Goal: Task Accomplishment & Management: Use online tool/utility

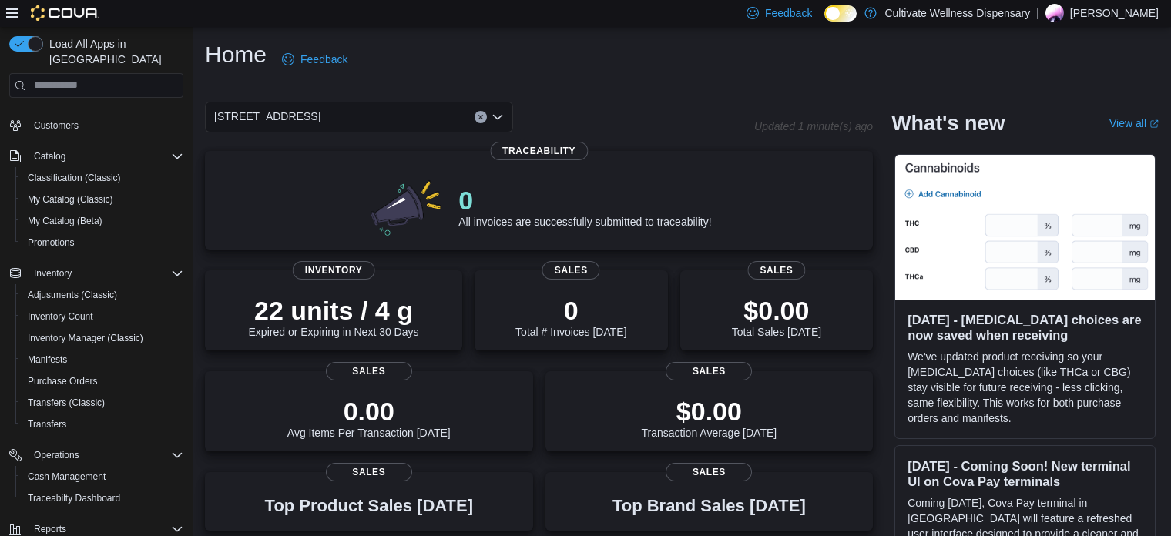
scroll to position [46, 0]
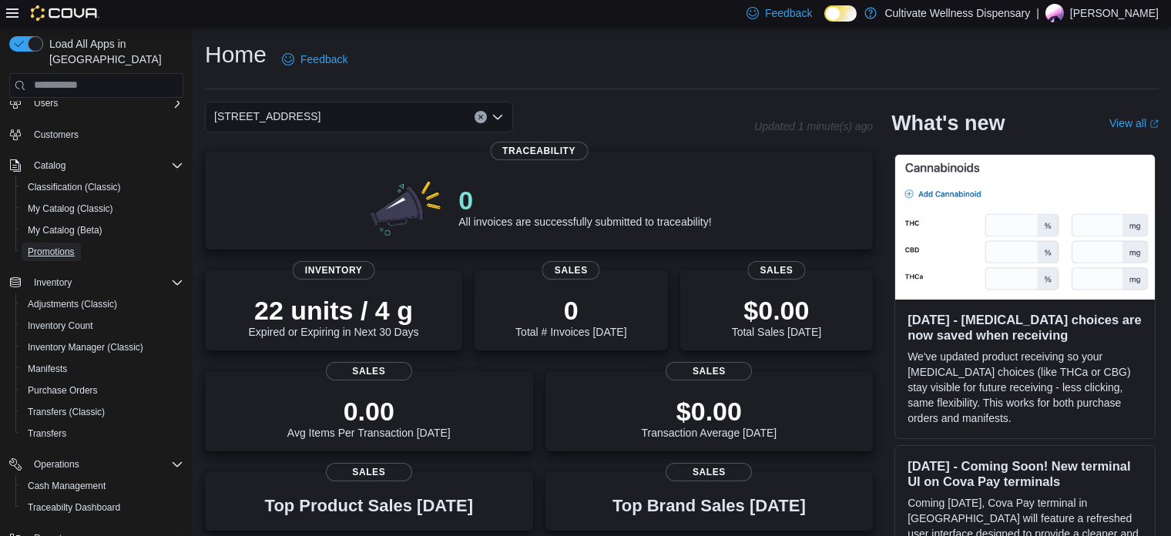
click at [43, 243] on span "Promotions" at bounding box center [51, 252] width 47 height 18
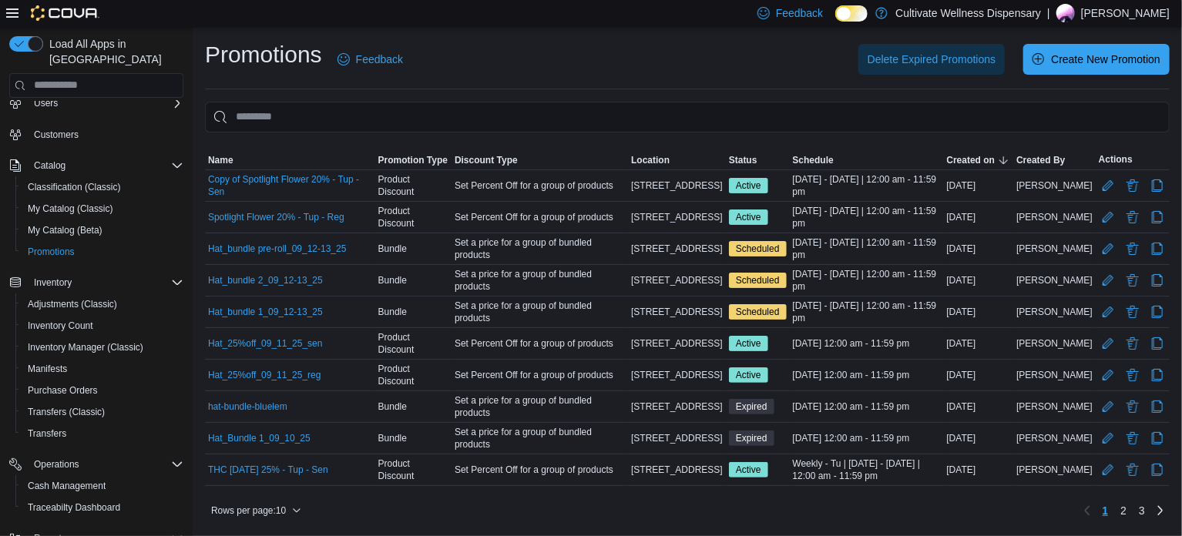
click at [595, 55] on div "Delete Expired Promotions Create New Promotion" at bounding box center [795, 59] width 748 height 31
click at [599, 42] on div "Promotions Feedback Delete Expired Promotions Create New Promotion" at bounding box center [687, 59] width 965 height 40
click at [693, 69] on div "Delete Expired Promotions Create New Promotion" at bounding box center [795, 59] width 748 height 31
click at [706, 26] on div "Feedback Dark Mode Cultivate Wellness Dispensary | [PERSON_NAME]" at bounding box center [591, 13] width 1182 height 27
click at [58, 320] on span "Inventory Count" at bounding box center [60, 326] width 65 height 12
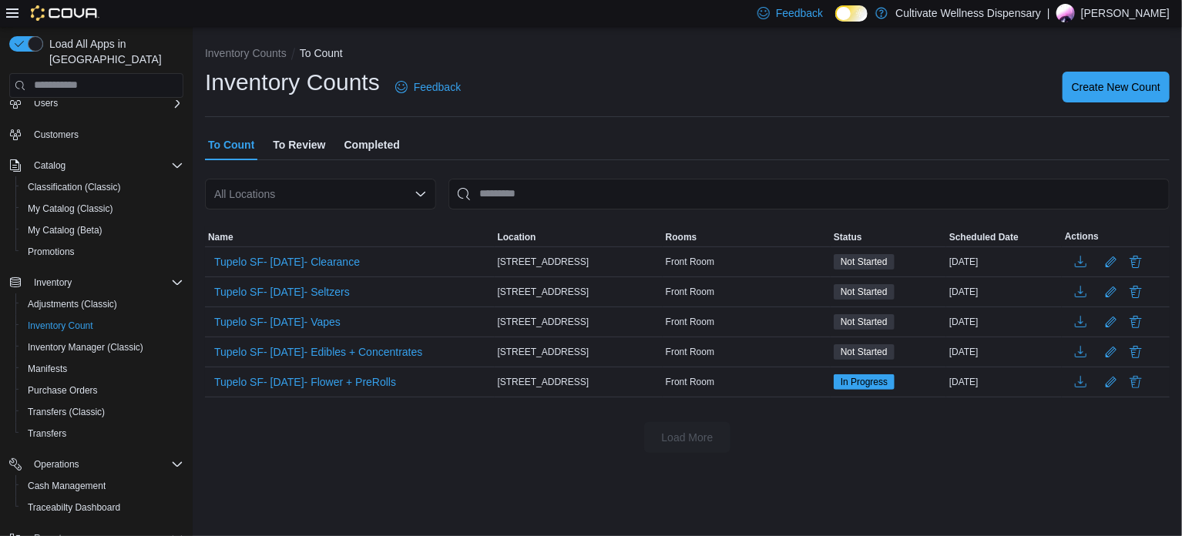
click at [623, 73] on div "Inventory Counts Feedback Create New Count" at bounding box center [687, 87] width 965 height 40
click at [939, 452] on div "Inventory Counts To Count Inventory Counts Feedback Create New Count To Count T…" at bounding box center [687, 246] width 989 height 438
click at [946, 89] on div "Inventory Counts Feedback Create New Count" at bounding box center [687, 87] width 965 height 40
click at [579, 62] on ol "Inventory Counts To Count" at bounding box center [687, 54] width 965 height 18
click at [585, 71] on div "Inventory Counts Feedback Create New Count" at bounding box center [687, 87] width 965 height 40
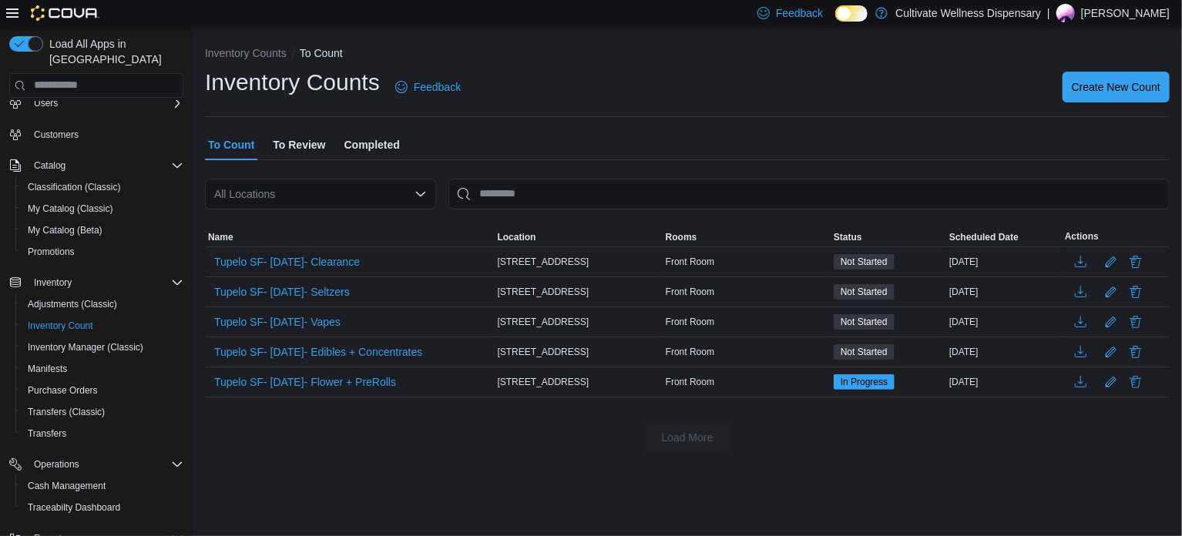
click at [545, 60] on ol "Inventory Counts To Count" at bounding box center [687, 54] width 965 height 18
click at [1089, 88] on span "Create New Count" at bounding box center [1116, 86] width 89 height 15
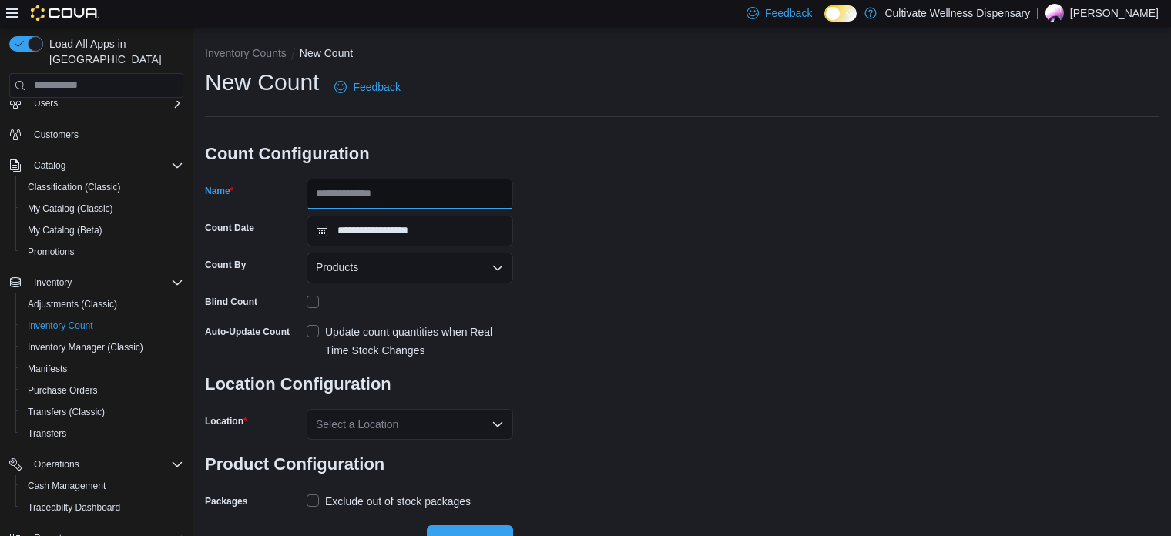
click at [447, 190] on input "Name" at bounding box center [410, 194] width 207 height 31
type input "*"
type input "**********"
click at [580, 215] on div "**********" at bounding box center [682, 290] width 954 height 446
click at [492, 264] on icon "Open list of options" at bounding box center [498, 268] width 12 height 12
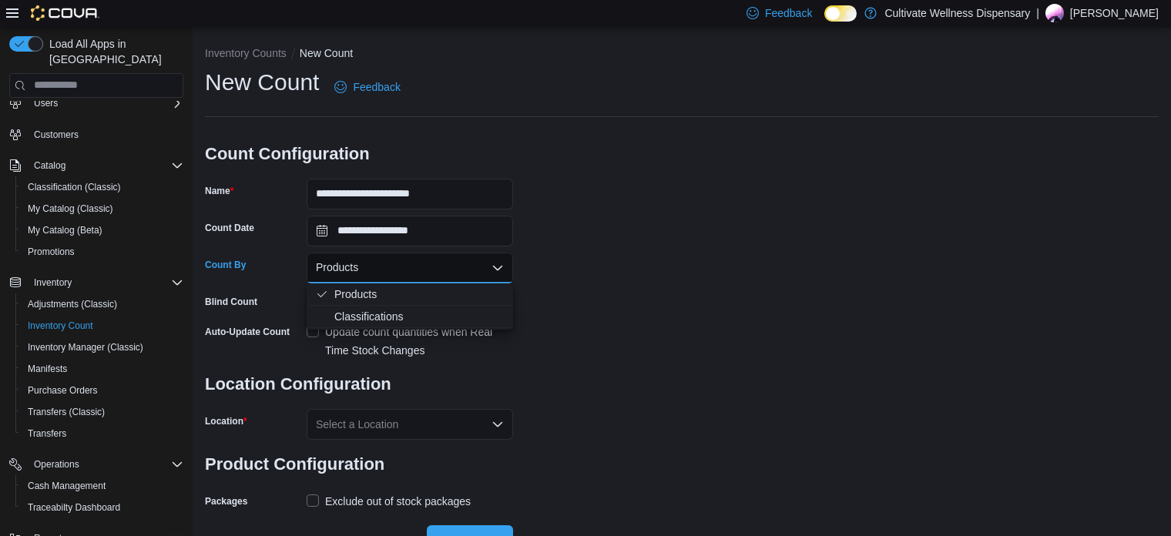
click at [662, 257] on div "**********" at bounding box center [682, 290] width 954 height 446
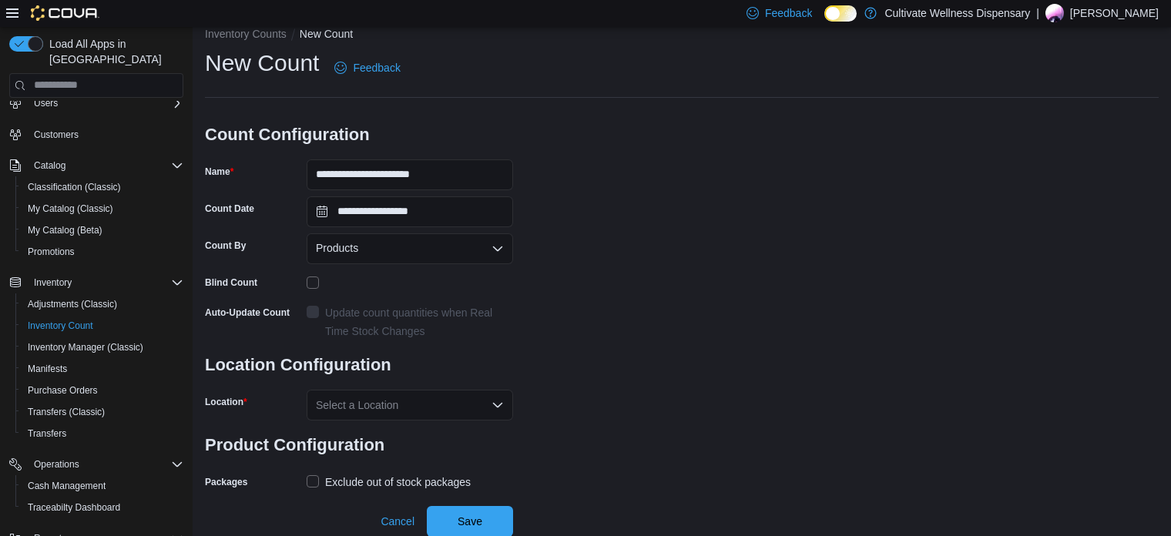
click at [657, 187] on div "**********" at bounding box center [682, 271] width 954 height 446
click at [411, 397] on div "Select a Location" at bounding box center [410, 405] width 207 height 31
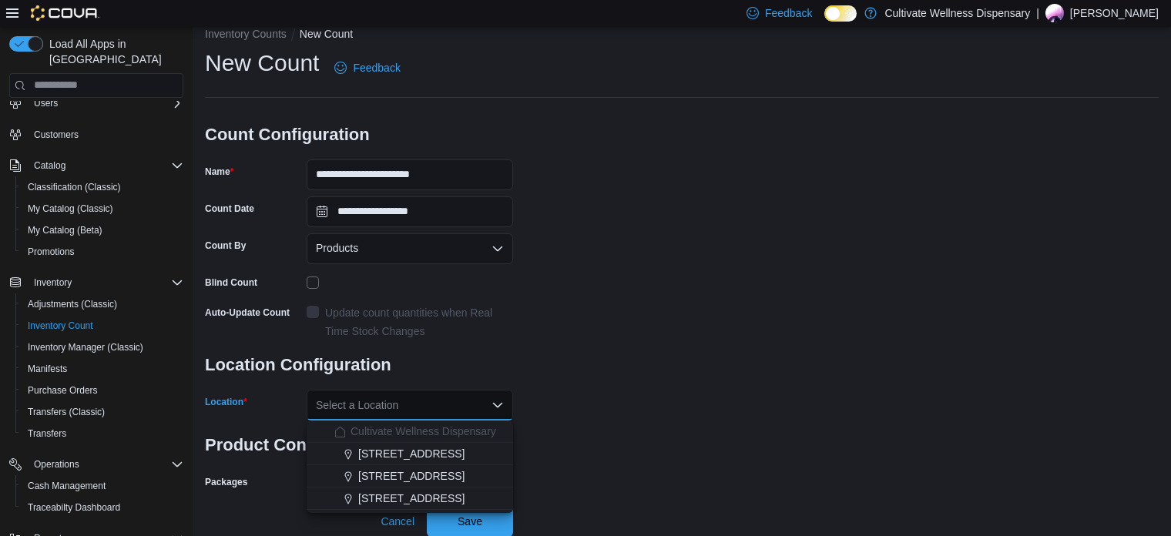
click at [426, 475] on span "[STREET_ADDRESS]" at bounding box center [411, 475] width 106 height 15
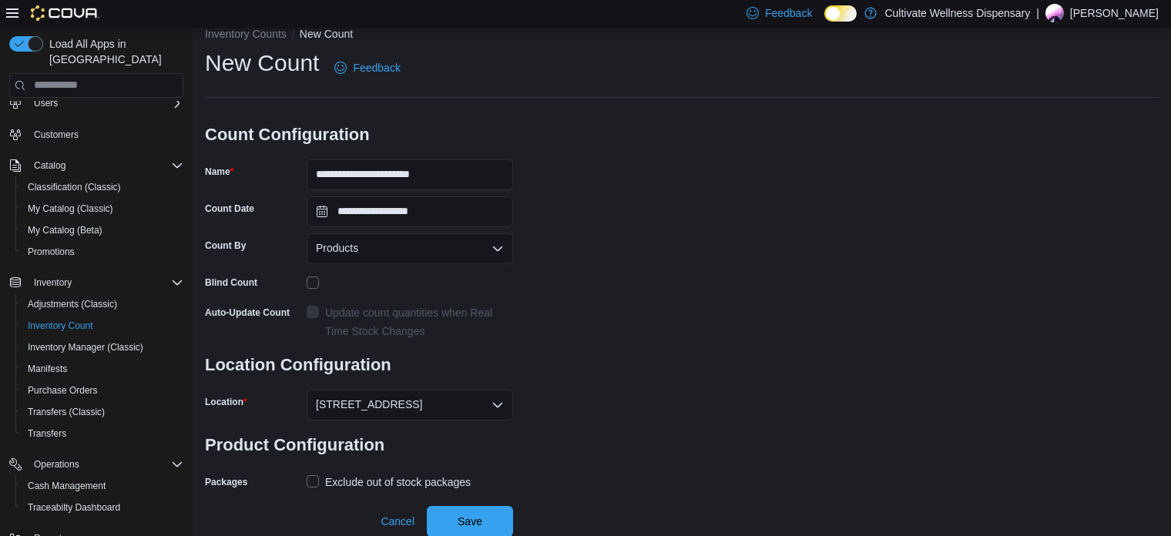
click at [734, 267] on div "**********" at bounding box center [682, 271] width 954 height 446
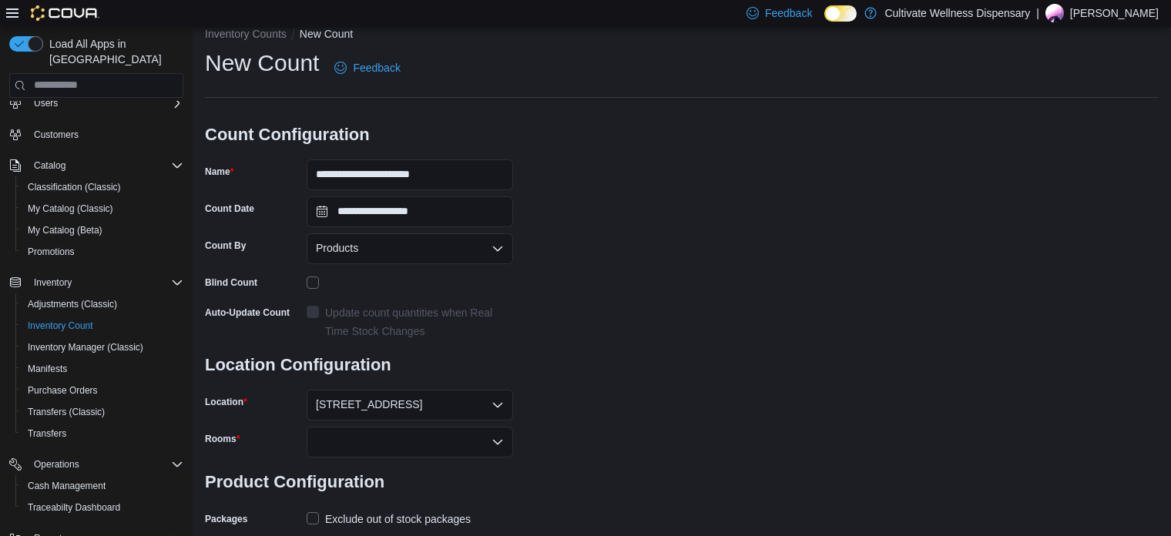
scroll to position [56, 0]
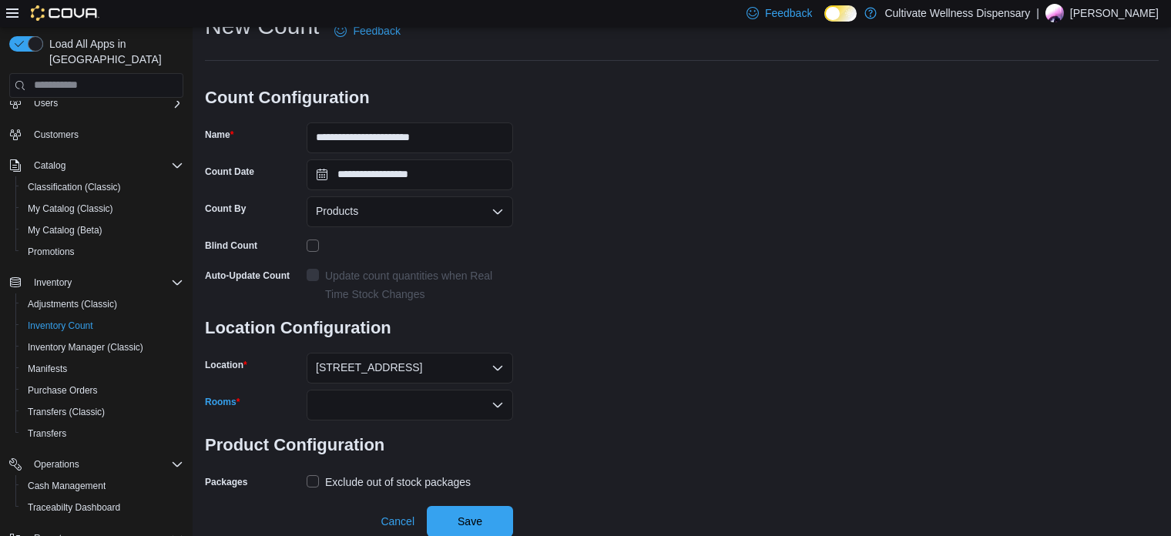
click at [445, 405] on div at bounding box center [410, 405] width 207 height 31
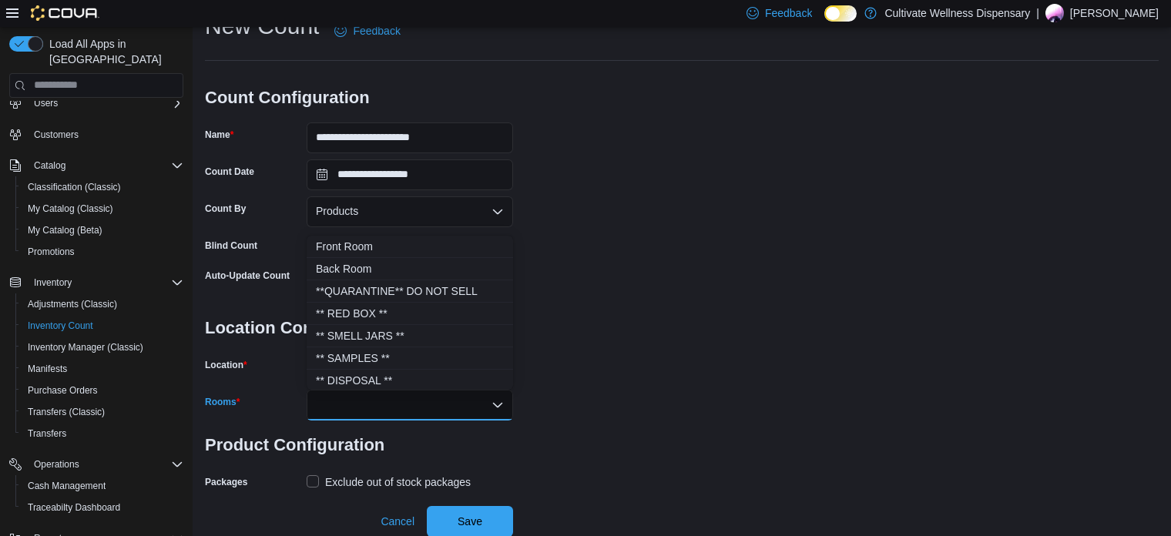
click at [371, 266] on span "Back Room" at bounding box center [410, 268] width 188 height 15
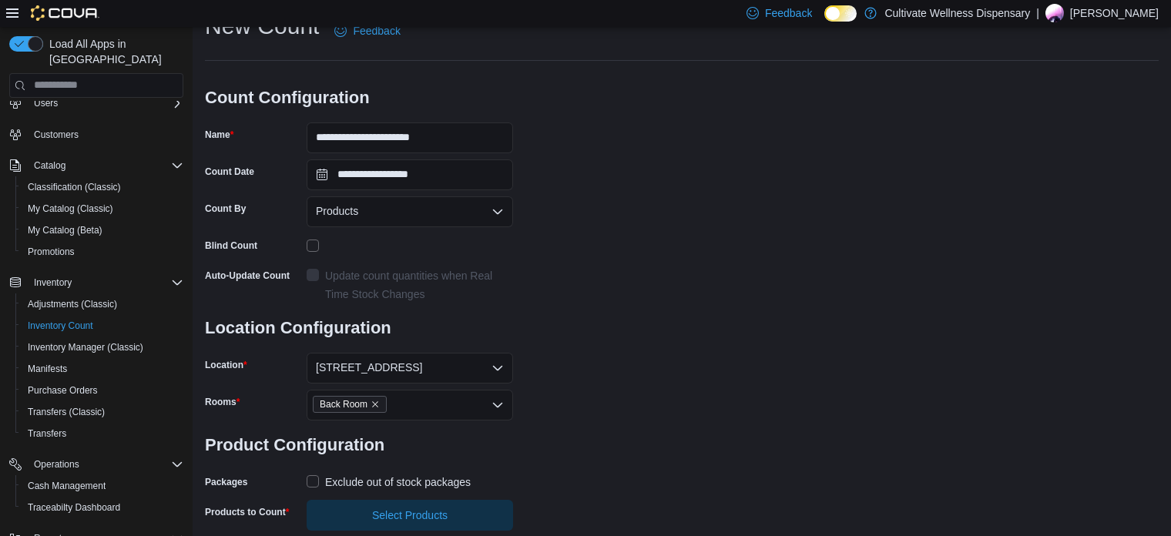
click at [615, 287] on div "**********" at bounding box center [682, 271] width 954 height 520
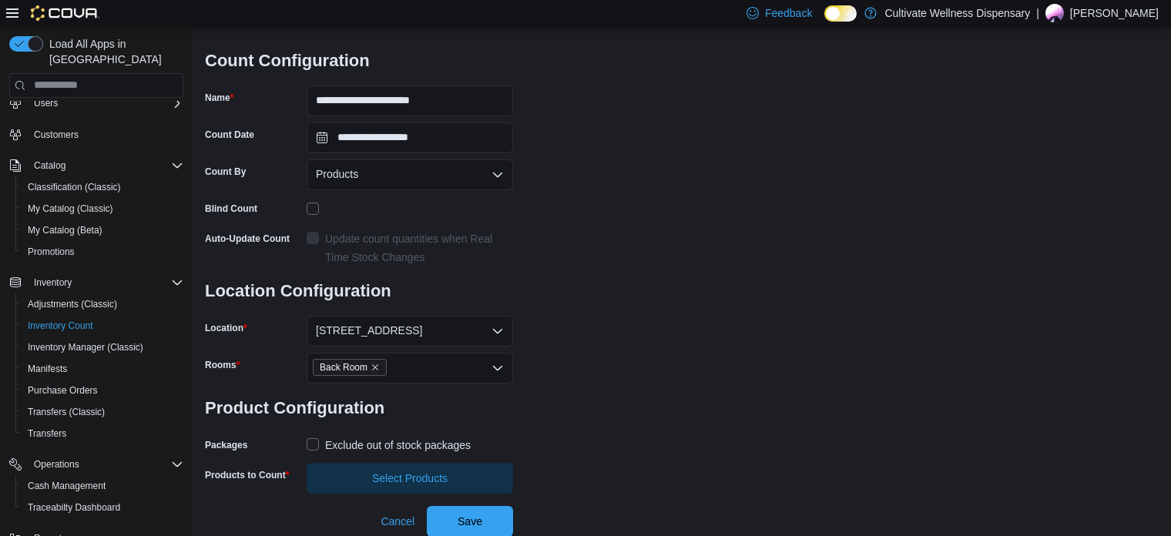
scroll to position [92, 0]
click at [308, 444] on label "Exclude out of stock packages" at bounding box center [389, 446] width 164 height 18
click at [451, 472] on span "Select Products" at bounding box center [410, 479] width 188 height 31
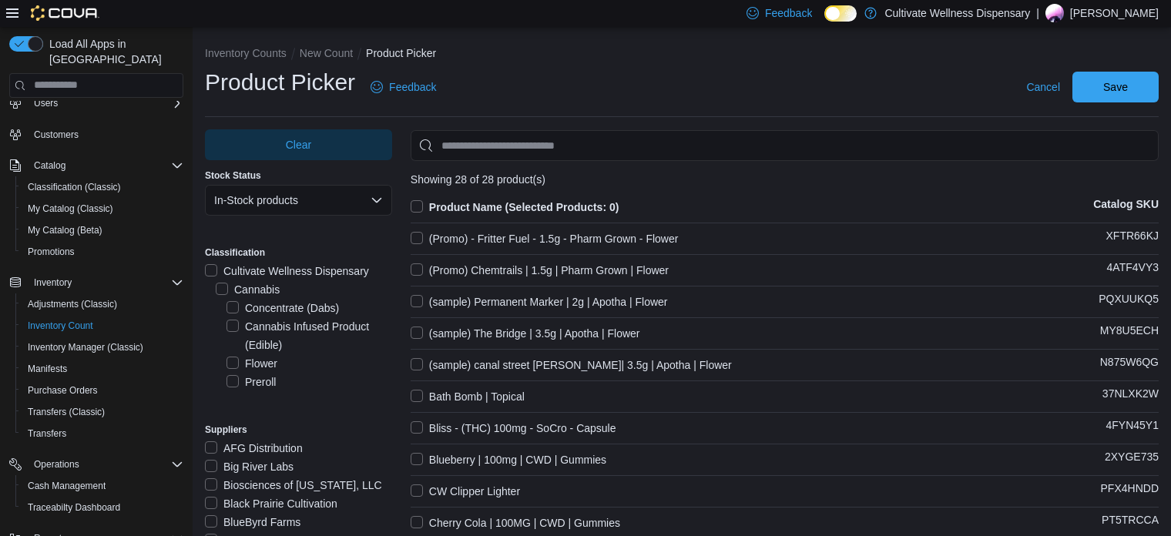
click at [563, 88] on div "Product Picker Feedback Cancel Save" at bounding box center [682, 87] width 954 height 40
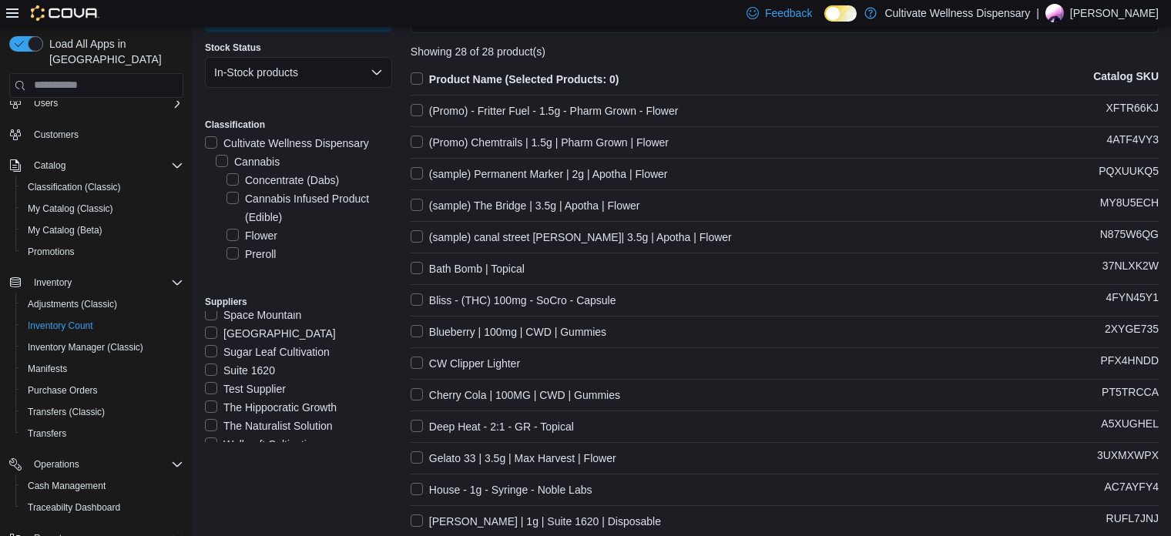
scroll to position [1385, 0]
click at [292, 432] on label "Yellow Dog Farms" at bounding box center [258, 434] width 106 height 18
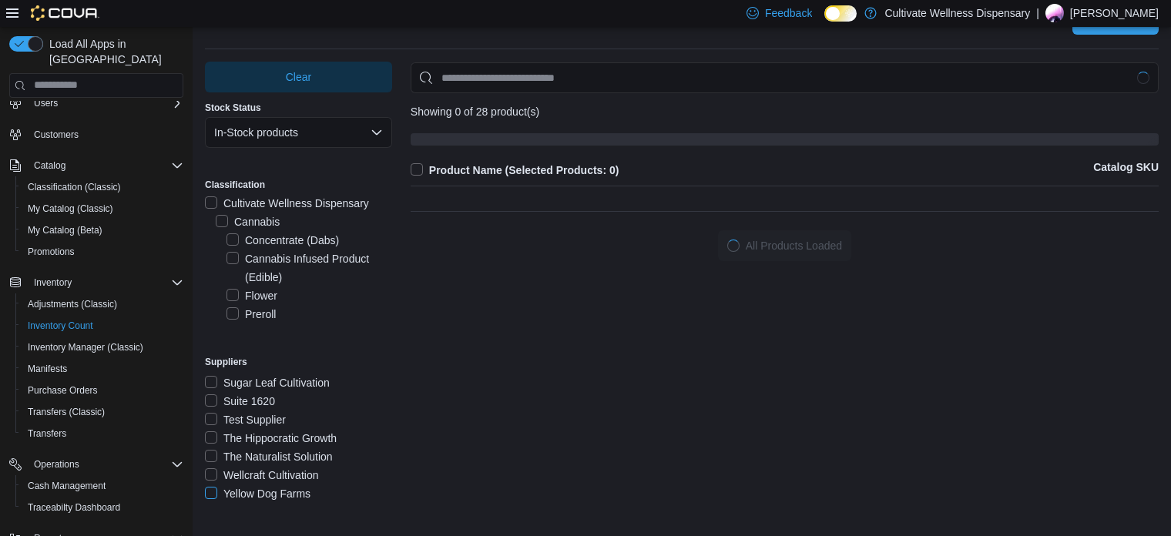
scroll to position [69, 0]
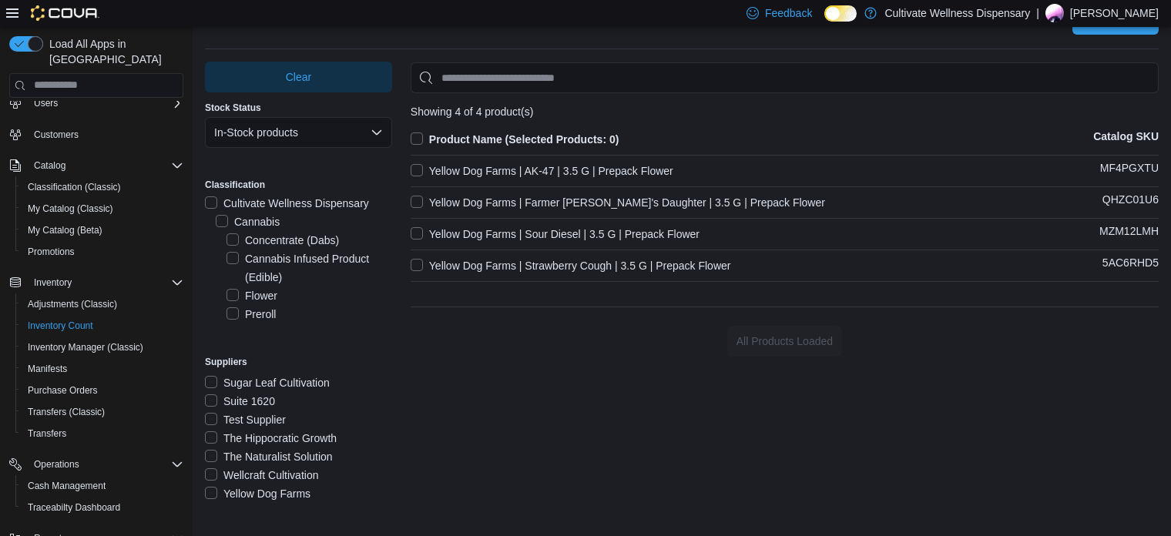
click at [575, 168] on label "Yellow Dog Farms | AK-47 | 3.5 G | Prepack Flower" at bounding box center [542, 171] width 263 height 18
click at [573, 193] on label "Yellow Dog Farms | Farmer [PERSON_NAME]'s Daughter | 3.5 G | Prepack Flower" at bounding box center [618, 202] width 415 height 18
click at [563, 229] on label "Yellow Dog Farms | Sour Diesel | 3.5 G | Prepack Flower" at bounding box center [555, 234] width 289 height 18
click at [557, 261] on label "Yellow Dog Farms | Strawberry Cough | 3.5 G | Prepack Flower" at bounding box center [571, 266] width 321 height 18
click at [271, 488] on label "Yellow Dog Farms" at bounding box center [258, 494] width 106 height 18
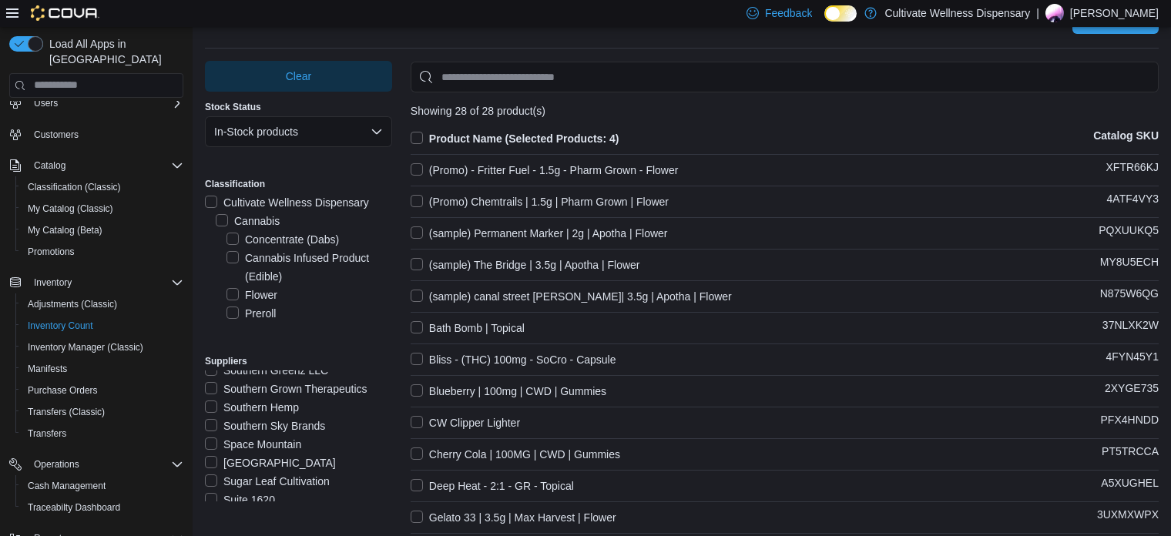
scroll to position [1257, 0]
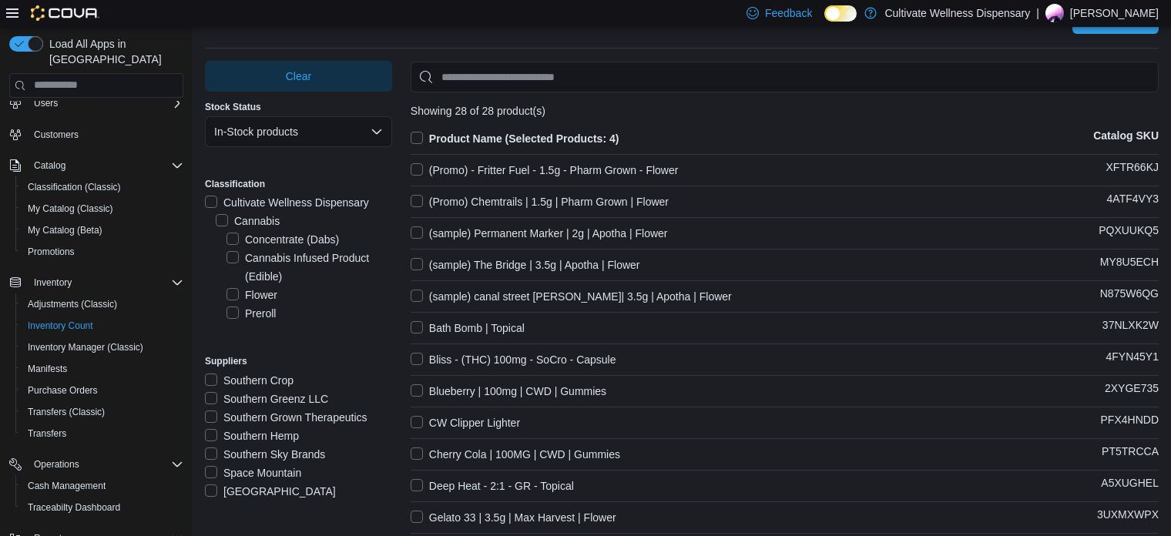
click at [317, 418] on label "Southern Grown Therapeutics" at bounding box center [286, 417] width 163 height 18
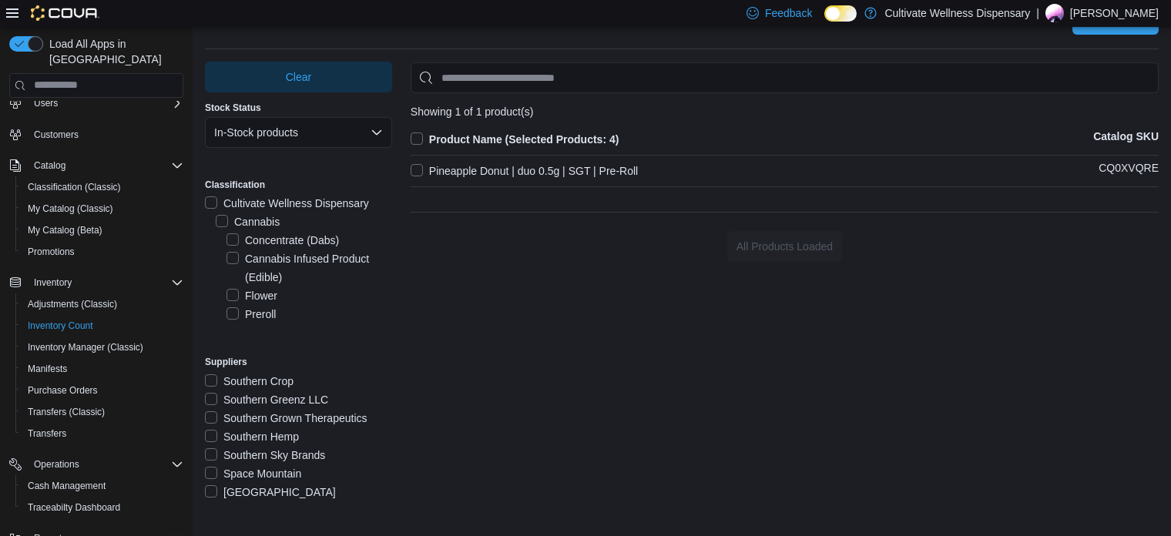
click at [317, 418] on label "Southern Grown Therapeutics" at bounding box center [286, 418] width 163 height 18
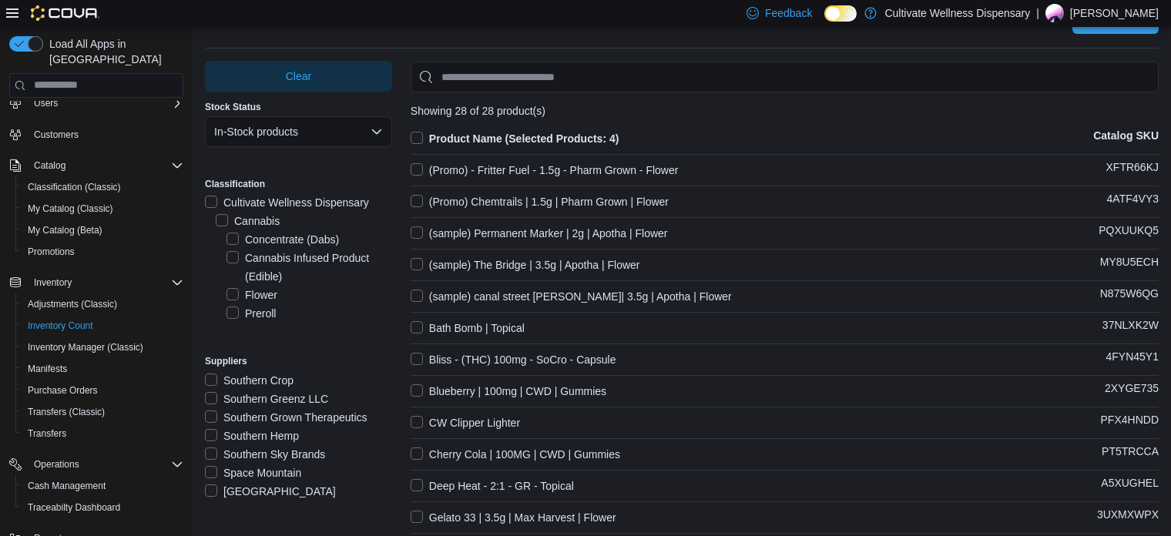
click at [273, 494] on label "[GEOGRAPHIC_DATA]" at bounding box center [270, 491] width 131 height 18
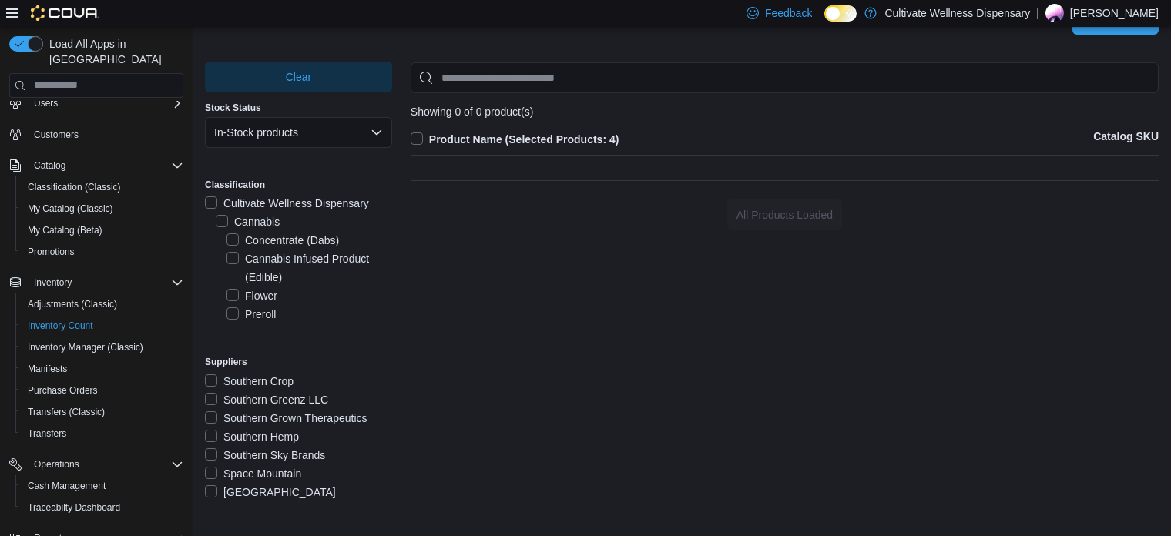
click at [273, 494] on label "[GEOGRAPHIC_DATA]" at bounding box center [270, 492] width 131 height 18
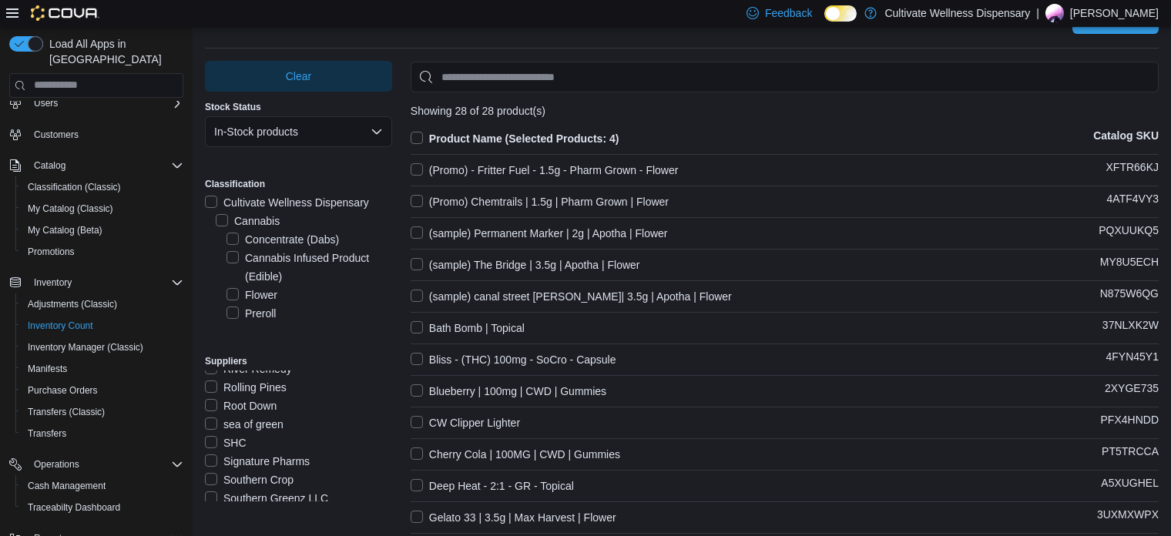
scroll to position [1128, 0]
click at [284, 398] on label "River Remedy" at bounding box center [248, 398] width 87 height 18
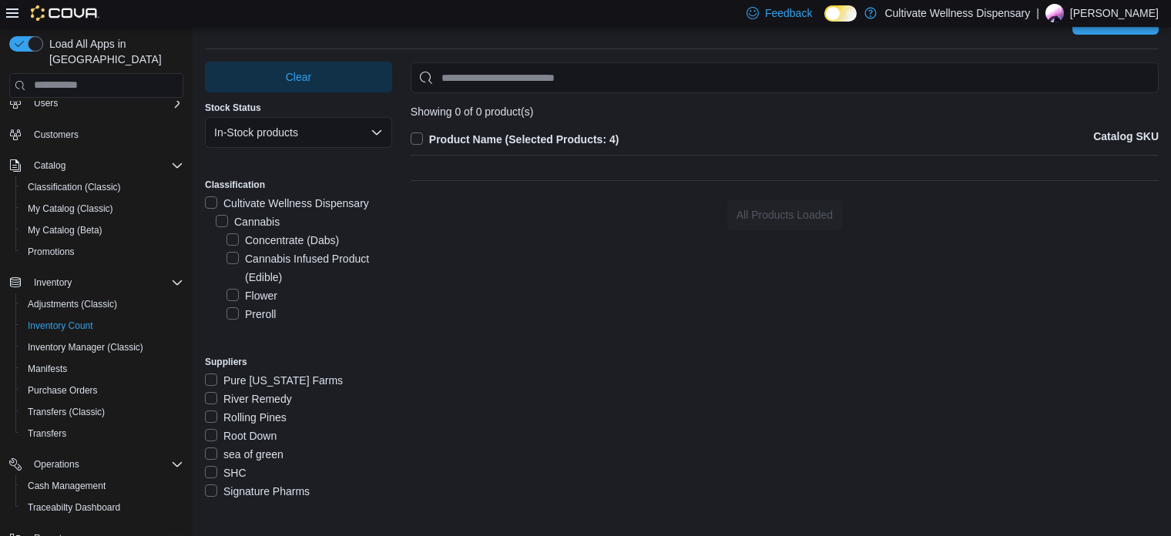
click at [281, 398] on label "River Remedy" at bounding box center [248, 399] width 87 height 18
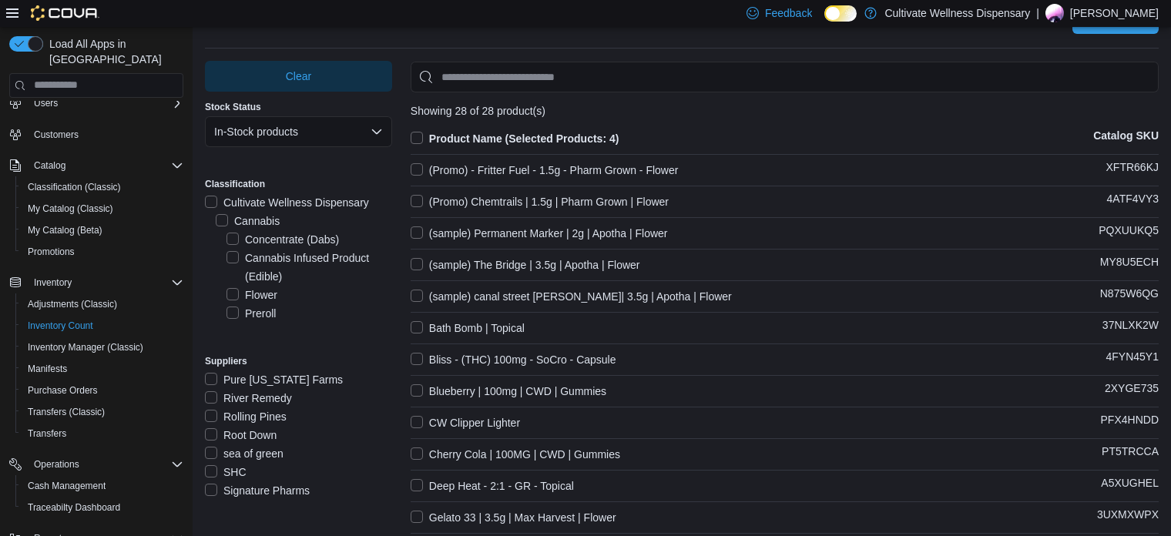
click at [261, 438] on label "Root Down" at bounding box center [241, 435] width 72 height 18
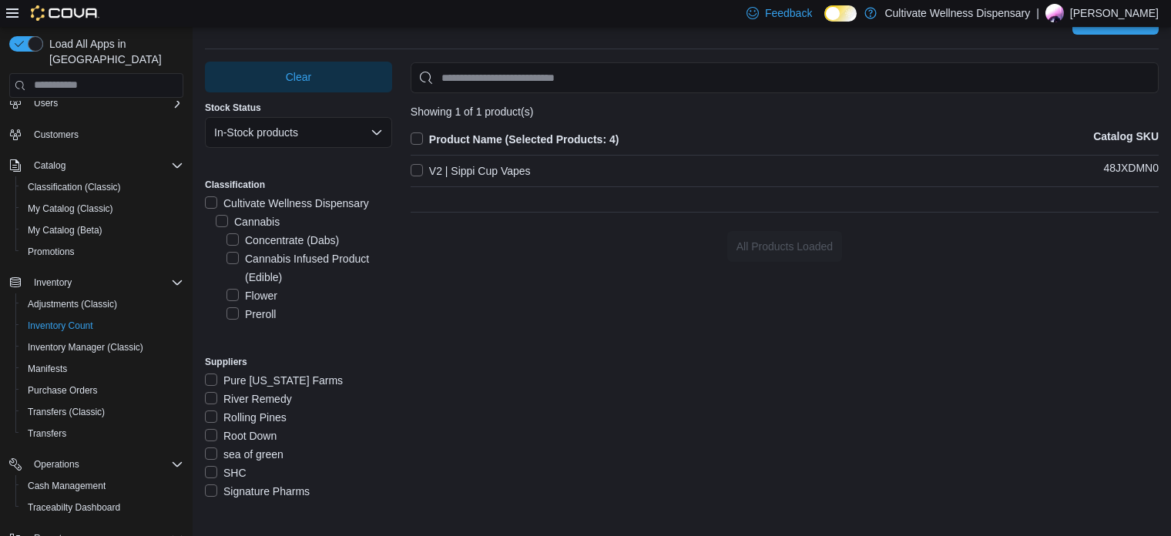
click at [261, 438] on label "Root Down" at bounding box center [241, 436] width 72 height 18
click at [261, 451] on label "sea of green" at bounding box center [244, 454] width 79 height 18
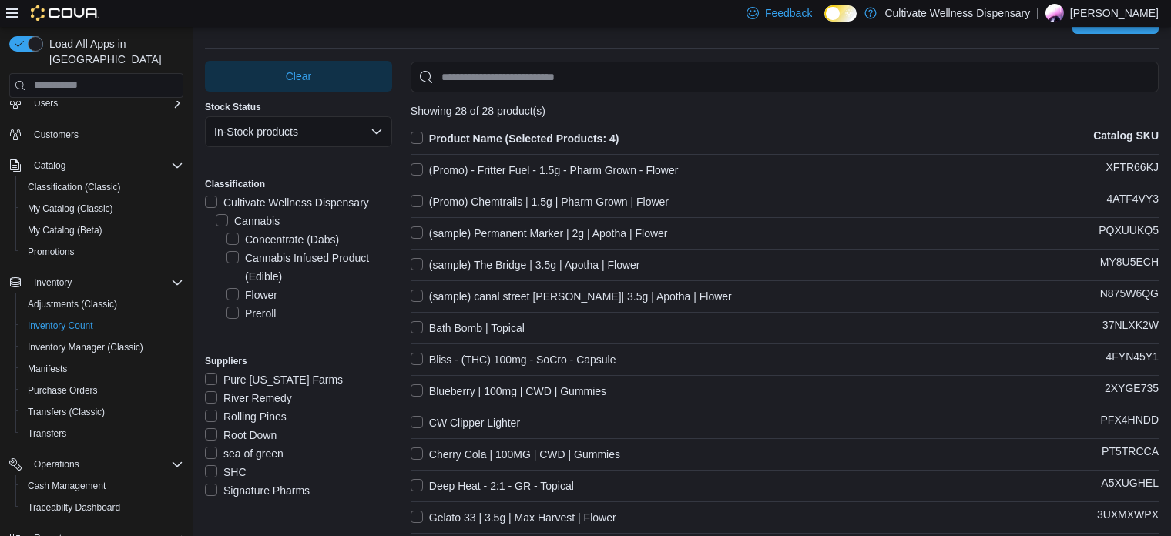
click at [248, 471] on div "SHC" at bounding box center [298, 472] width 187 height 18
click at [255, 452] on label "sea of green" at bounding box center [244, 454] width 79 height 18
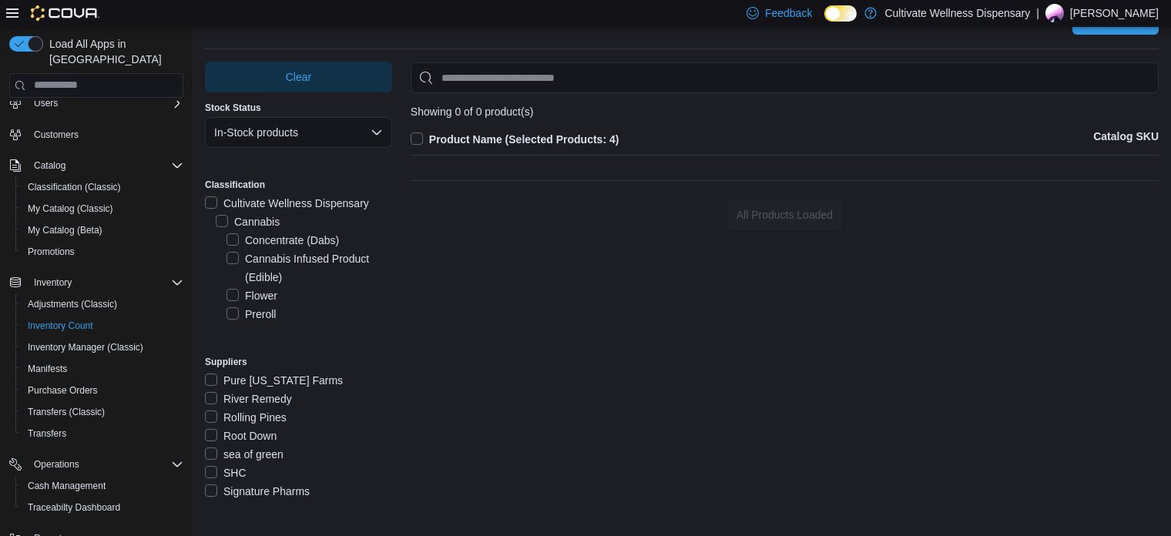
click at [255, 452] on label "sea of green" at bounding box center [244, 454] width 79 height 18
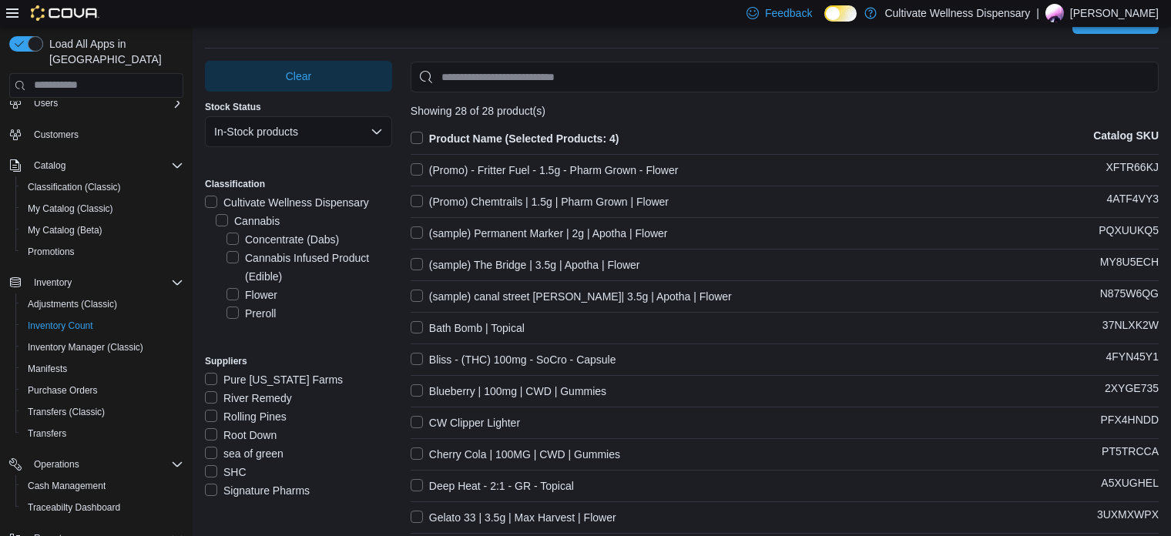
click at [240, 469] on label "SHC" at bounding box center [226, 472] width 42 height 18
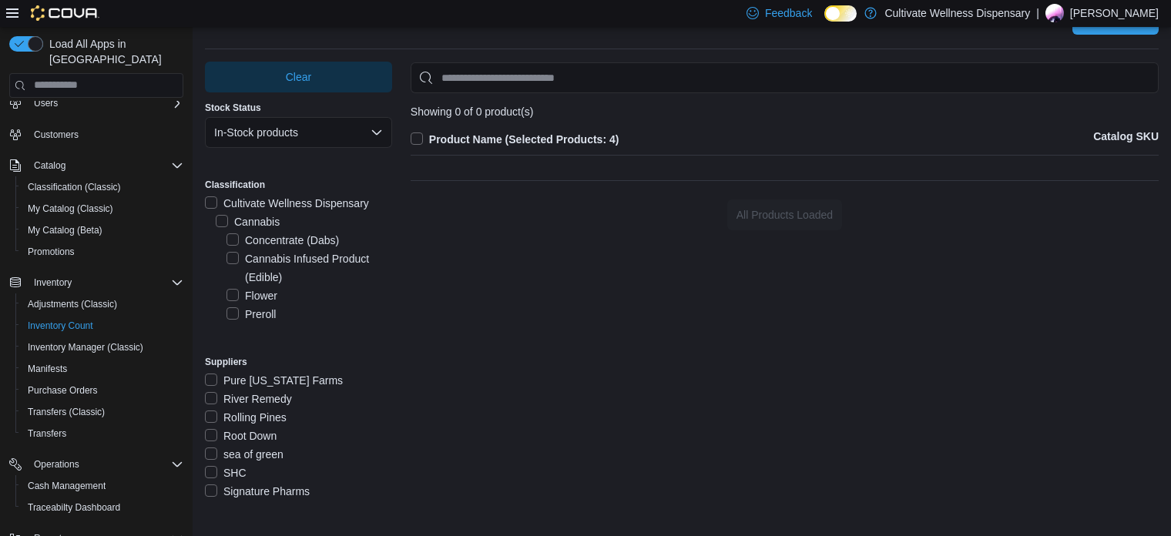
click at [240, 469] on label "SHC" at bounding box center [226, 473] width 42 height 18
click at [274, 488] on label "Possum Town Farms, LLC" at bounding box center [277, 491] width 145 height 18
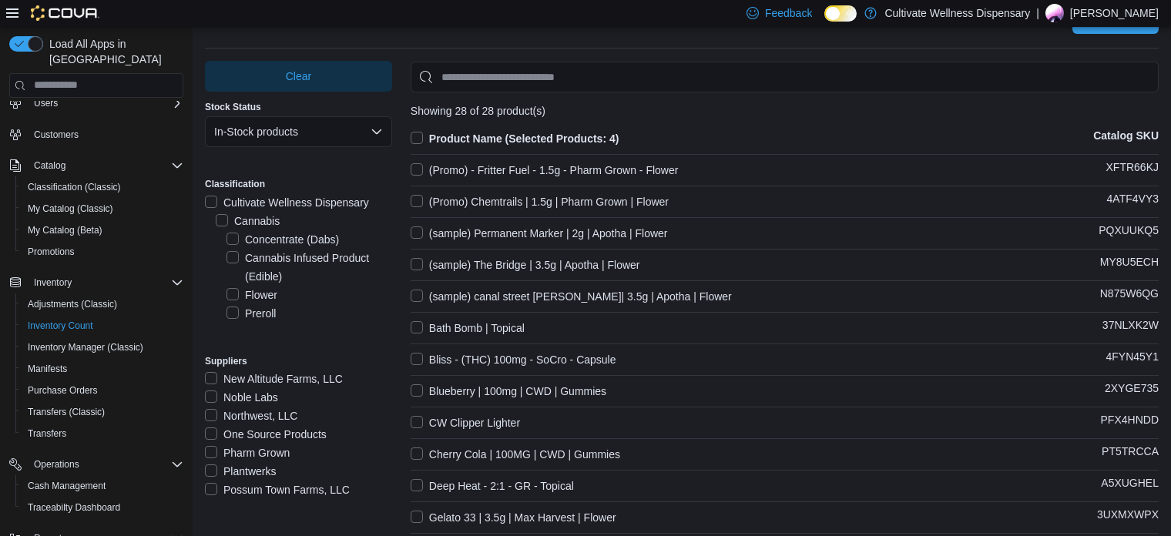
click at [257, 472] on label "Plantwerks" at bounding box center [240, 471] width 71 height 18
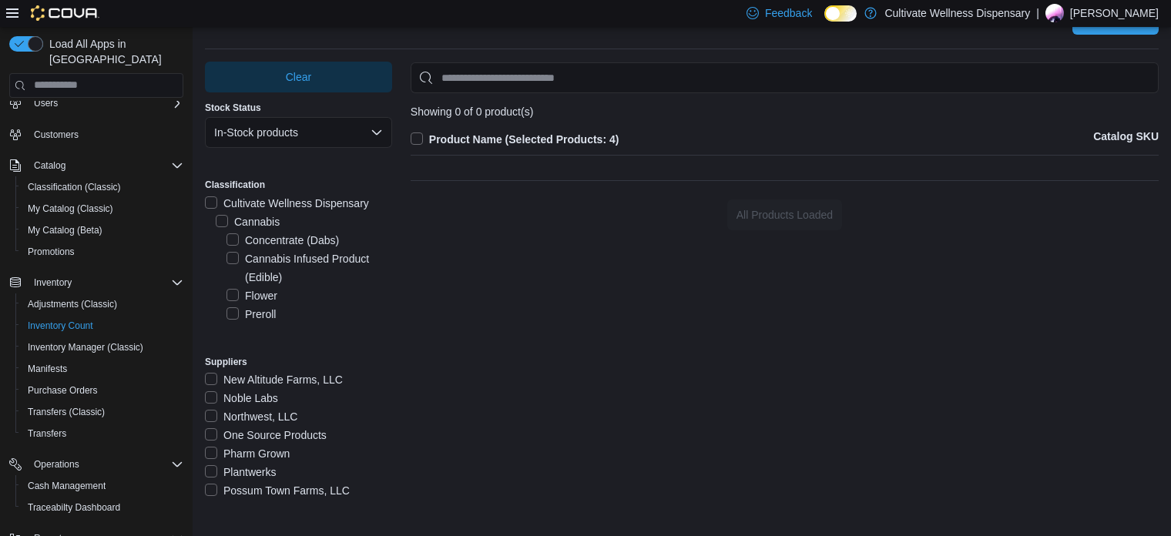
click at [257, 472] on label "Plantwerks" at bounding box center [240, 472] width 71 height 18
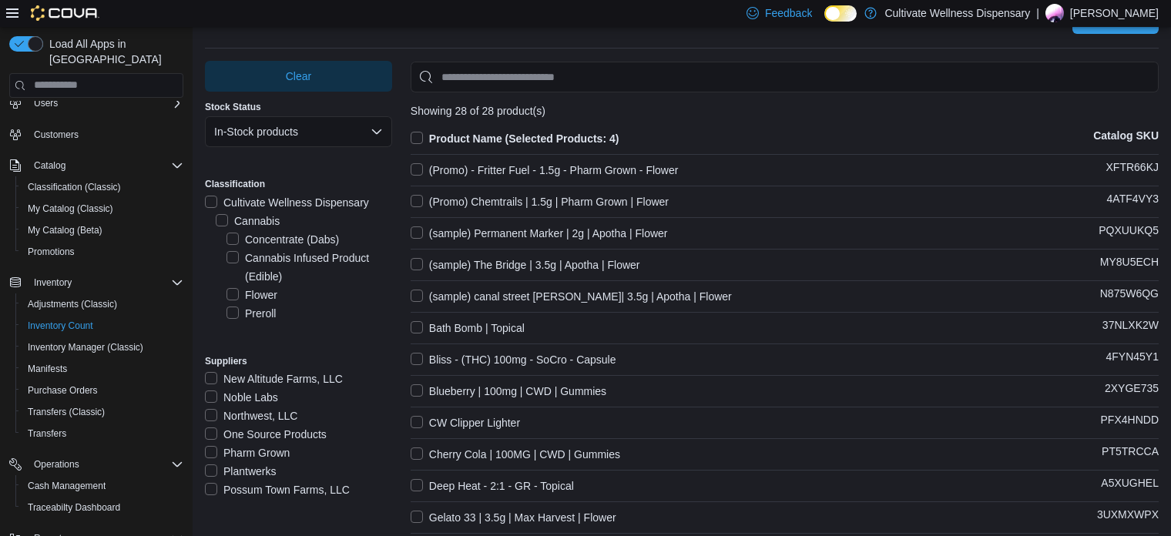
click at [268, 452] on label "Pharm Grown" at bounding box center [247, 453] width 85 height 18
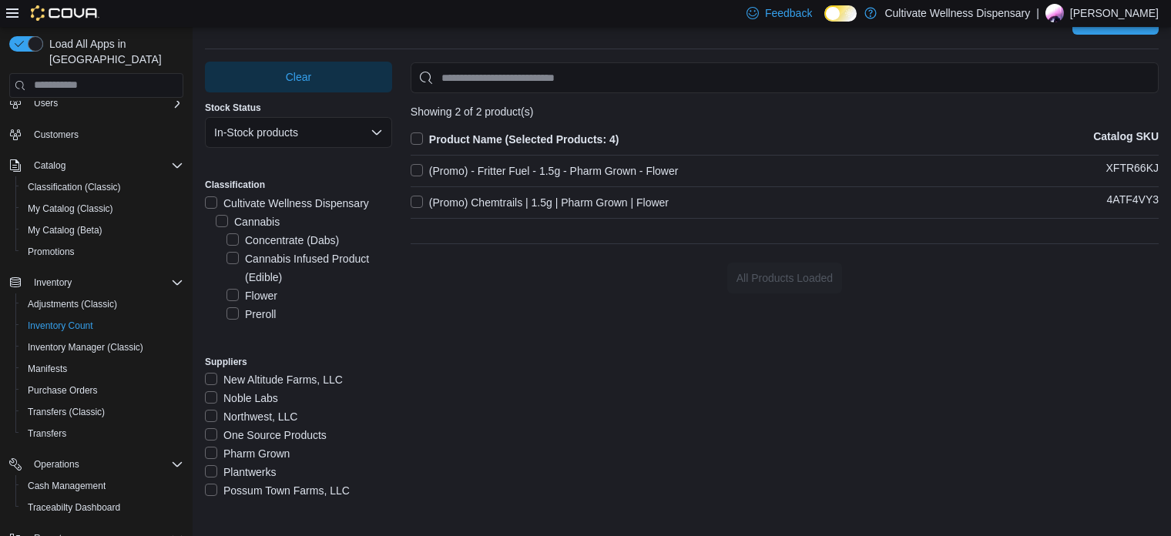
click at [268, 452] on label "Pharm Grown" at bounding box center [247, 454] width 85 height 18
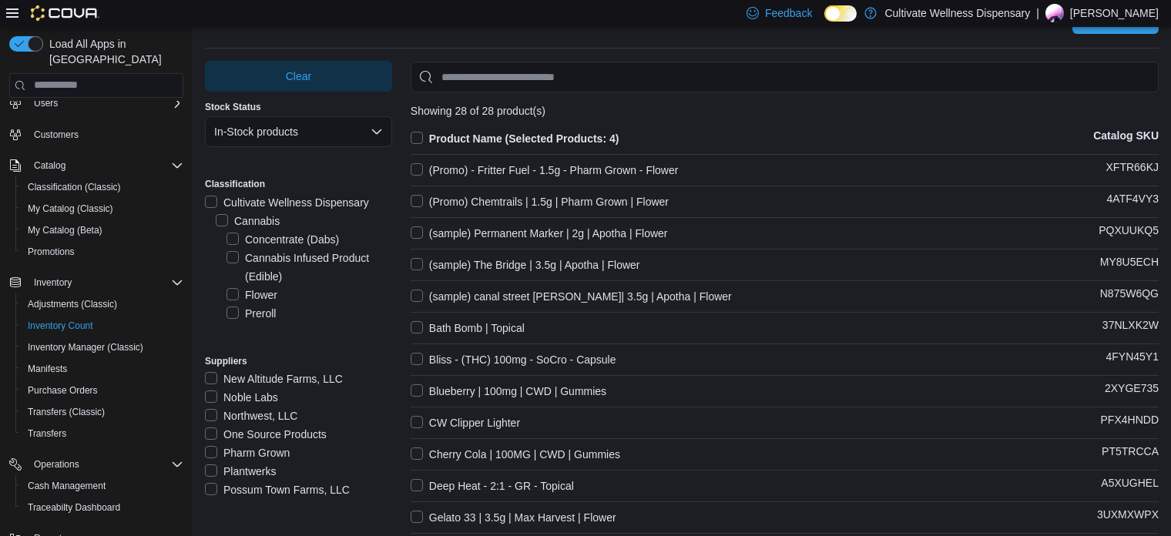
click at [283, 432] on label "One Source Products" at bounding box center [266, 434] width 122 height 18
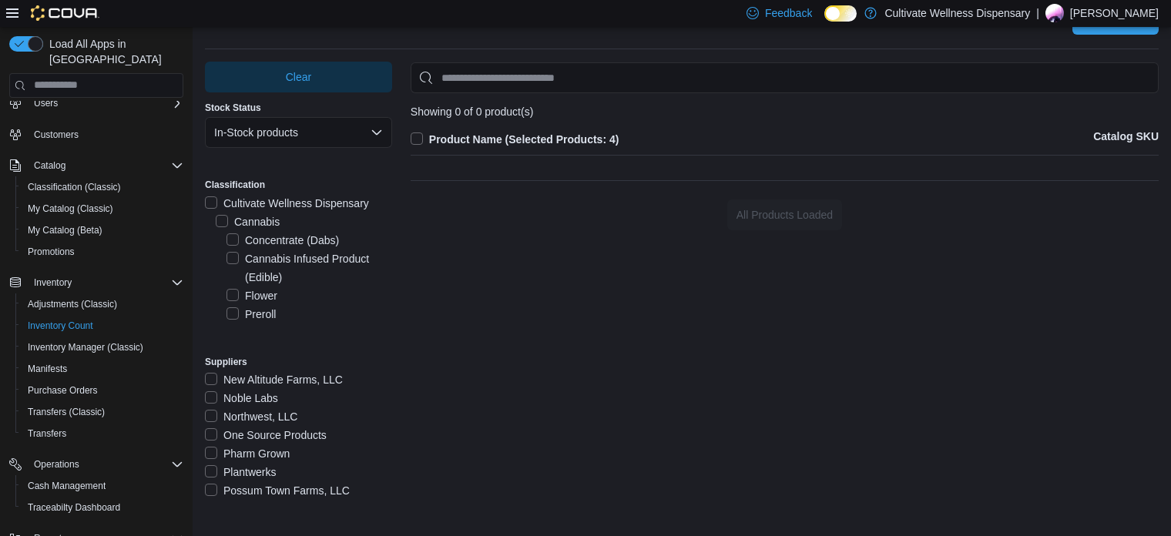
click at [272, 431] on label "One Source Products" at bounding box center [266, 435] width 122 height 18
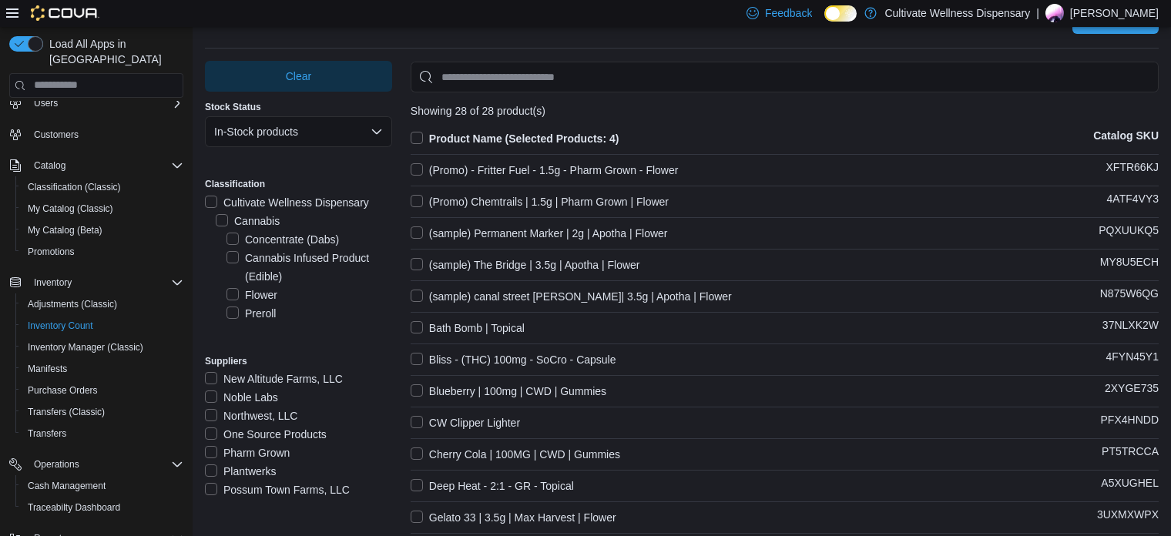
click at [271, 417] on label "Northwest, LLC" at bounding box center [251, 416] width 92 height 18
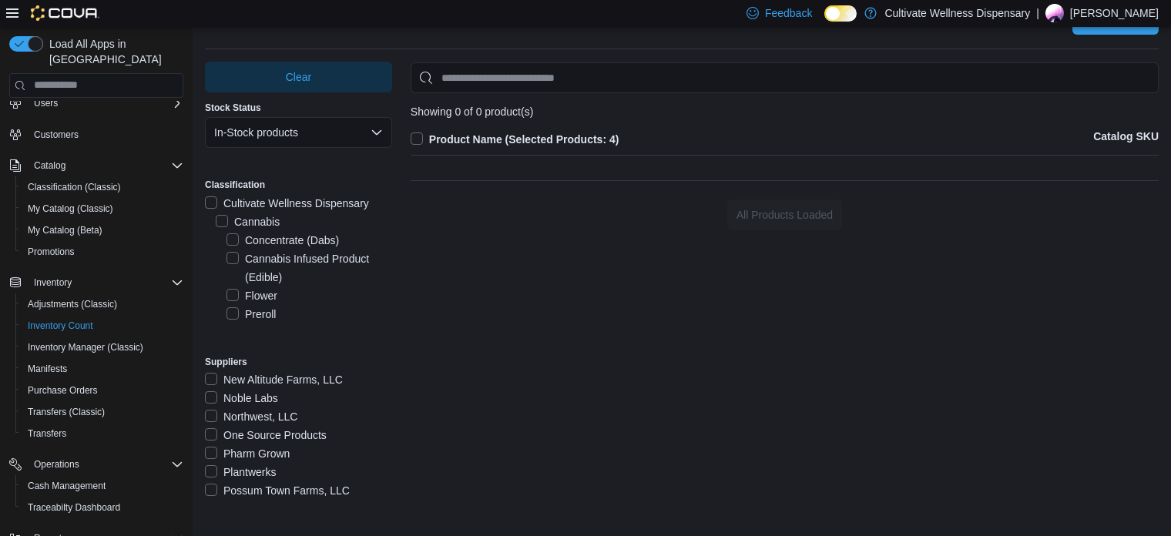
click at [269, 418] on label "Northwest, LLC" at bounding box center [251, 417] width 92 height 18
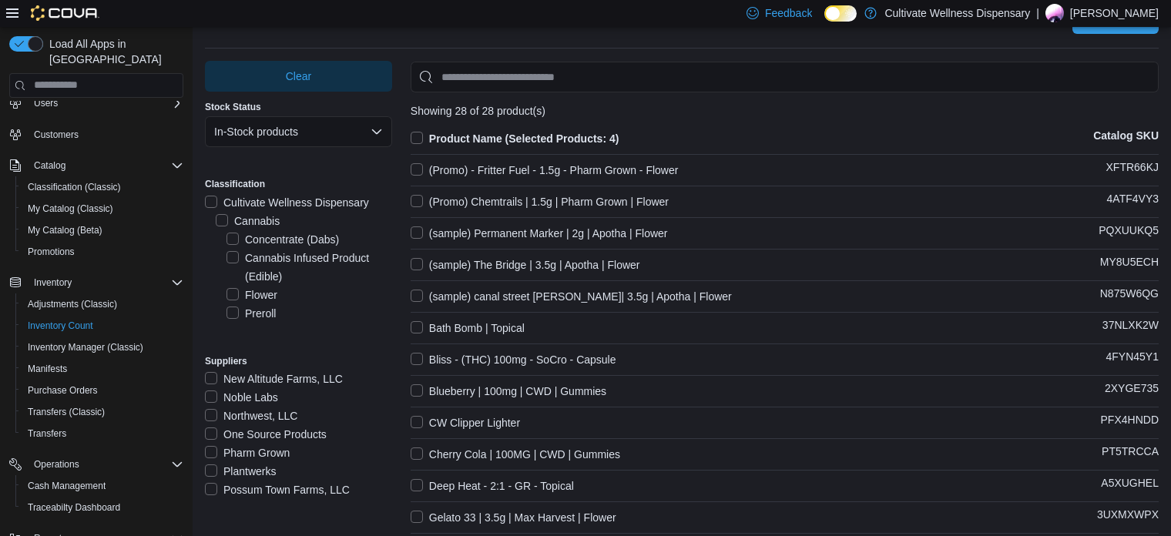
click at [257, 398] on label "Noble Labs" at bounding box center [241, 397] width 73 height 18
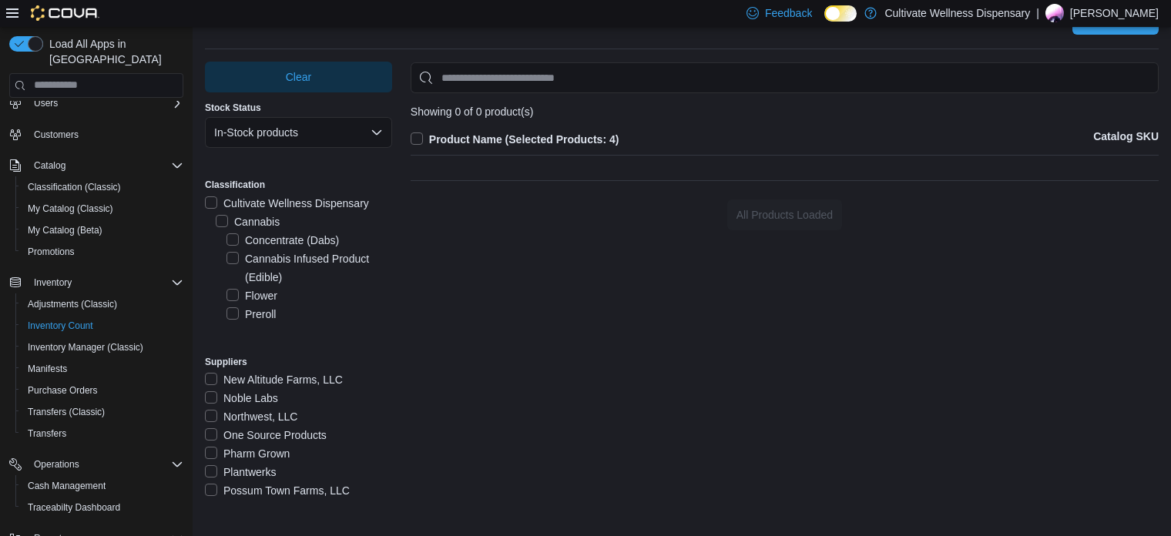
click at [257, 398] on label "Noble Labs" at bounding box center [241, 398] width 73 height 18
click at [260, 381] on label "New Altitude Farms, LLC" at bounding box center [274, 380] width 138 height 18
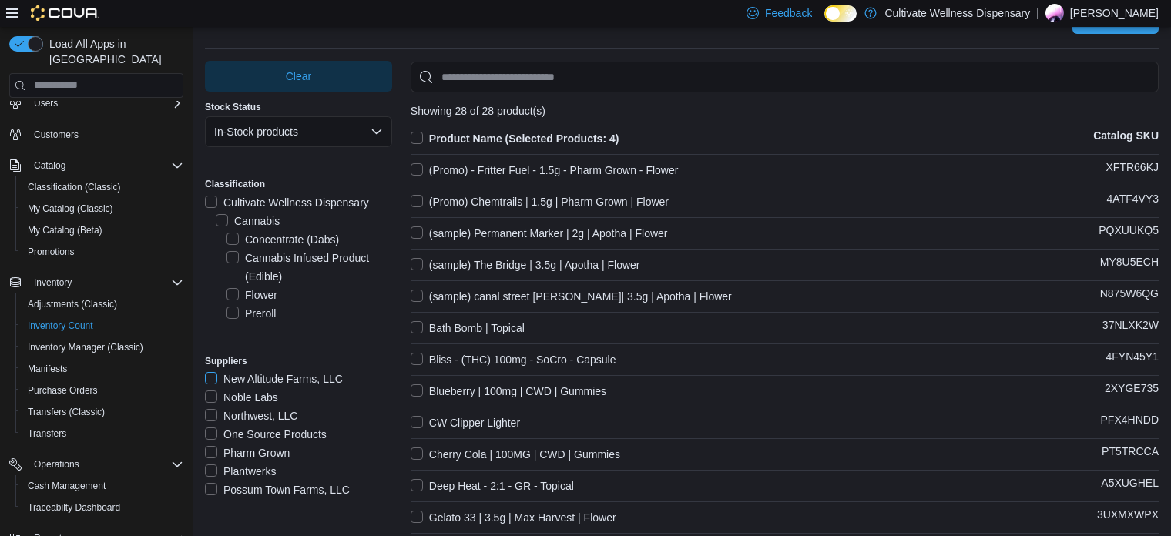
scroll to position [871, 0]
click at [274, 483] on label "MS. [PERSON_NAME] Company" at bounding box center [294, 488] width 179 height 18
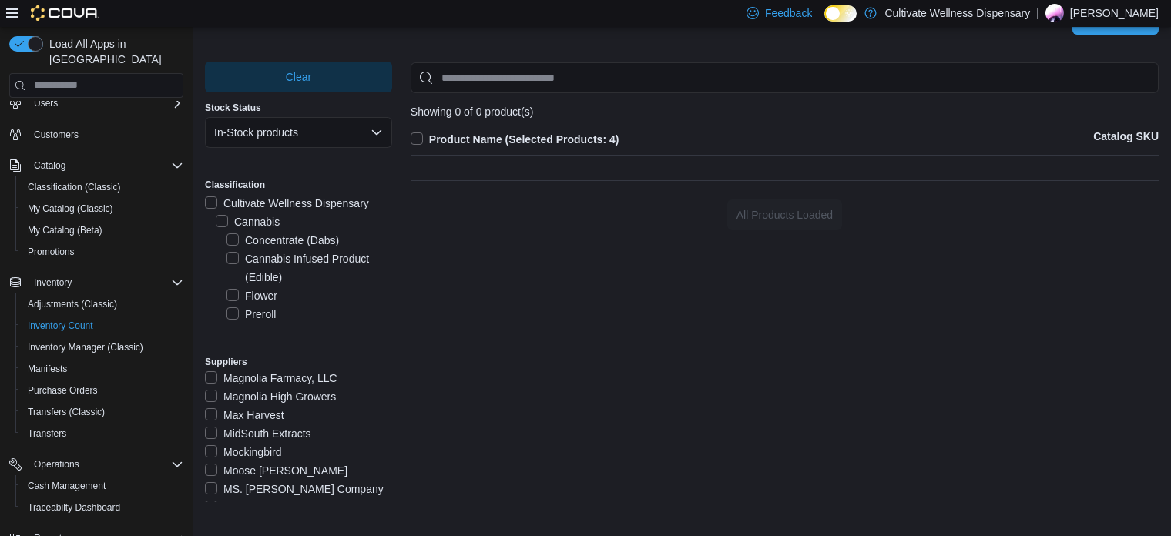
click at [274, 483] on label "MS. [PERSON_NAME] Company" at bounding box center [294, 489] width 179 height 18
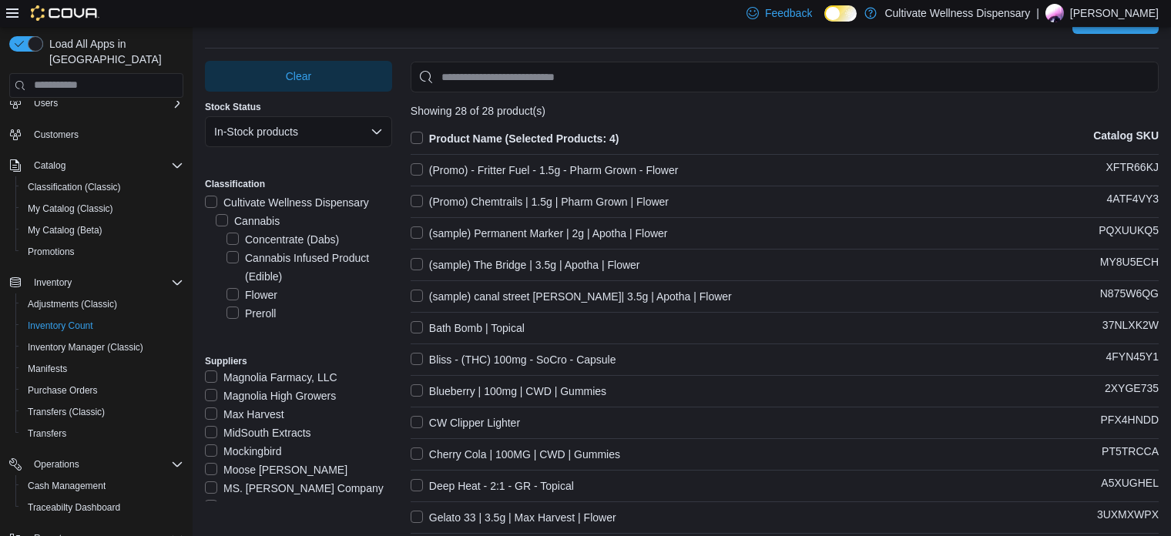
click at [271, 467] on label "Moose [PERSON_NAME]" at bounding box center [276, 470] width 143 height 18
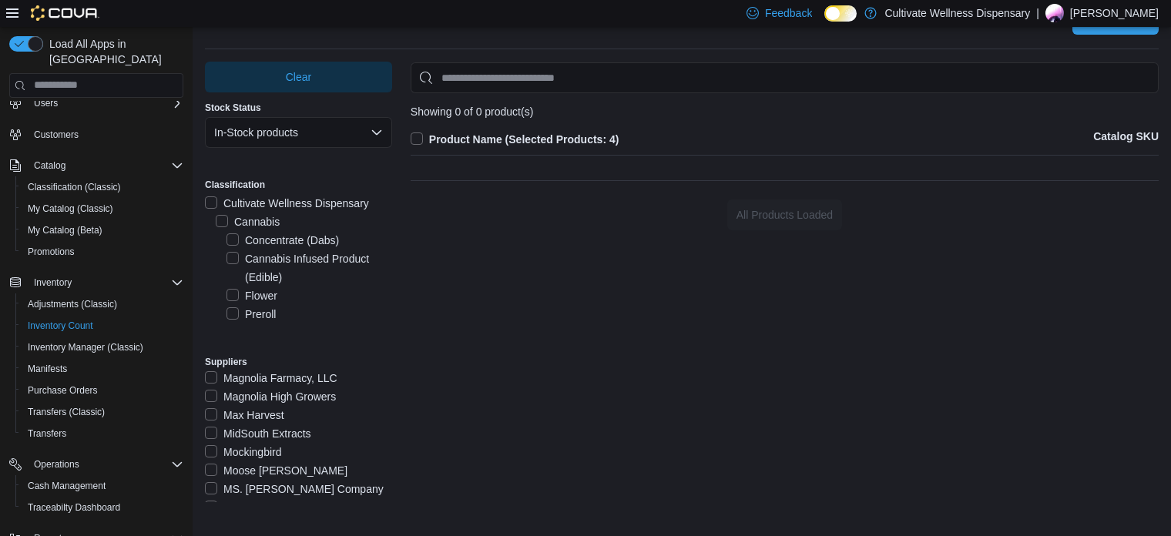
click at [271, 467] on label "Moose [PERSON_NAME]" at bounding box center [276, 471] width 143 height 18
click at [270, 448] on label "Mockingbird" at bounding box center [243, 452] width 76 height 18
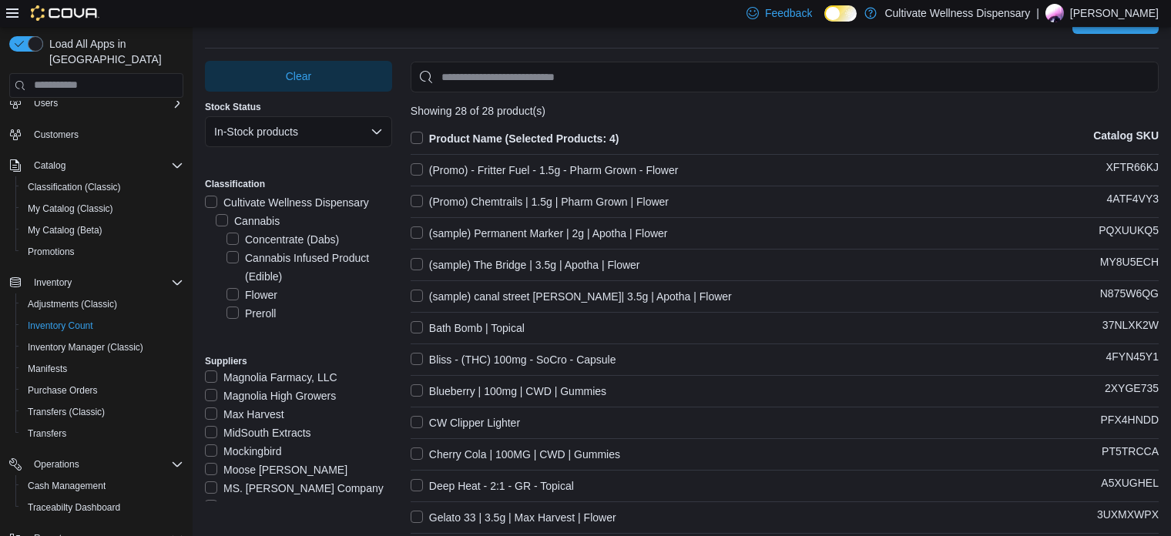
click at [269, 433] on label "MidSouth Extracts" at bounding box center [258, 433] width 106 height 18
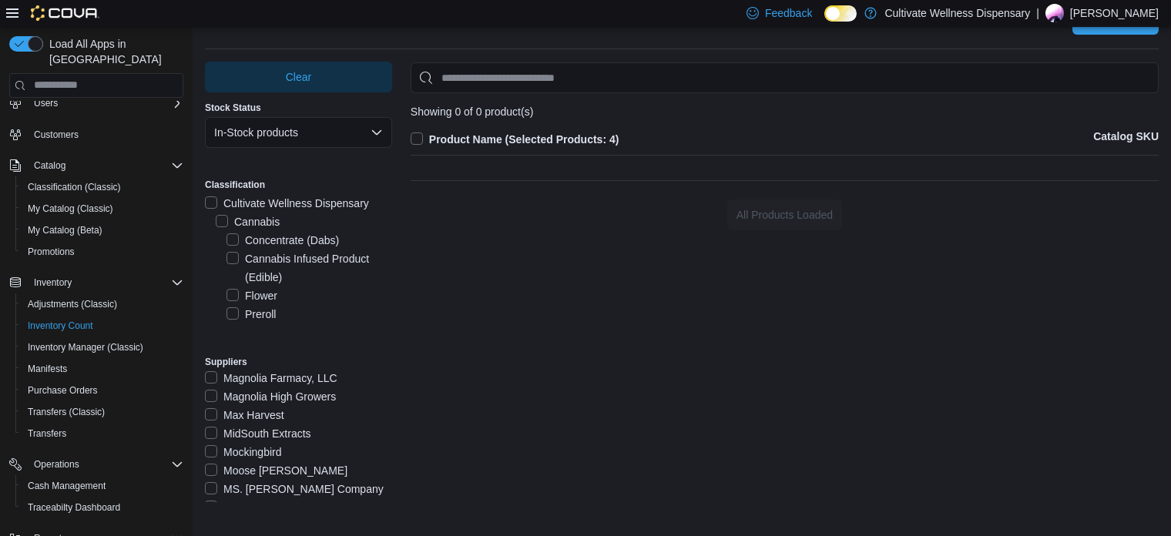
click at [269, 433] on label "MidSouth Extracts" at bounding box center [258, 434] width 106 height 18
click at [270, 412] on label "Max Harvest" at bounding box center [244, 415] width 79 height 18
click at [499, 167] on label "Gelato 33 | 3.5g | Max Harvest | Flower" at bounding box center [514, 171] width 206 height 18
click at [269, 413] on label "Max Harvest" at bounding box center [244, 415] width 79 height 18
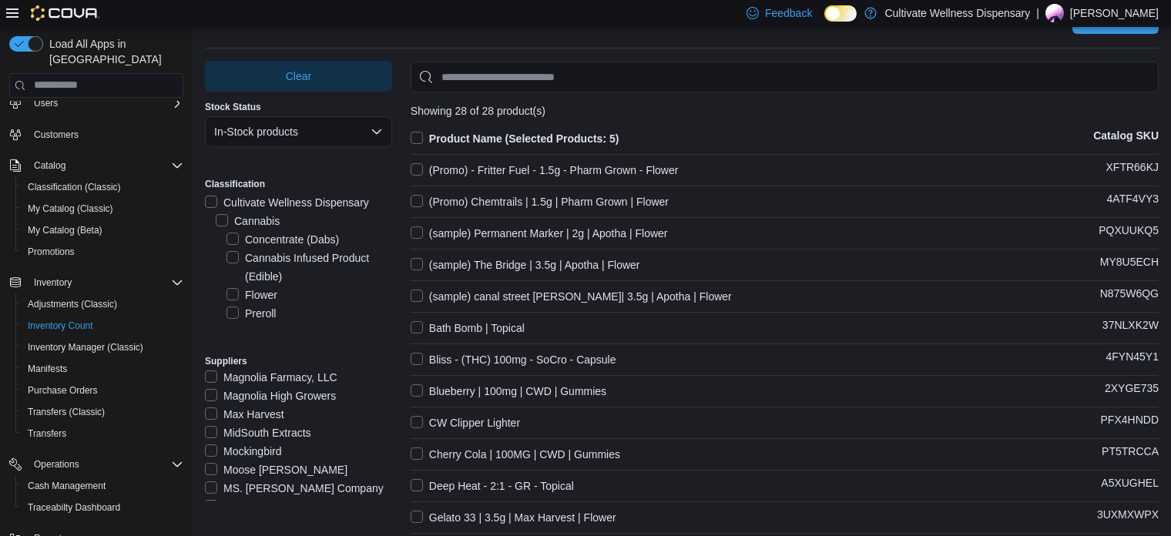
click at [278, 395] on label "Magnolia High Growers" at bounding box center [270, 396] width 131 height 18
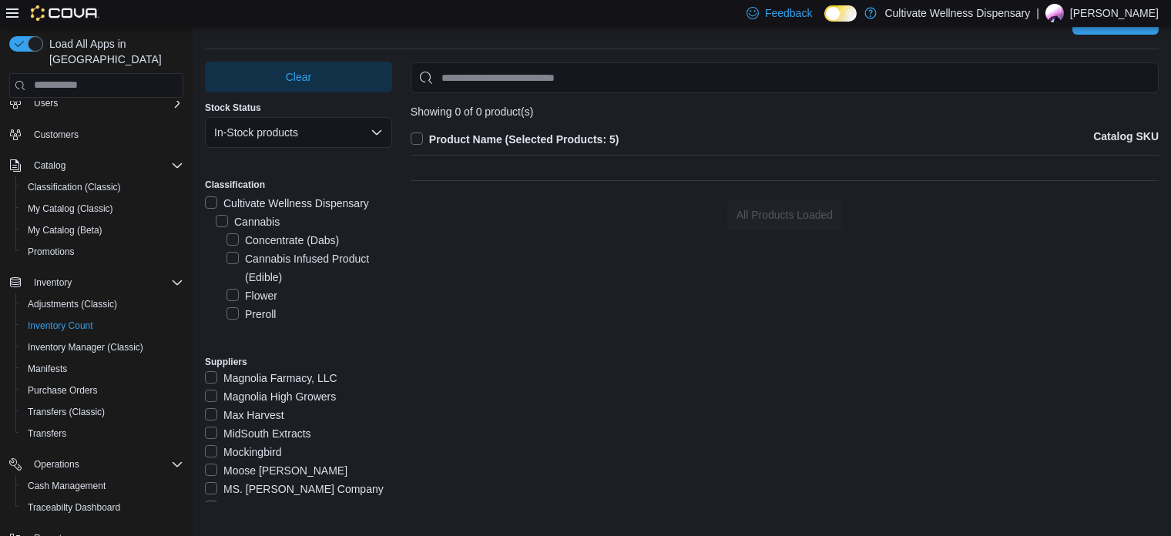
click at [274, 400] on label "Magnolia High Growers" at bounding box center [270, 397] width 131 height 18
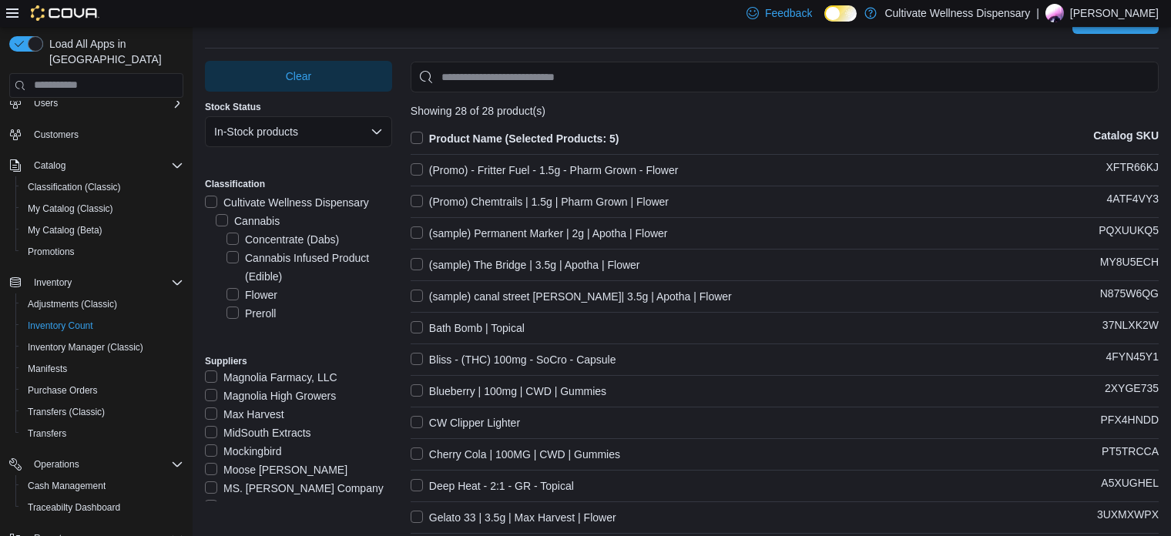
click at [280, 377] on label "Magnolia Farmacy, LLC" at bounding box center [271, 377] width 133 height 18
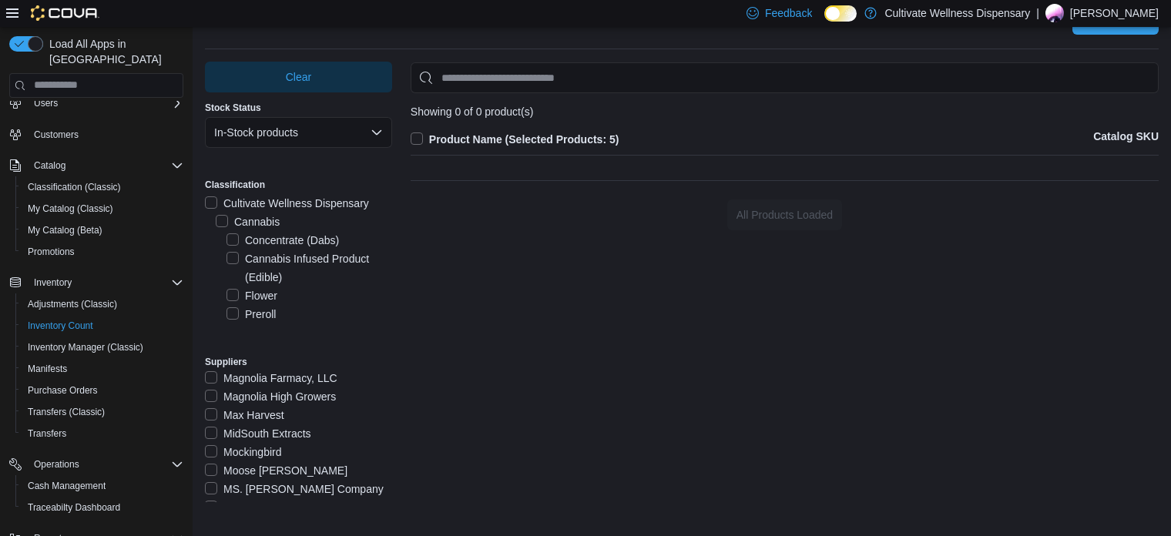
click at [280, 379] on label "Magnolia Farmacy, LLC" at bounding box center [271, 378] width 133 height 18
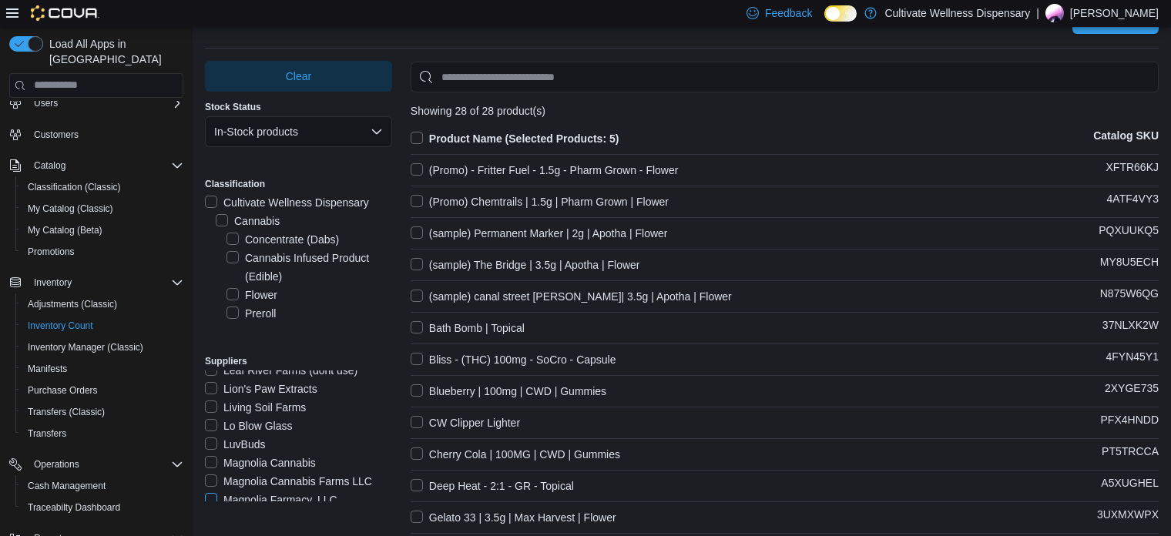
scroll to position [743, 0]
click at [274, 465] on label "Magnolia Cannabis" at bounding box center [260, 469] width 111 height 18
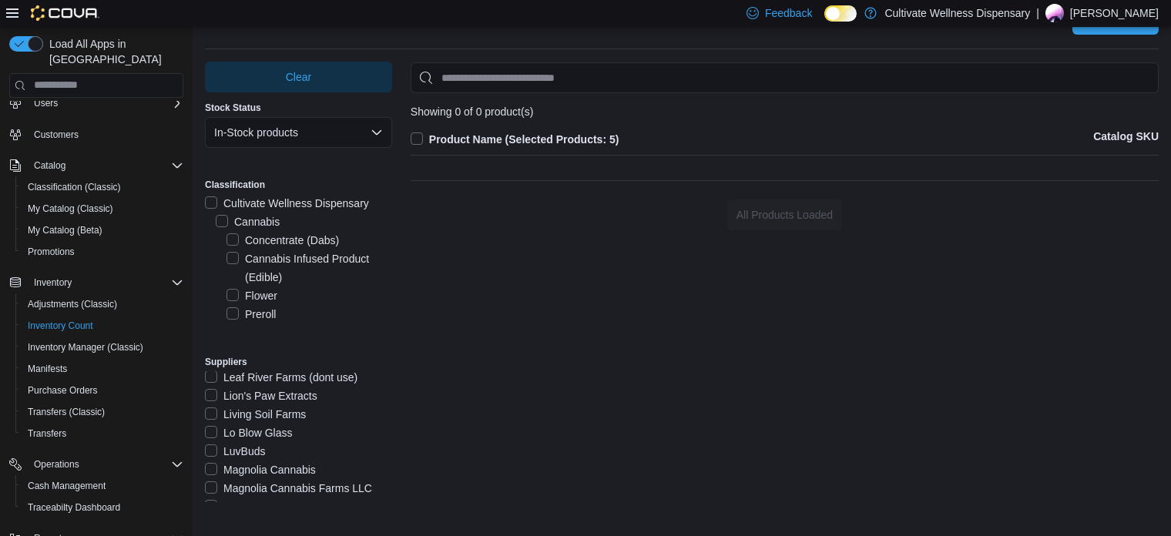
click at [238, 451] on label "LuvBuds" at bounding box center [235, 451] width 60 height 18
click at [244, 445] on label "LuvBuds" at bounding box center [235, 451] width 60 height 18
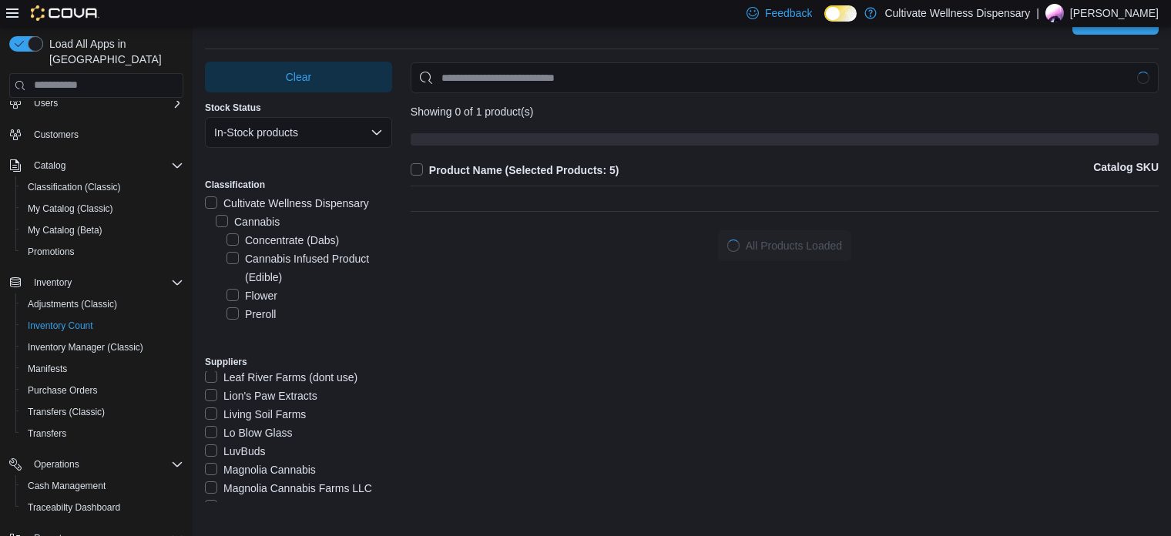
click at [250, 468] on label "Magnolia Cannabis" at bounding box center [260, 470] width 111 height 18
click at [256, 432] on label "Lo Blow Glass" at bounding box center [248, 433] width 87 height 18
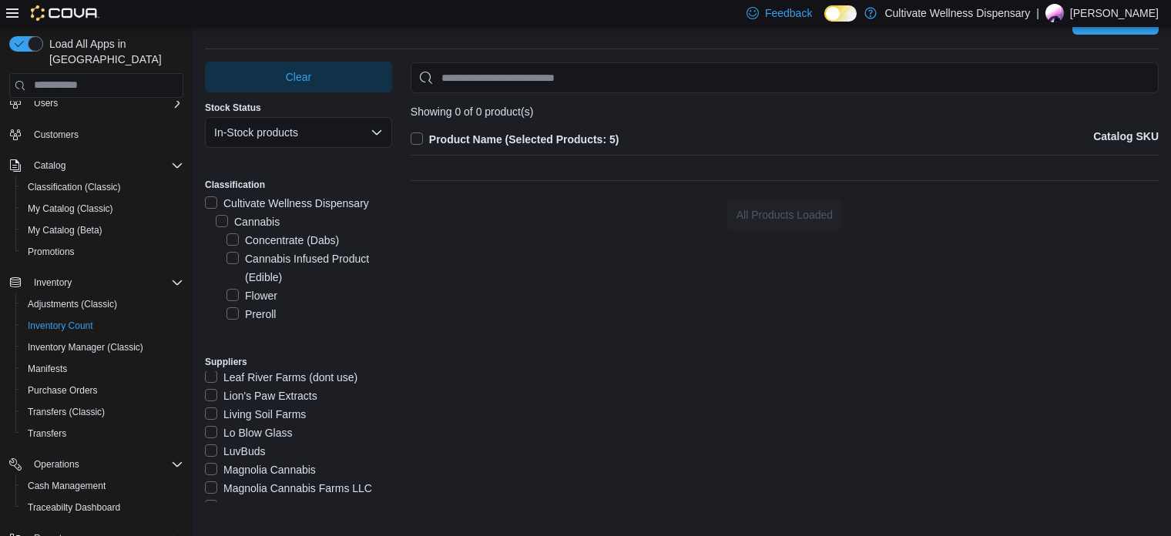
click at [256, 432] on label "Lo Blow Glass" at bounding box center [248, 433] width 87 height 18
click at [261, 411] on label "Living Soil Farms" at bounding box center [255, 414] width 101 height 18
click at [261, 408] on label "Living Soil Farms" at bounding box center [255, 414] width 101 height 18
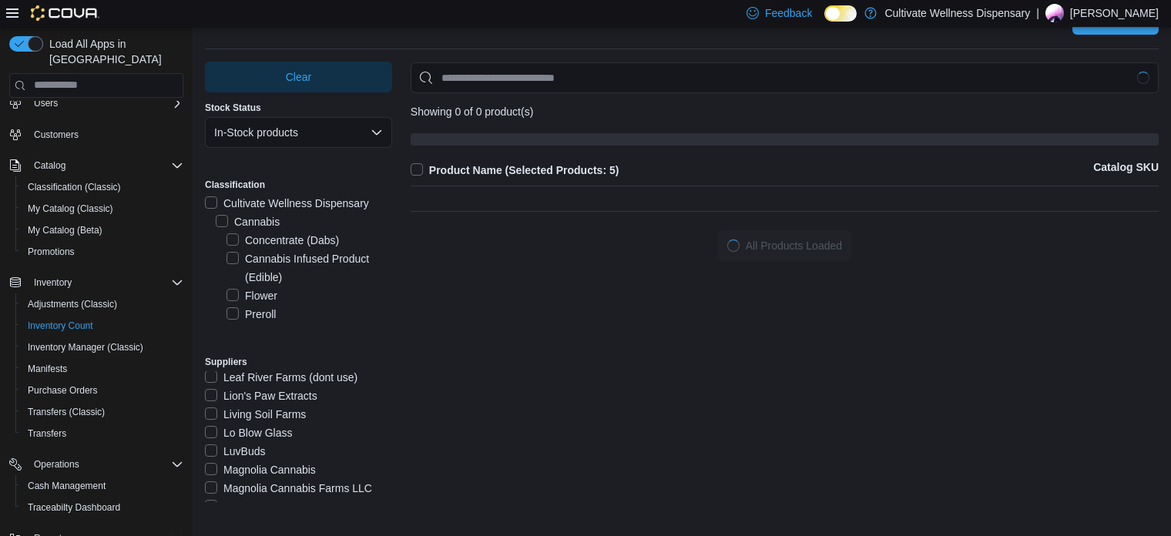
click at [266, 392] on label "Lion's Paw Extracts" at bounding box center [261, 396] width 112 height 18
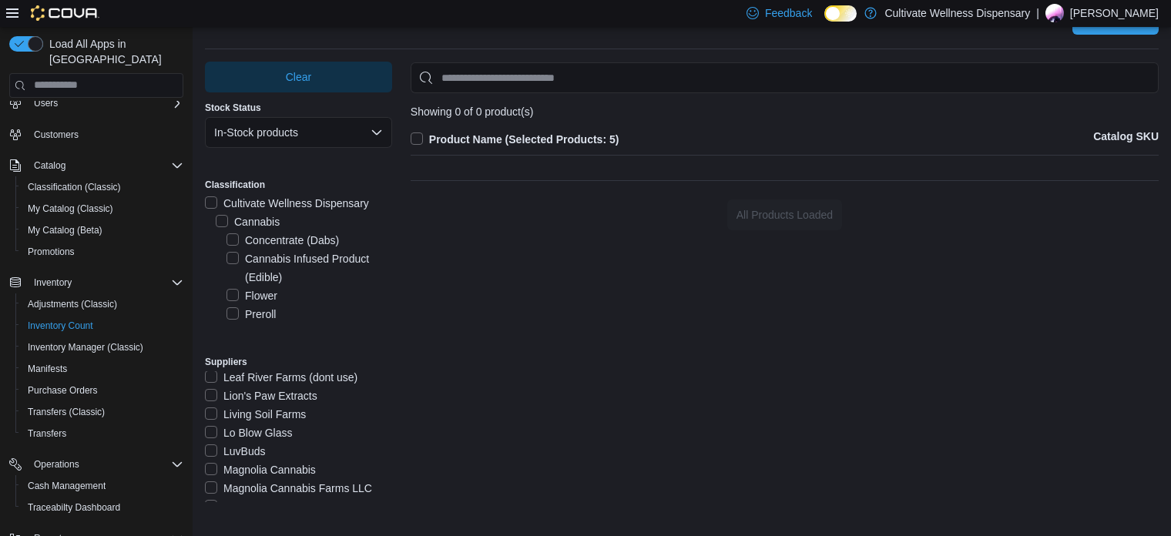
click at [265, 397] on label "Lion's Paw Extracts" at bounding box center [261, 396] width 112 height 18
click at [262, 468] on label "Kush Farms" at bounding box center [243, 469] width 76 height 18
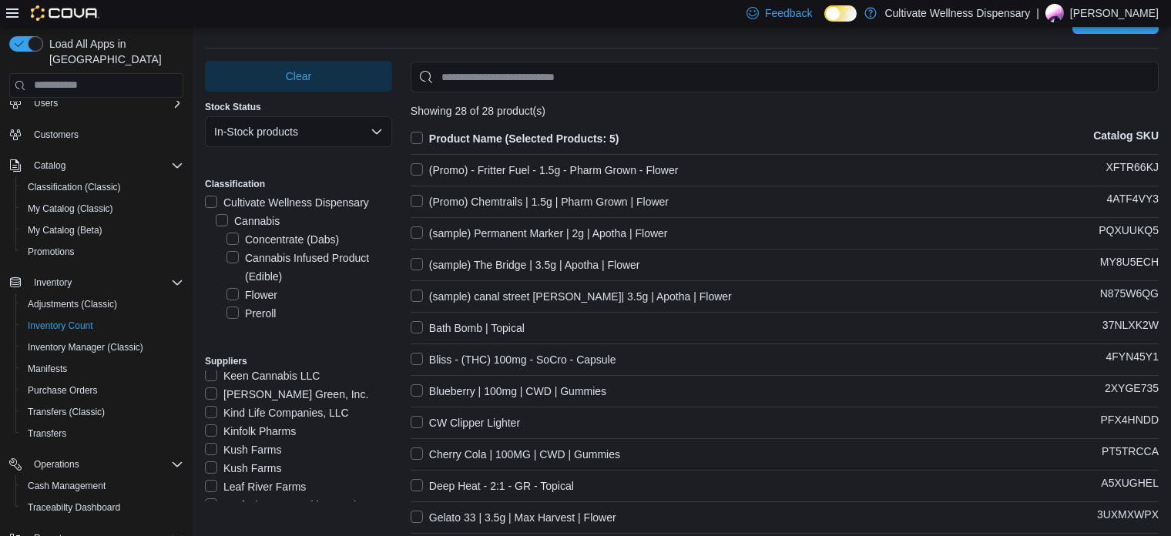
click at [259, 430] on label "Kinfolk Pharms" at bounding box center [250, 431] width 91 height 18
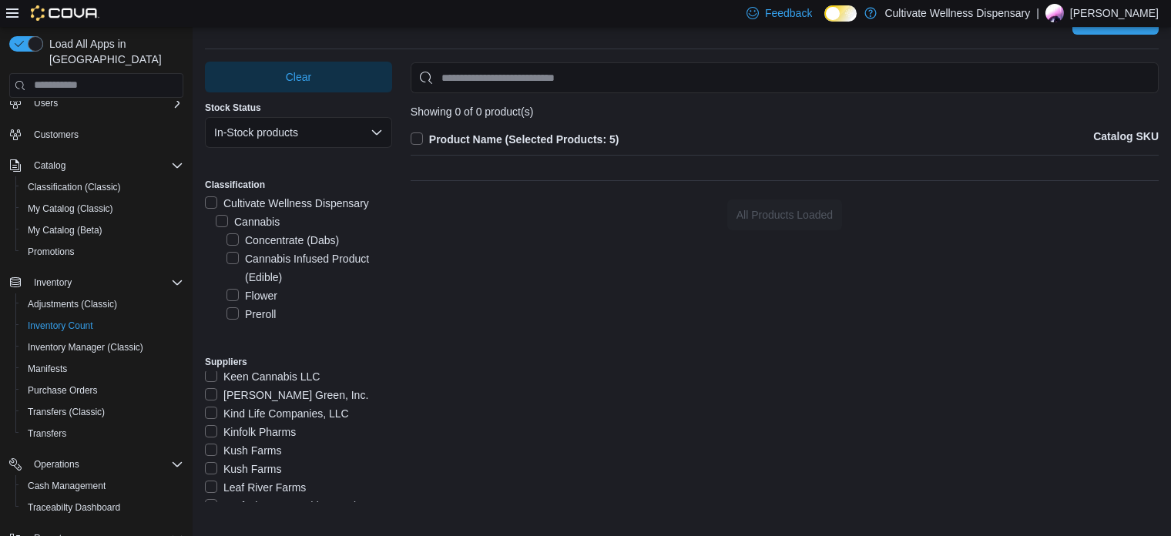
click at [265, 409] on label "Kind Life Companies, LLC" at bounding box center [277, 414] width 144 height 18
click at [264, 395] on label "[PERSON_NAME] Green, Inc." at bounding box center [286, 395] width 163 height 18
click at [266, 398] on label "[PERSON_NAME] Green, Inc." at bounding box center [286, 395] width 163 height 18
click at [264, 409] on label "Kind Life Companies, LLC" at bounding box center [277, 414] width 144 height 18
click at [264, 426] on label "Kinfolk Pharms" at bounding box center [250, 432] width 91 height 18
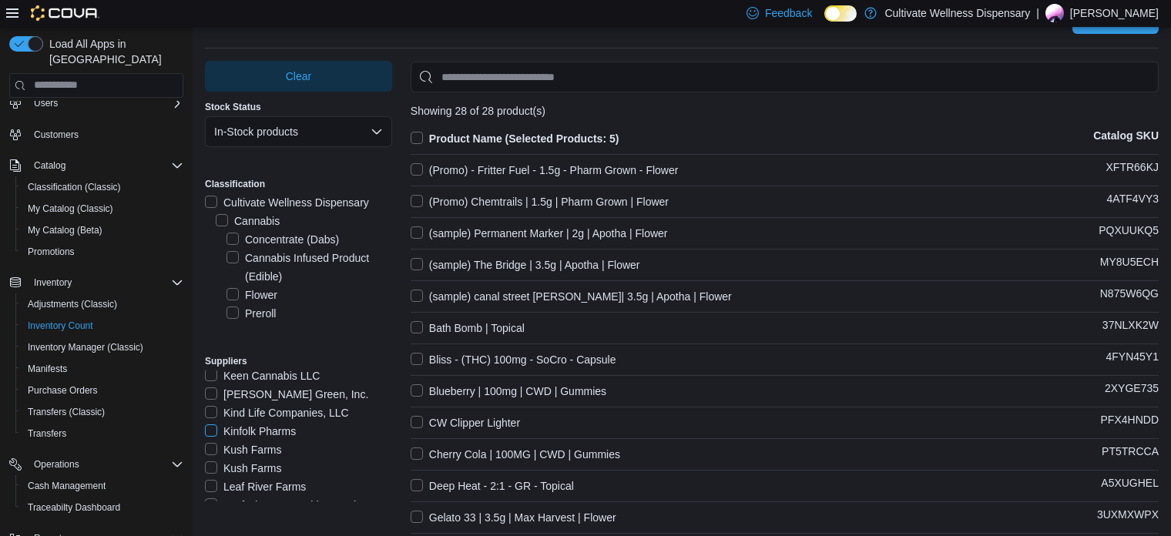
scroll to position [486, 0]
click at [264, 448] on label "HBZ Enterprises, LLC" at bounding box center [266, 448] width 123 height 18
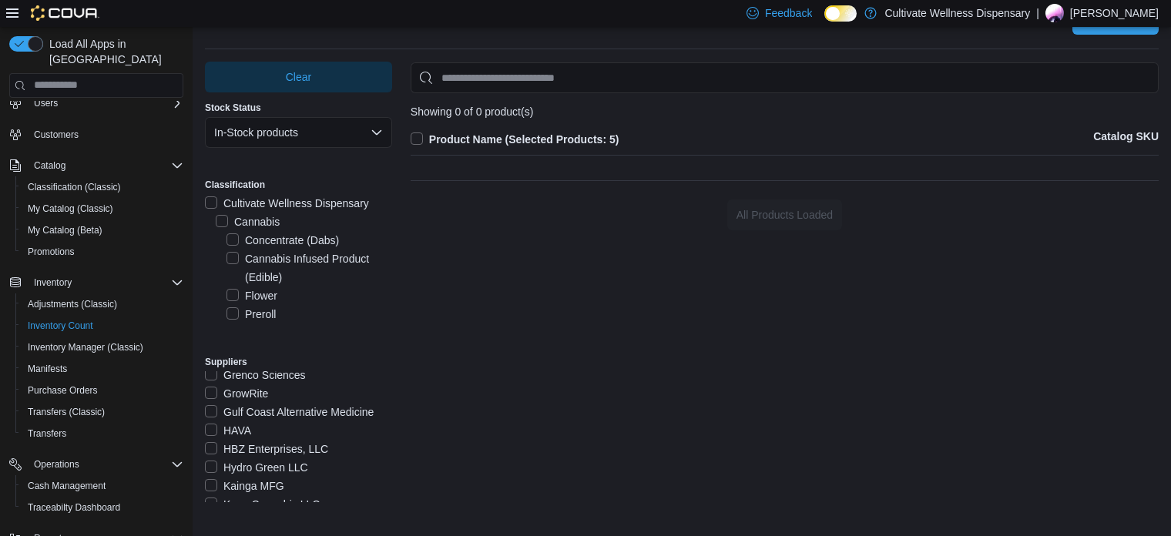
click at [264, 448] on label "HBZ Enterprises, LLC" at bounding box center [266, 449] width 123 height 18
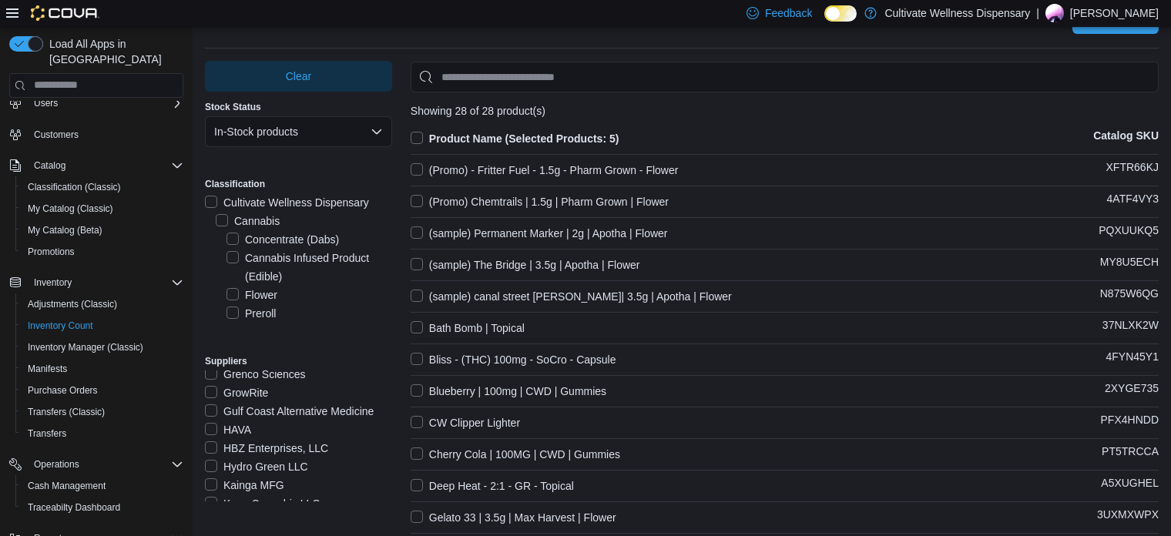
click at [237, 427] on label "HAVA" at bounding box center [228, 430] width 46 height 18
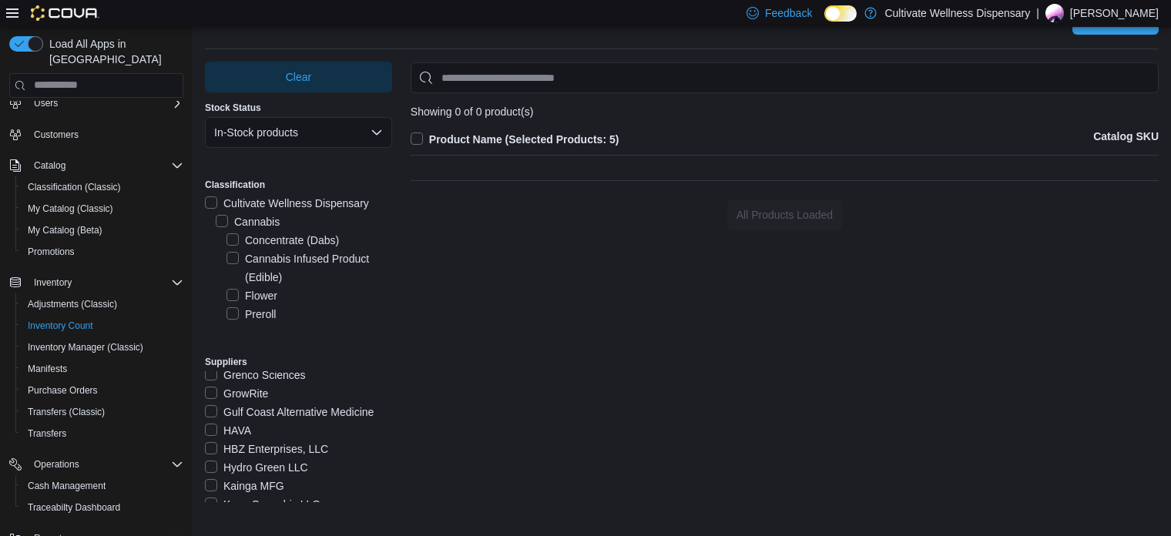
click at [237, 427] on label "HAVA" at bounding box center [228, 430] width 46 height 18
click at [252, 408] on label "Gulf Coast Alternative Medicine" at bounding box center [289, 412] width 169 height 18
click at [321, 409] on label "Gulf Coast Alternative Medicine" at bounding box center [289, 412] width 169 height 18
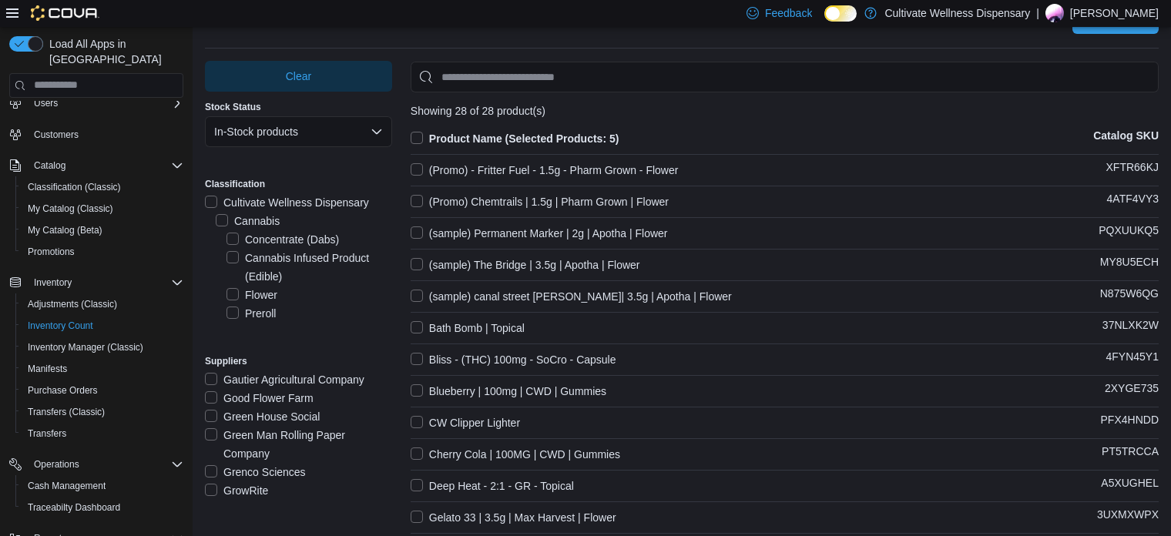
scroll to position [358, 0]
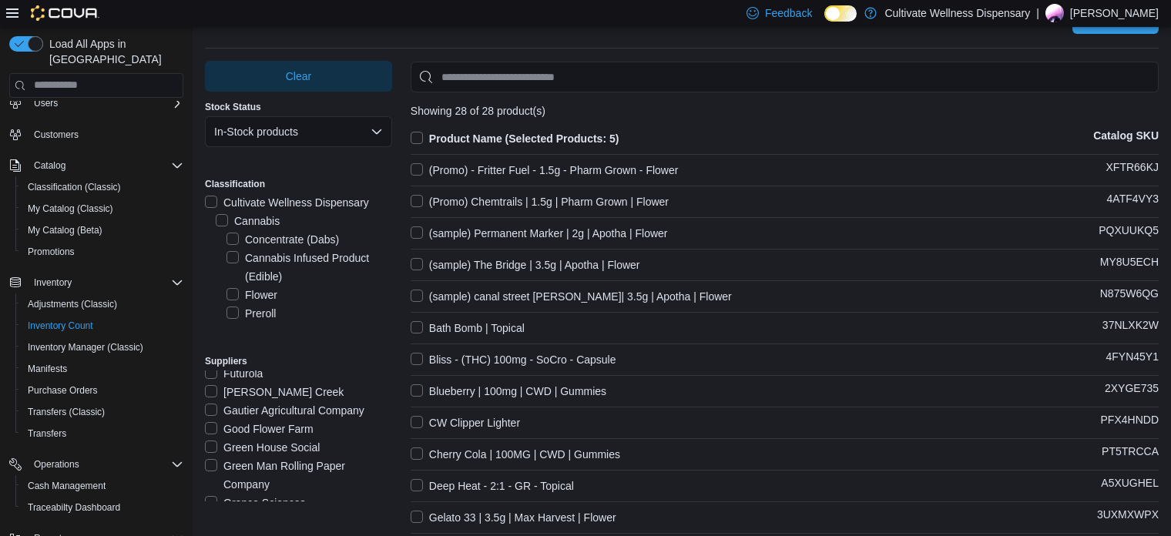
click at [287, 443] on label "Green House Social" at bounding box center [262, 447] width 115 height 18
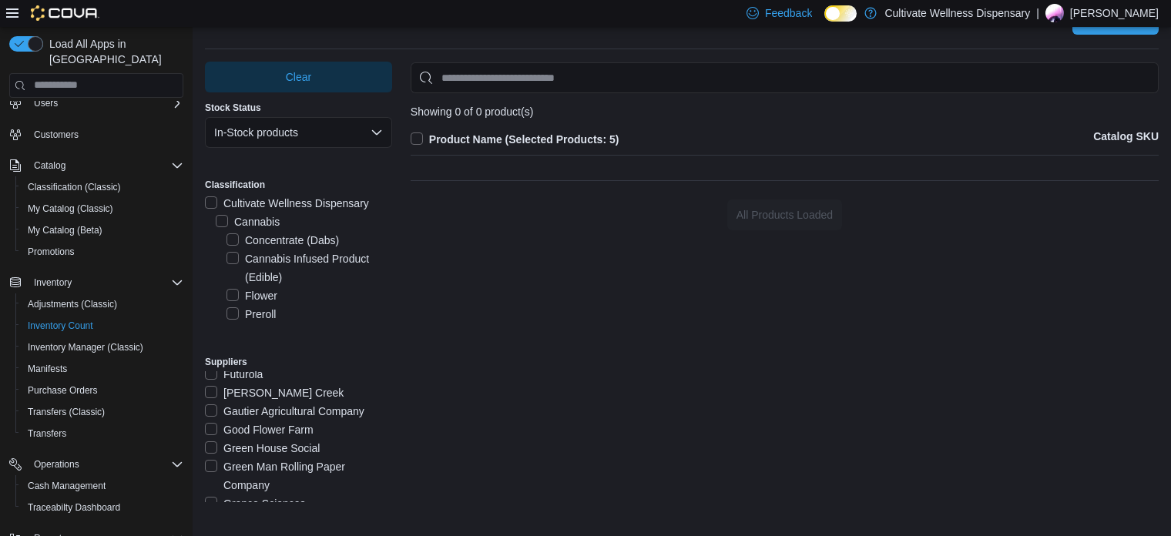
click at [287, 443] on label "Green House Social" at bounding box center [262, 448] width 115 height 18
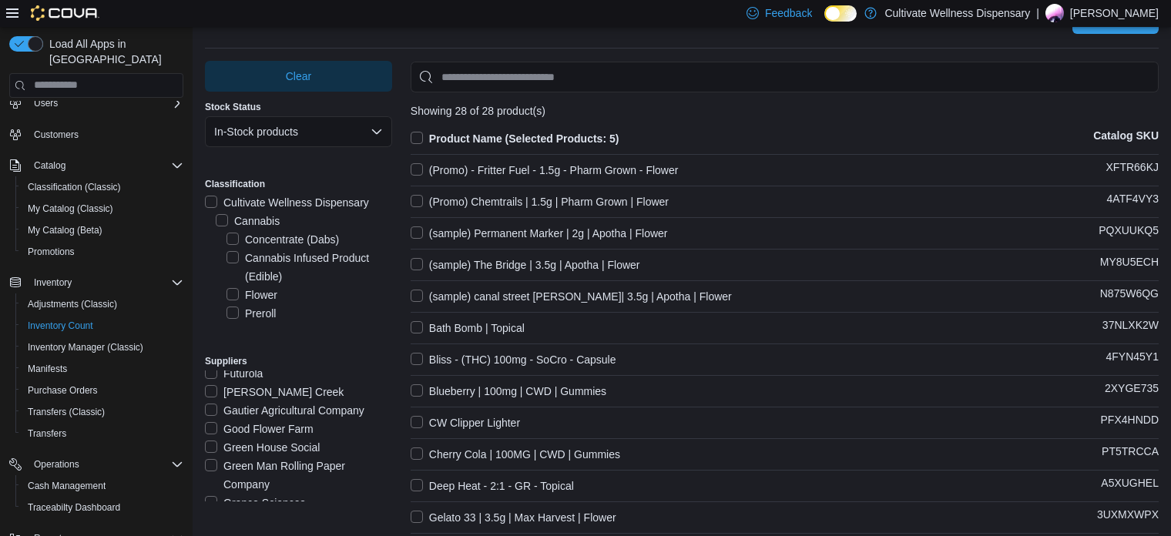
click at [286, 423] on label "Good Flower Farm" at bounding box center [259, 429] width 109 height 18
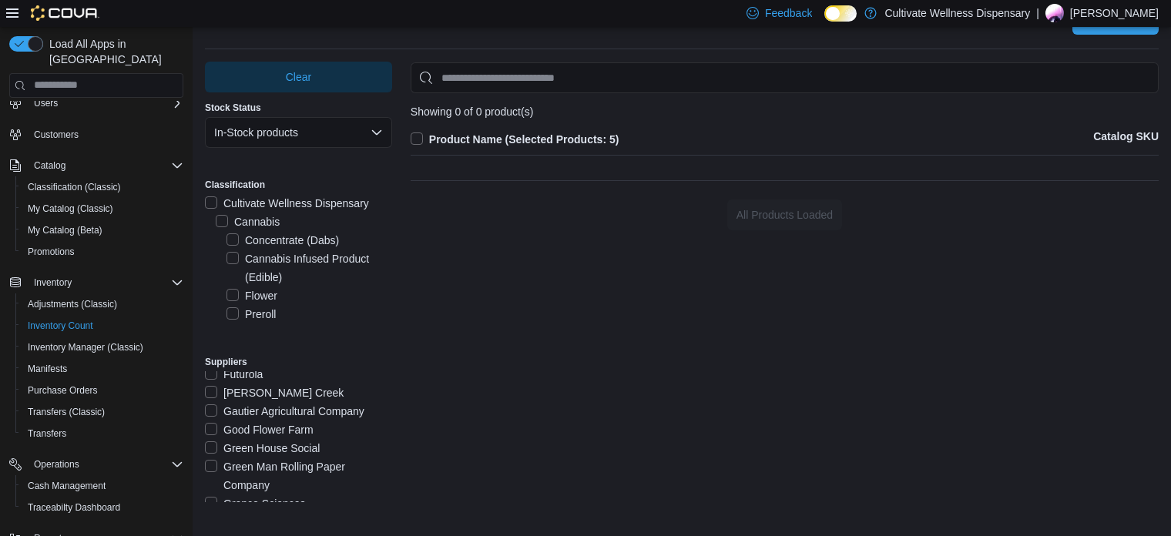
click at [286, 423] on label "Good Flower Farm" at bounding box center [259, 430] width 109 height 18
click at [286, 405] on label "Gautier Agricultural Company" at bounding box center [284, 411] width 159 height 18
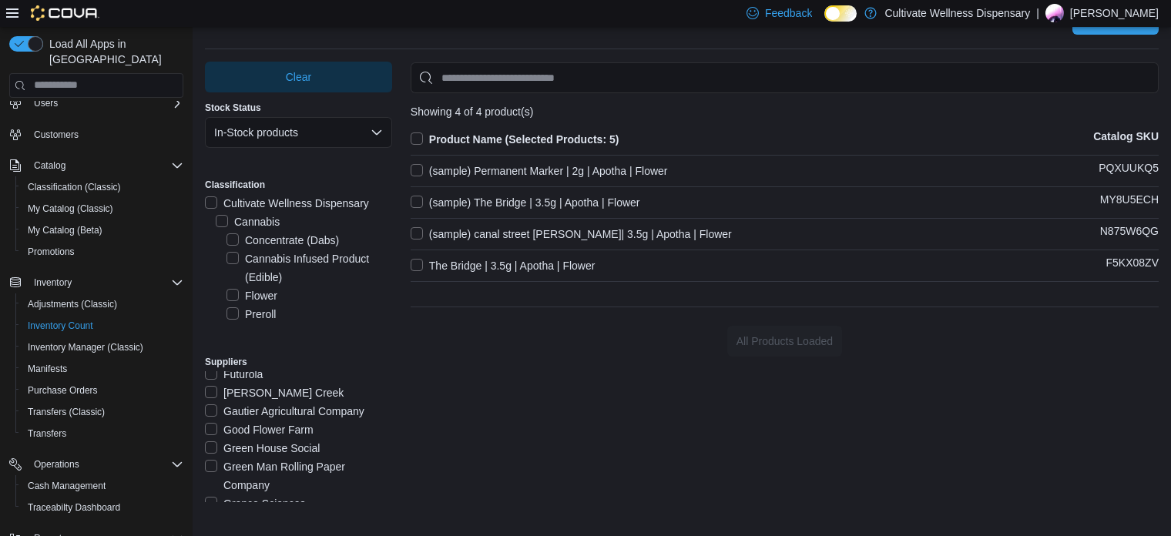
click at [466, 269] on label "The Bridge | 3.5g | Apotha | Flower" at bounding box center [503, 266] width 185 height 18
click at [280, 406] on label "Gautier Agricultural Company" at bounding box center [284, 411] width 159 height 18
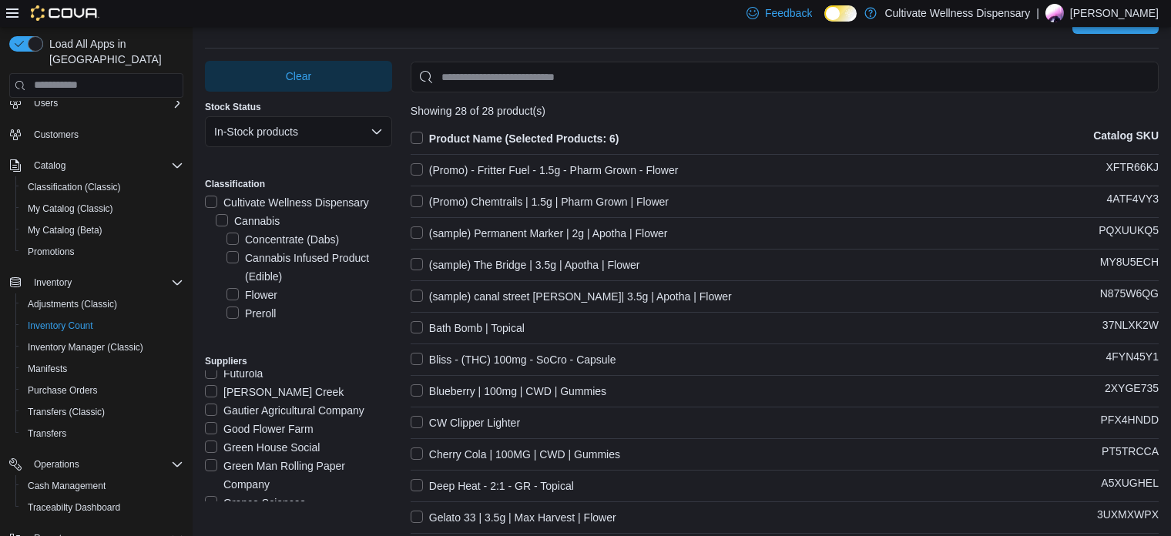
click at [267, 387] on label "[PERSON_NAME] Creek" at bounding box center [274, 392] width 139 height 18
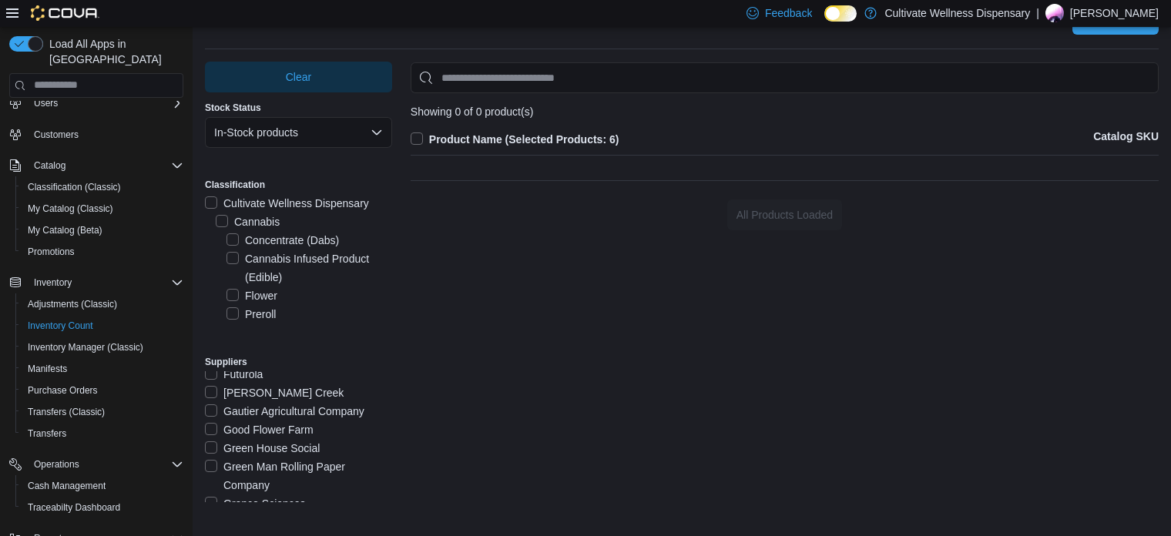
click at [267, 387] on label "[PERSON_NAME] Creek" at bounding box center [274, 393] width 139 height 18
click at [277, 463] on label "Firecraft Collective" at bounding box center [259, 466] width 108 height 18
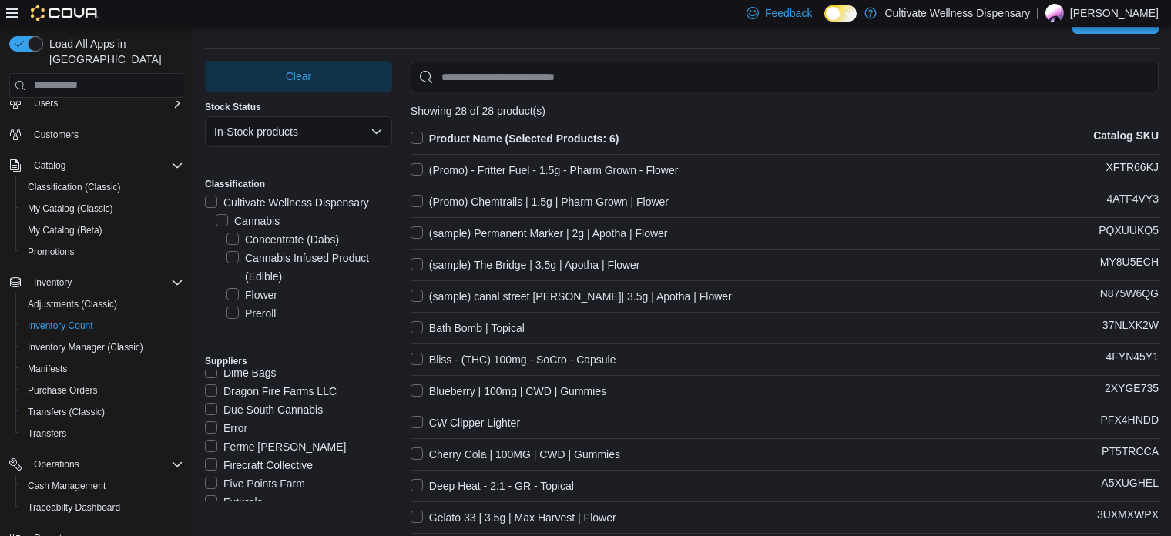
click at [273, 479] on label "Five Points Farm" at bounding box center [255, 484] width 100 height 18
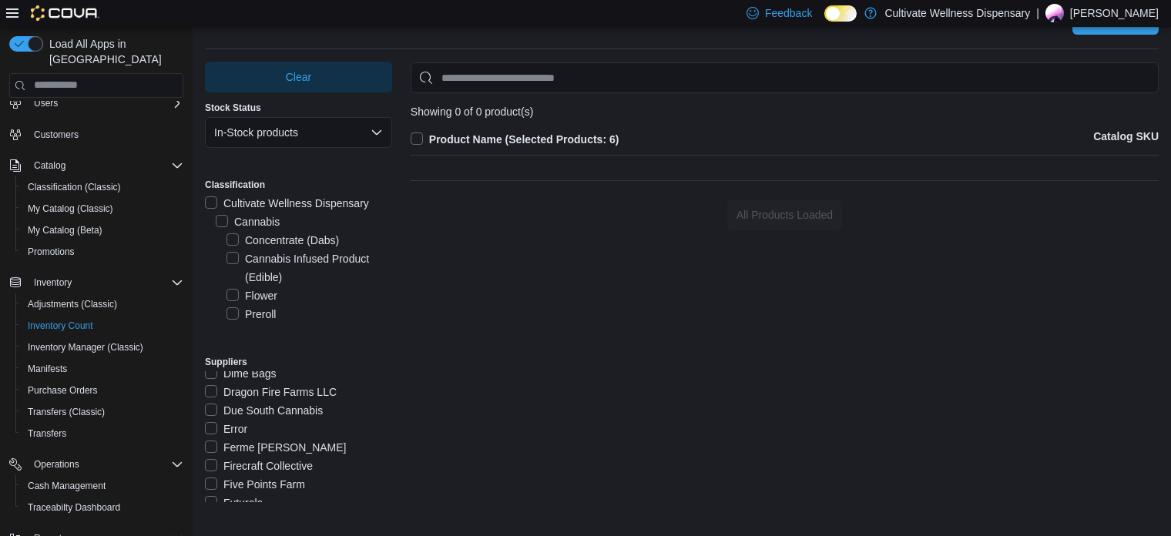
click at [273, 479] on label "Five Points Farm" at bounding box center [255, 484] width 100 height 18
click at [258, 445] on label "Ferme [PERSON_NAME]" at bounding box center [275, 447] width 141 height 18
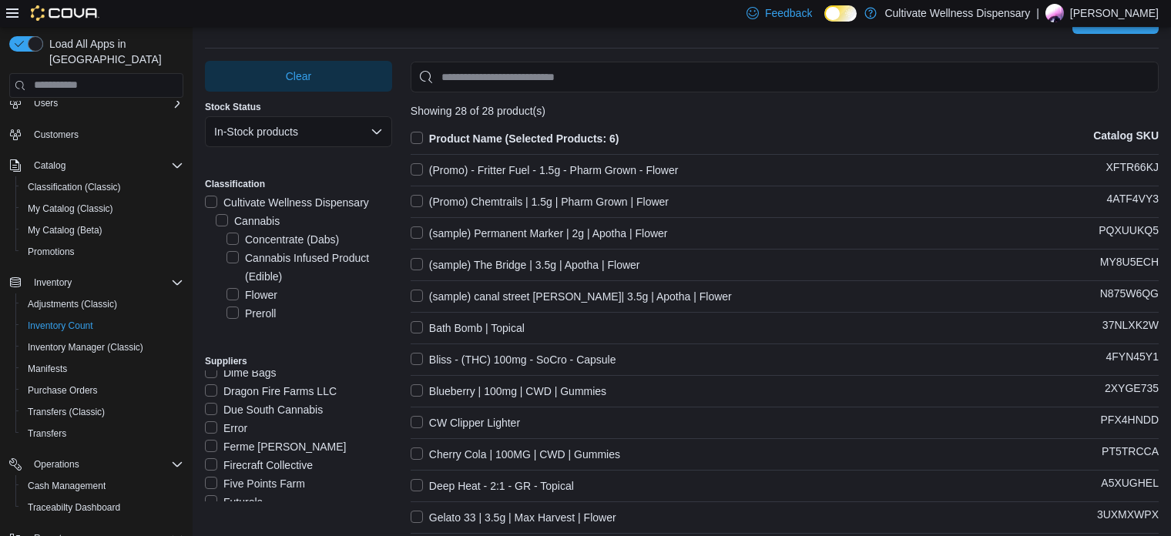
click at [261, 408] on label "Due South Cannabis" at bounding box center [264, 410] width 118 height 18
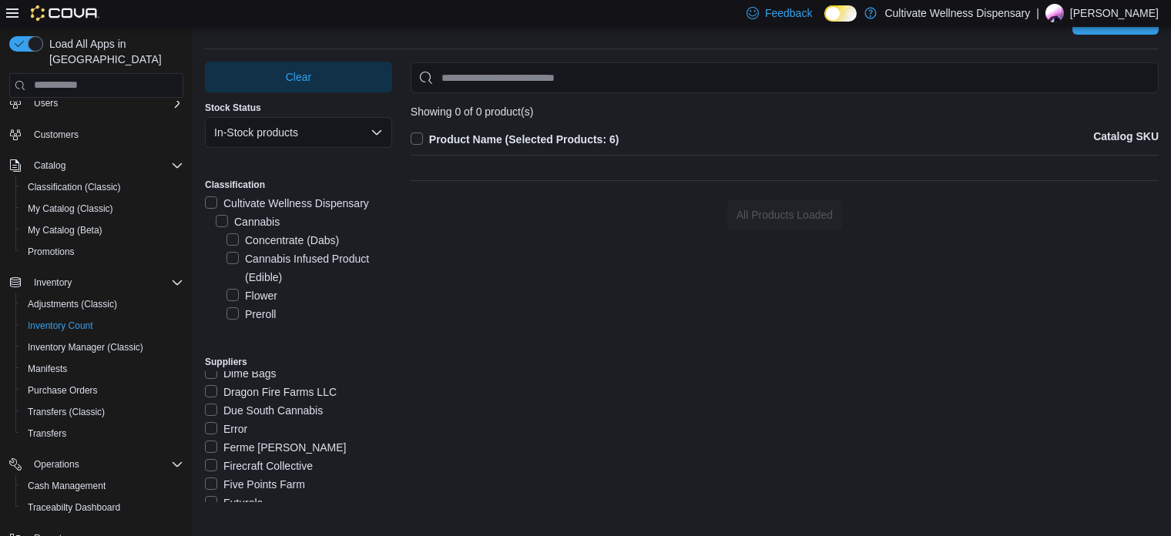
click at [261, 408] on label "Due South Cannabis" at bounding box center [264, 410] width 118 height 18
click at [264, 388] on label "Dragon Fire Farms LLC" at bounding box center [271, 392] width 132 height 18
click at [289, 392] on label "Dragon Fire Farms LLC" at bounding box center [271, 392] width 132 height 18
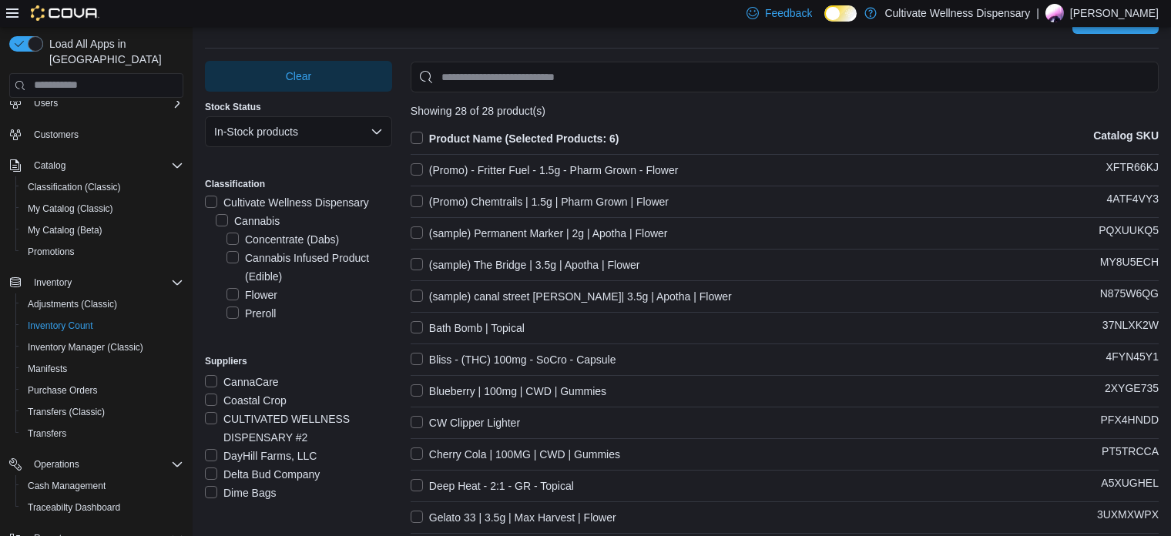
scroll to position [101, 0]
click at [274, 443] on label "CULTIVATED WELLNESS DISPENSARY #2" at bounding box center [298, 436] width 187 height 37
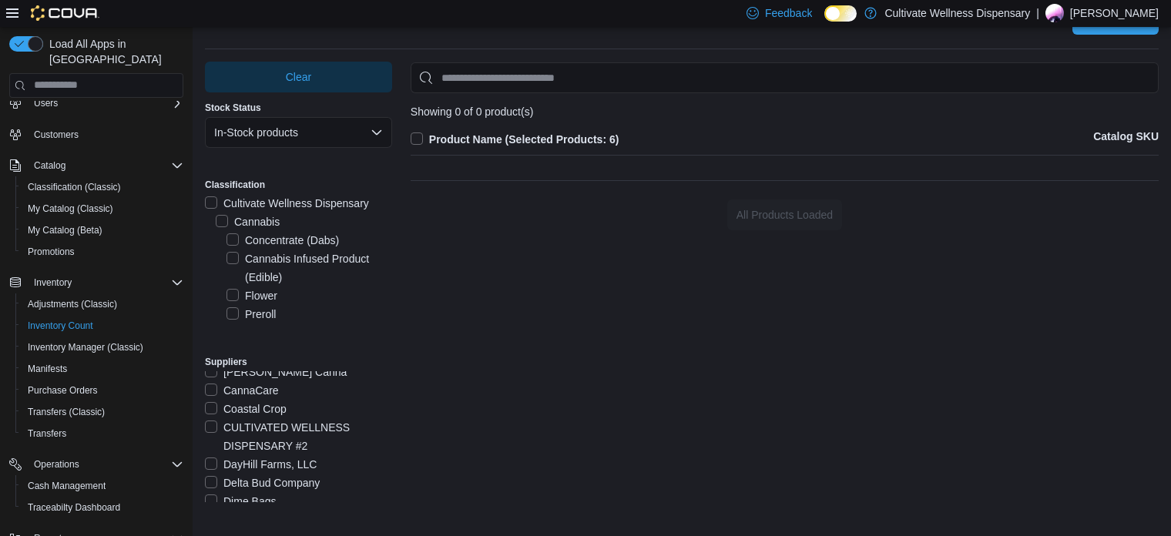
click at [274, 443] on label "CULTIVATED WELLNESS DISPENSARY #2" at bounding box center [298, 436] width 187 height 37
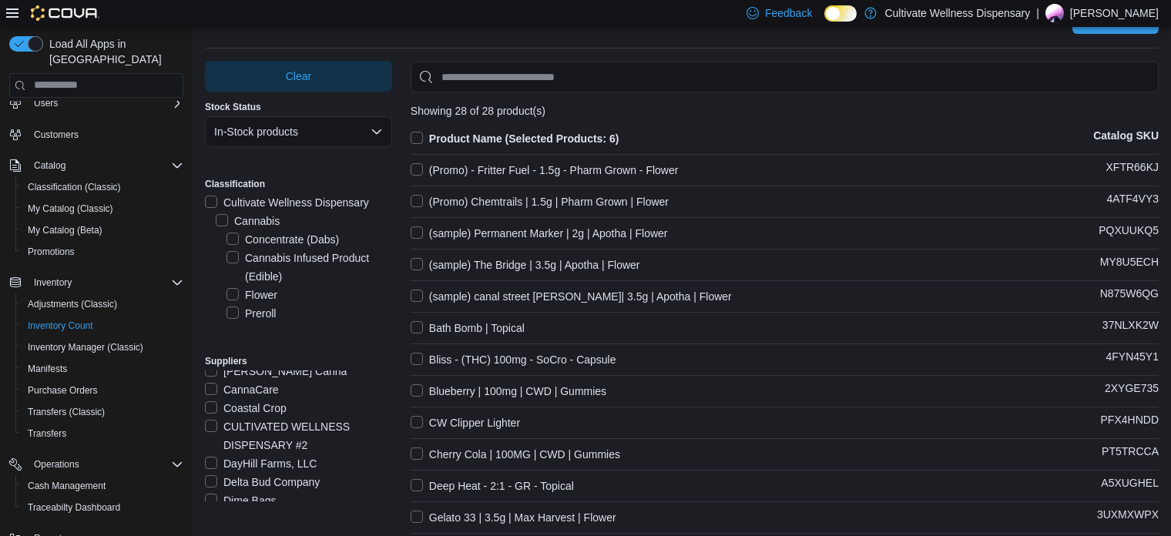
click at [265, 407] on label "Coastal Crop" at bounding box center [246, 408] width 82 height 18
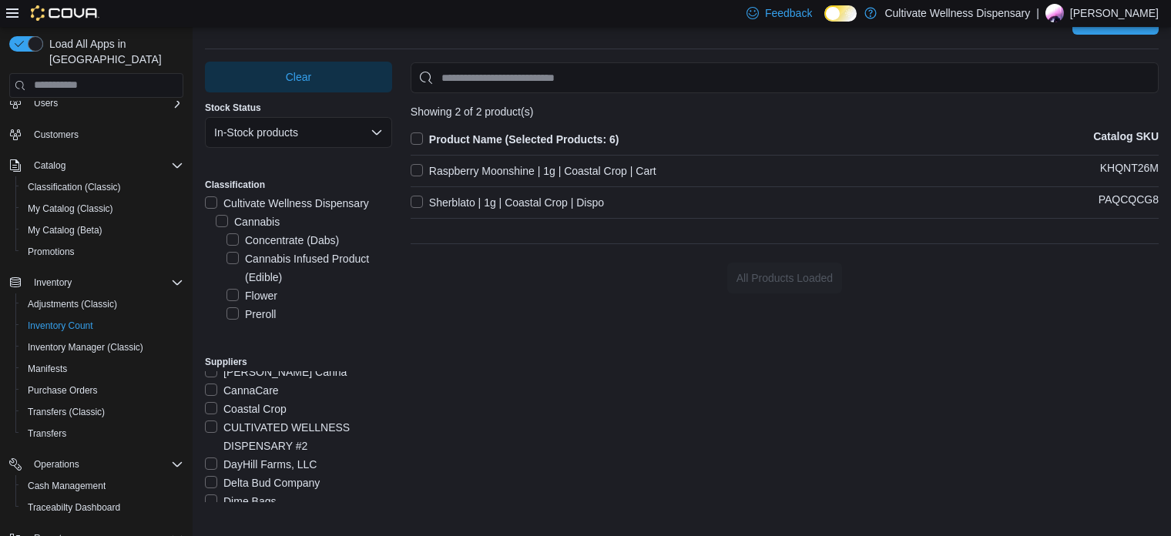
click at [265, 407] on label "Coastal Crop" at bounding box center [246, 409] width 82 height 18
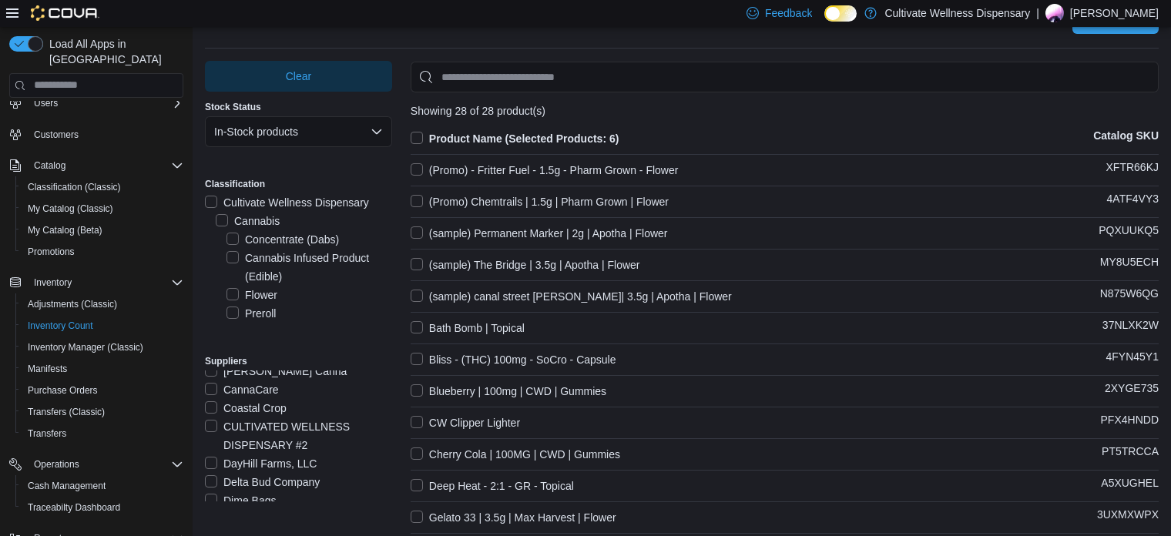
click at [260, 388] on label "CannaCare" at bounding box center [242, 390] width 74 height 18
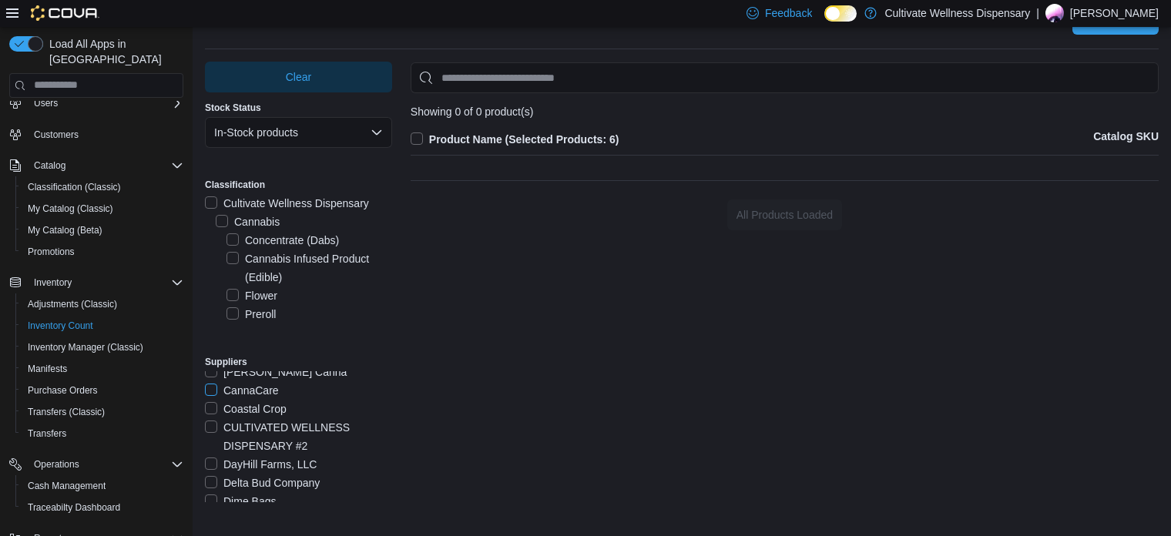
scroll to position [0, 0]
click at [259, 487] on label "CannaCare" at bounding box center [242, 491] width 74 height 18
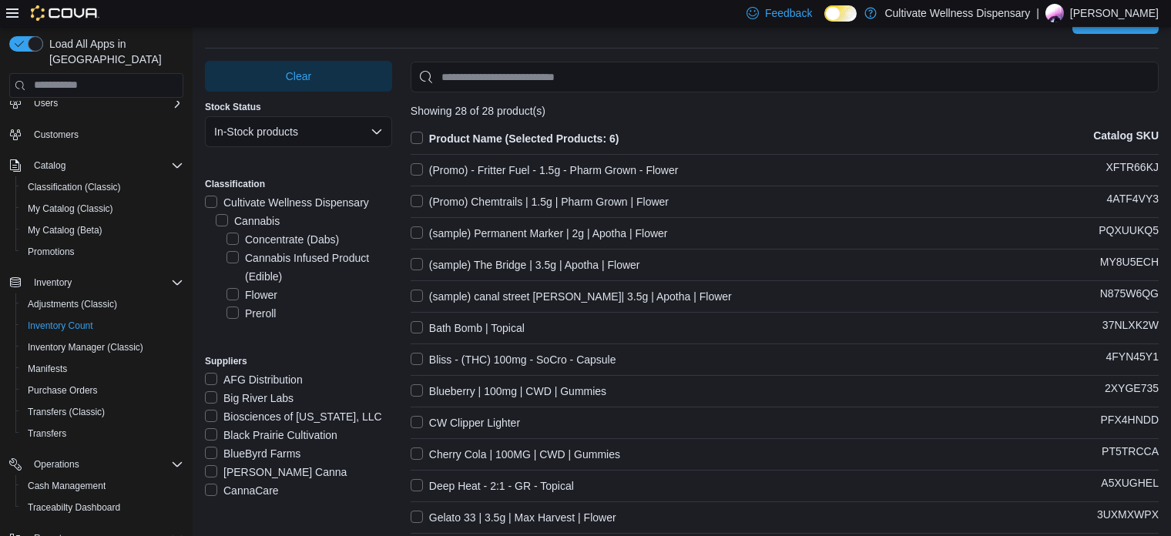
click at [261, 470] on label "[PERSON_NAME] Canna" at bounding box center [276, 472] width 142 height 18
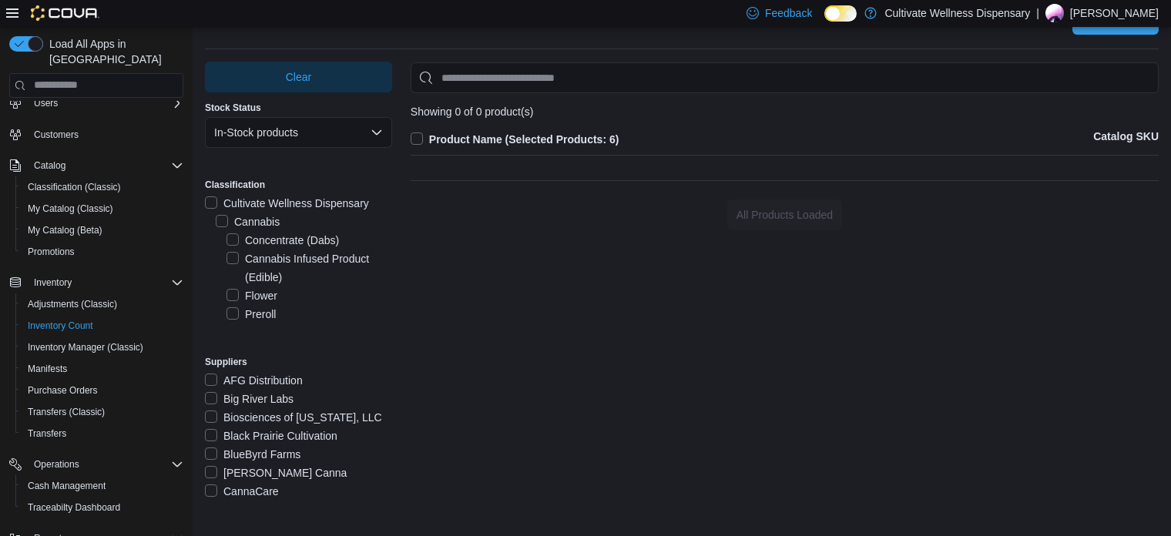
click at [261, 470] on label "[PERSON_NAME] Canna" at bounding box center [276, 473] width 142 height 18
click at [269, 447] on label "BlueByrd Farms" at bounding box center [253, 454] width 96 height 18
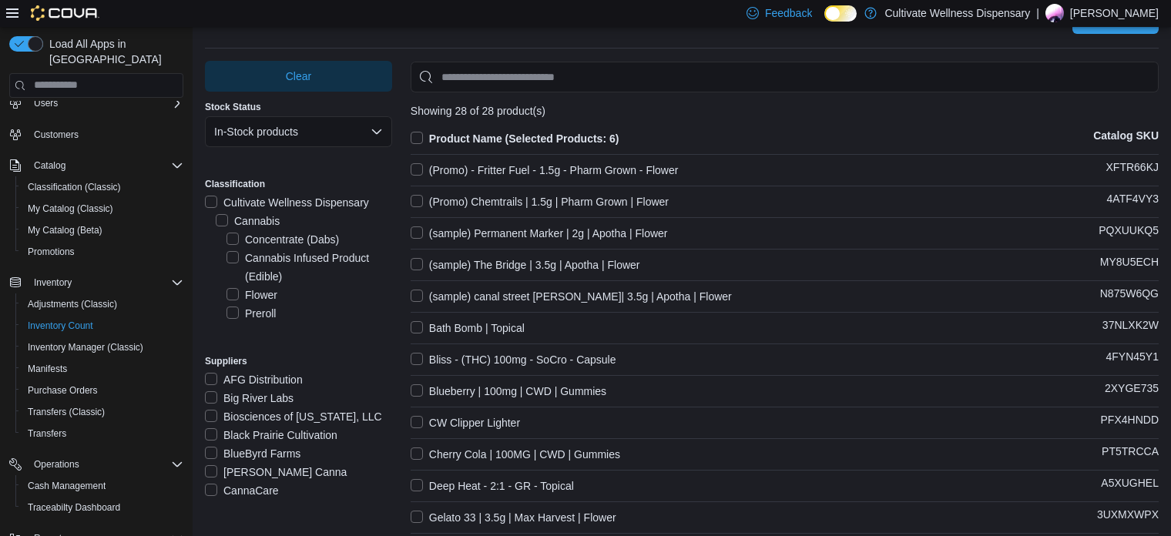
click at [270, 432] on label "Black Prairie Cultivation" at bounding box center [271, 435] width 133 height 18
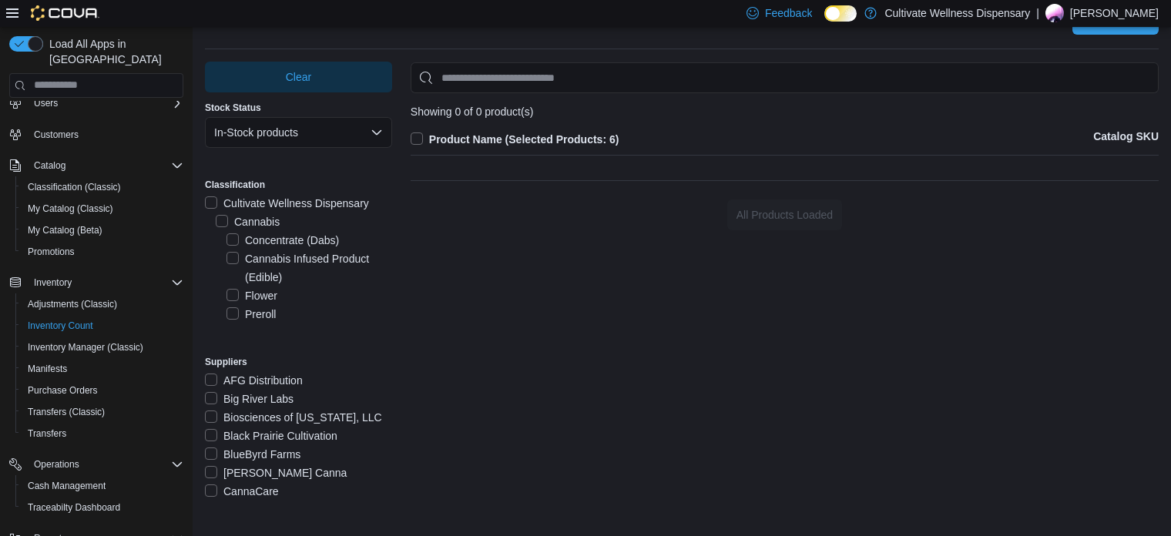
click at [270, 432] on label "Black Prairie Cultivation" at bounding box center [271, 436] width 133 height 18
click at [270, 416] on label "Biosciences of [US_STATE], LLC" at bounding box center [293, 417] width 177 height 18
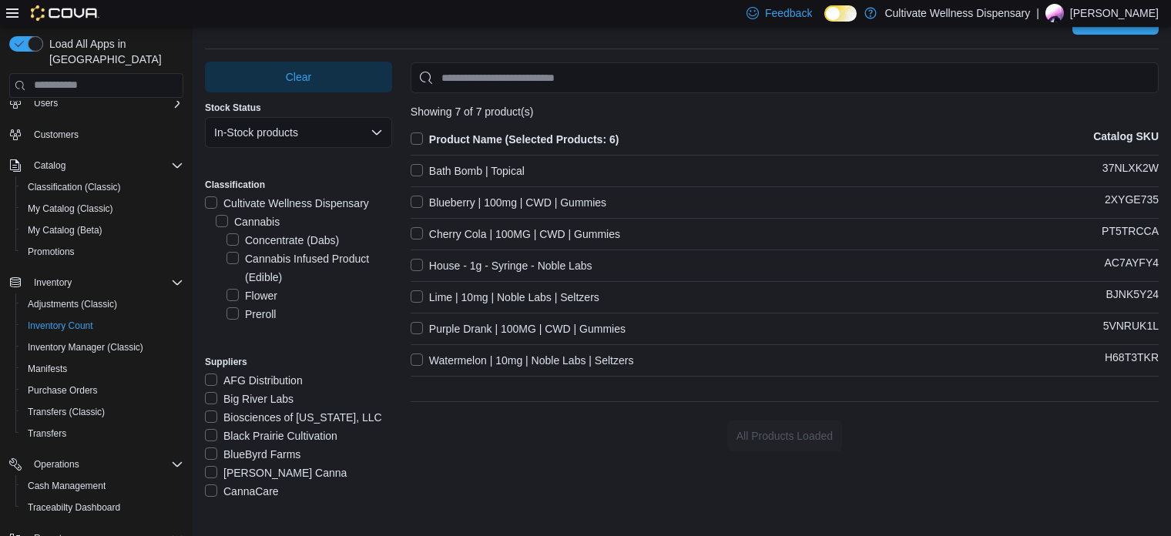
click at [270, 416] on label "Biosciences of [US_STATE], LLC" at bounding box center [293, 417] width 177 height 18
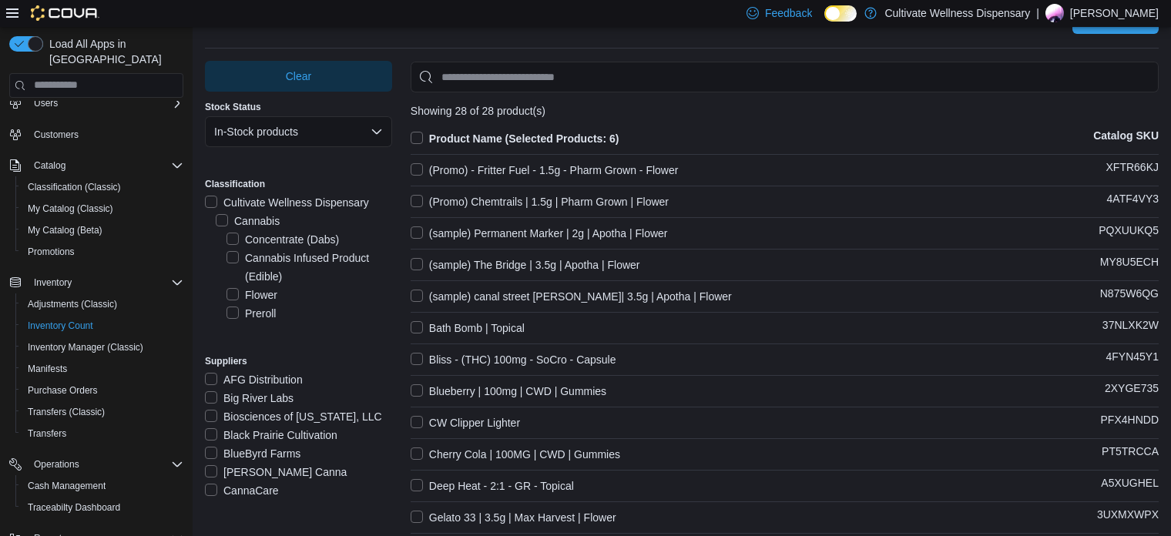
click at [270, 417] on label "Biosciences of [US_STATE], LLC" at bounding box center [293, 417] width 177 height 18
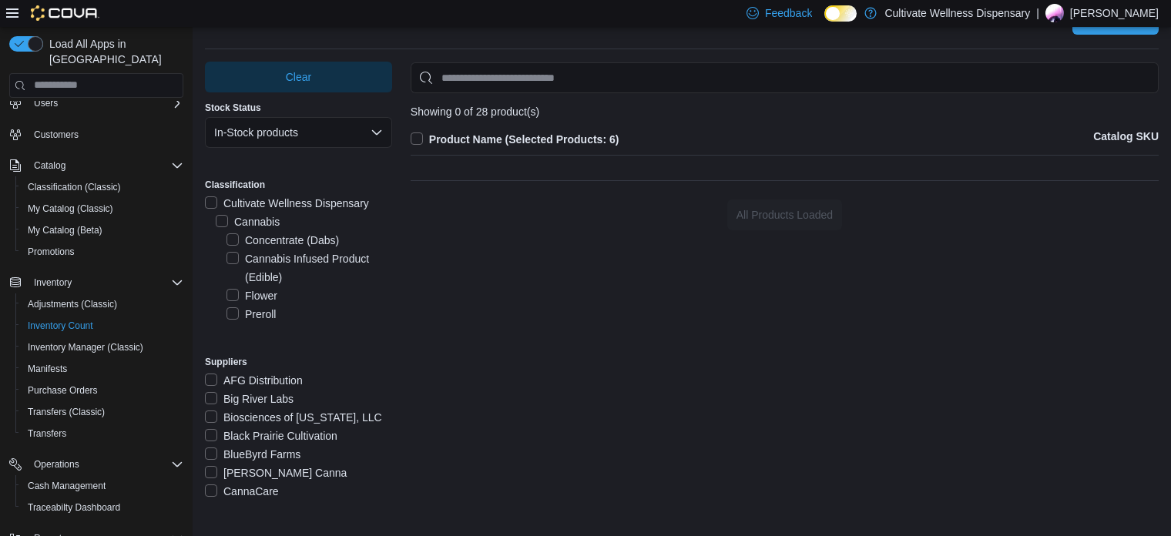
click at [270, 417] on label "Biosciences of [US_STATE], LLC" at bounding box center [293, 417] width 177 height 18
click at [264, 398] on label "Big River Labs" at bounding box center [249, 399] width 89 height 18
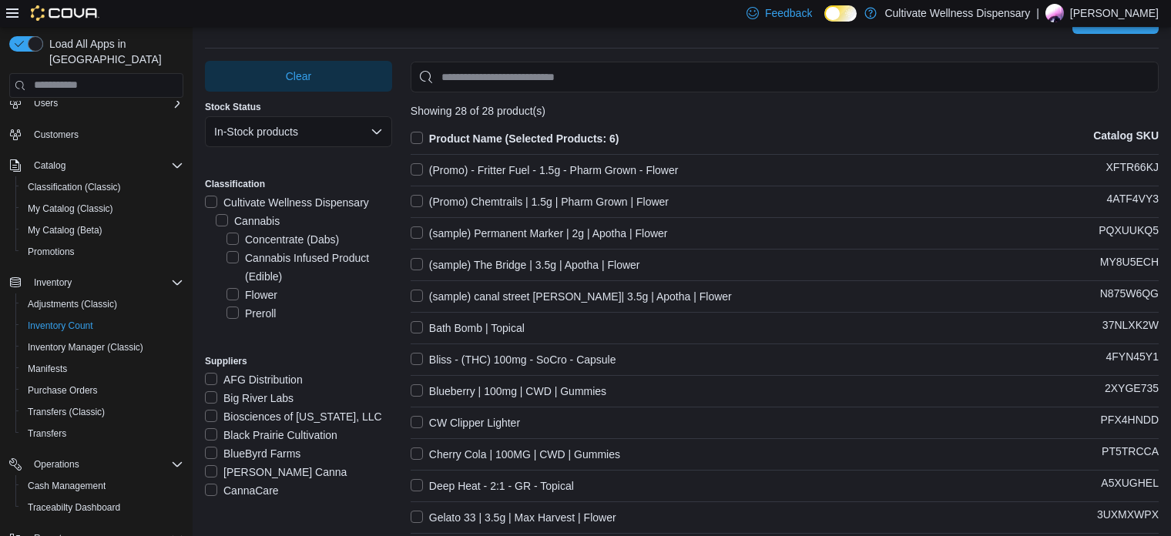
click at [265, 377] on label "AFG Distribution" at bounding box center [254, 380] width 98 height 18
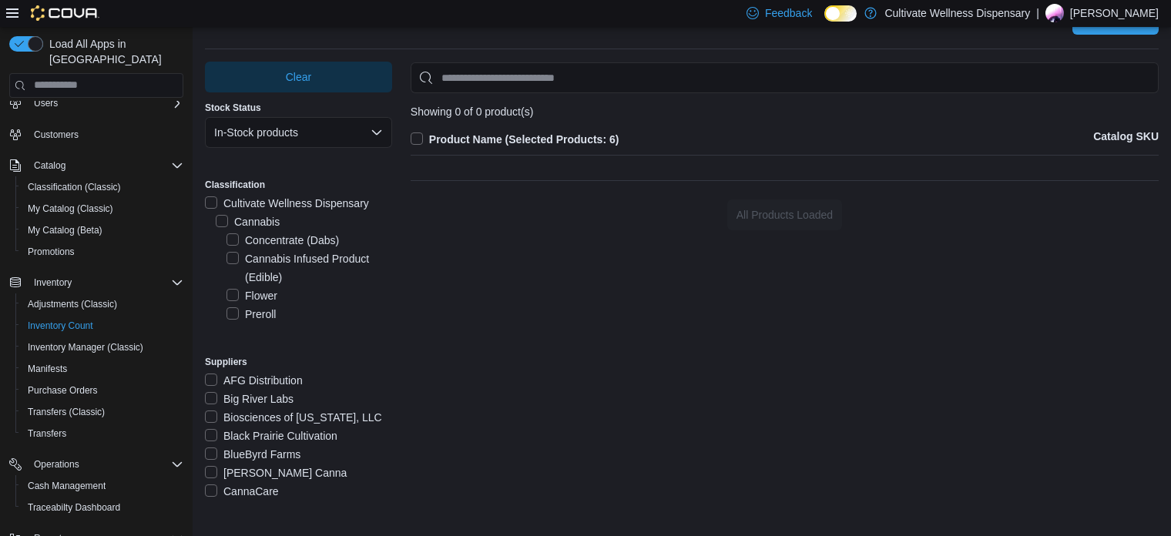
click at [265, 377] on label "AFG Distribution" at bounding box center [254, 380] width 98 height 18
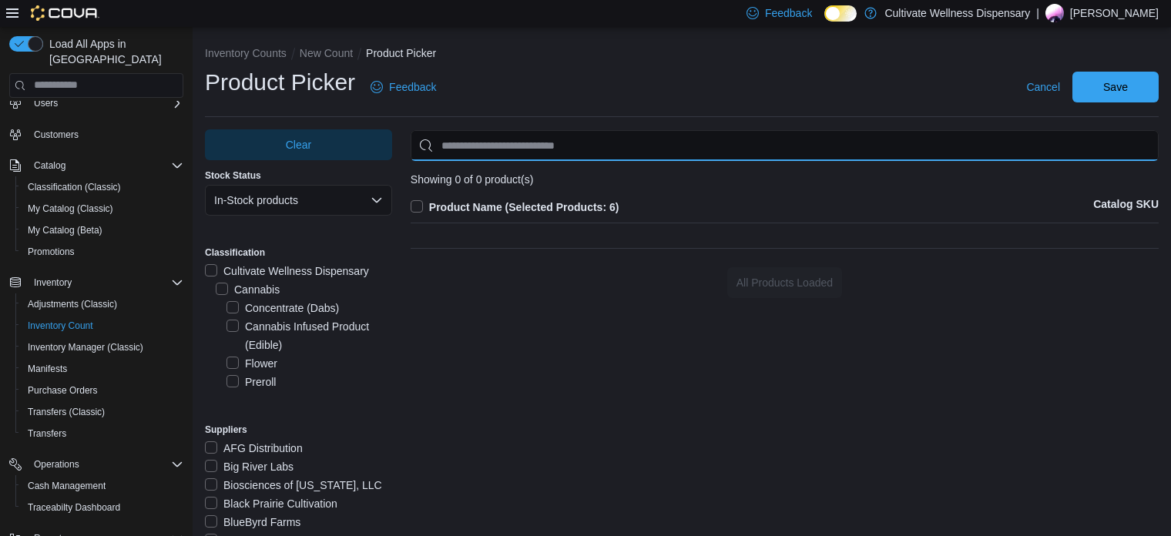
click at [498, 143] on input "Use aria labels when no actual label is in use" at bounding box center [785, 145] width 748 height 31
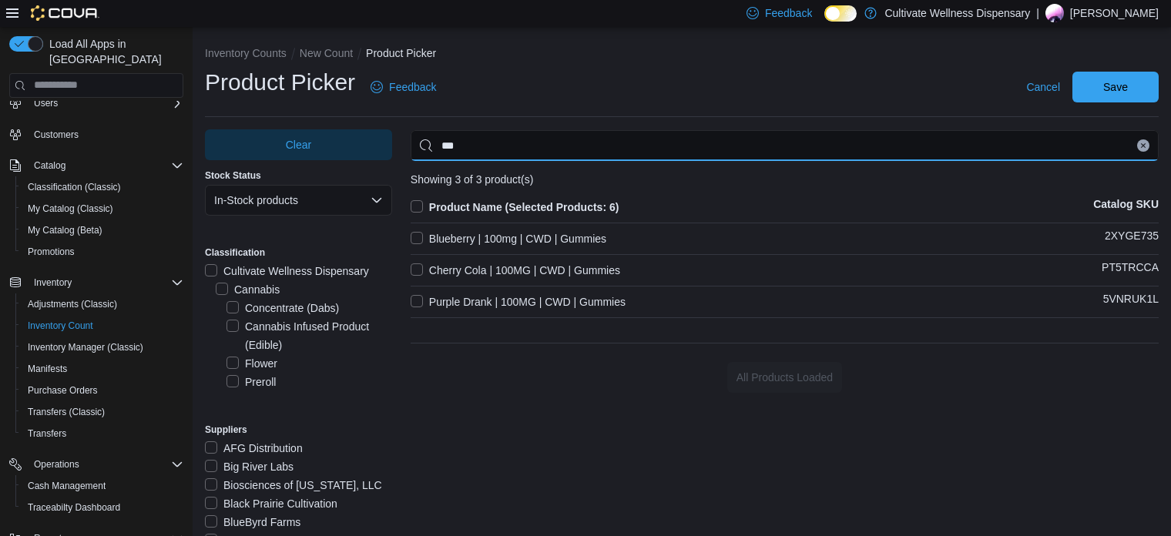
type input "***"
click at [499, 233] on label "Blueberry | 100mg | CWD | Gummies" at bounding box center [509, 239] width 196 height 18
click at [495, 264] on label "Cherry Cola | 100MG | CWD | Gummies" at bounding box center [516, 270] width 210 height 18
click at [505, 297] on label "Purple Drank | 100MG | CWD | Gummies" at bounding box center [518, 302] width 215 height 18
click at [538, 400] on div "Clear Stock Status In-Stock products Classification Cultivate Wellness Dispensa…" at bounding box center [682, 360] width 954 height 462
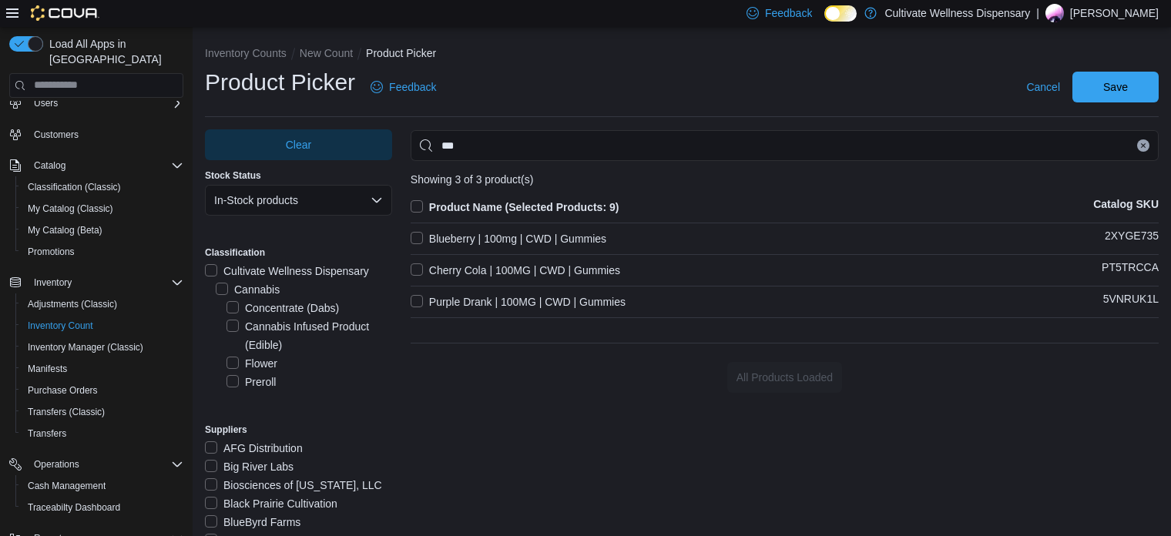
click at [1150, 149] on button "Clear input" at bounding box center [1143, 145] width 12 height 12
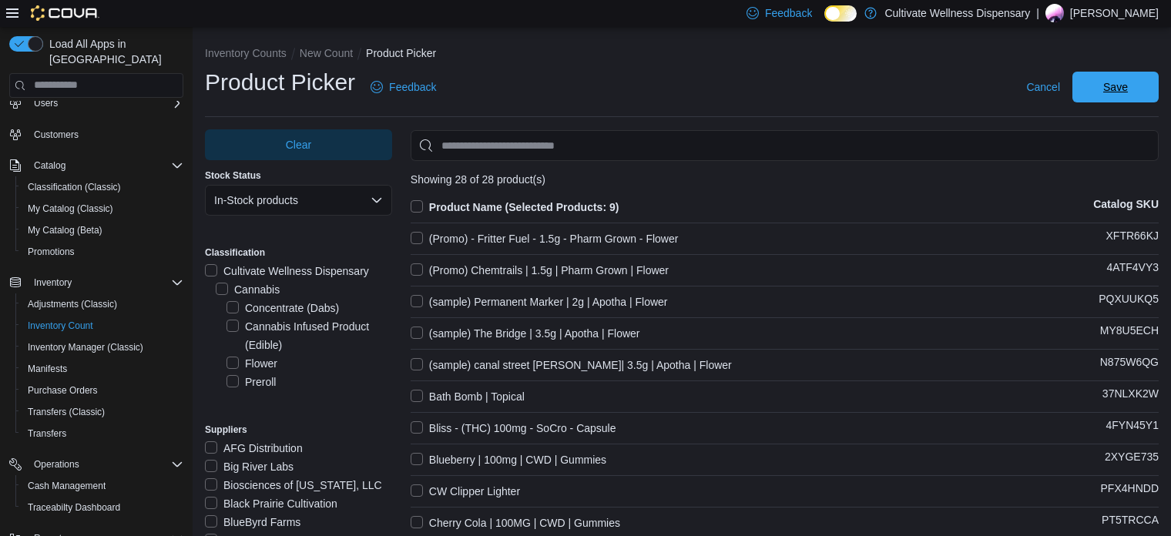
click at [1128, 86] on span "Save" at bounding box center [1115, 86] width 25 height 15
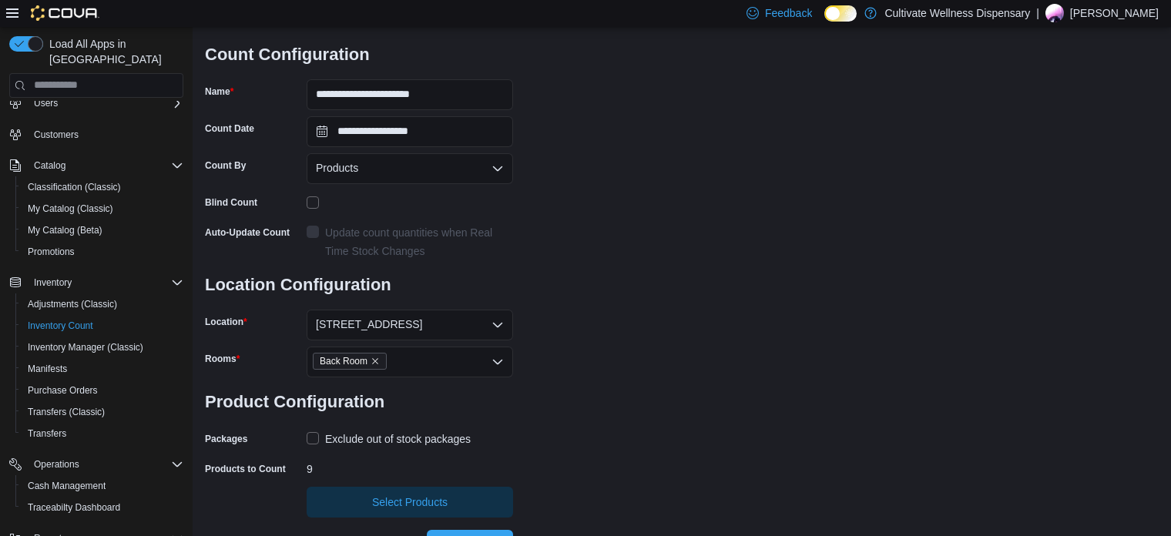
scroll to position [123, 0]
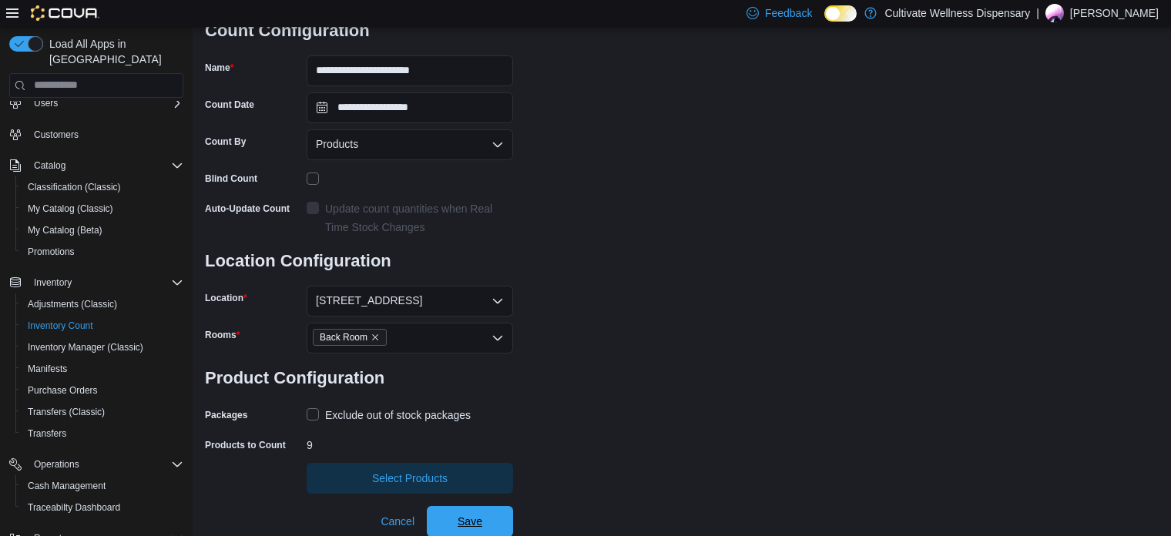
click at [488, 515] on span "Save" at bounding box center [470, 521] width 68 height 31
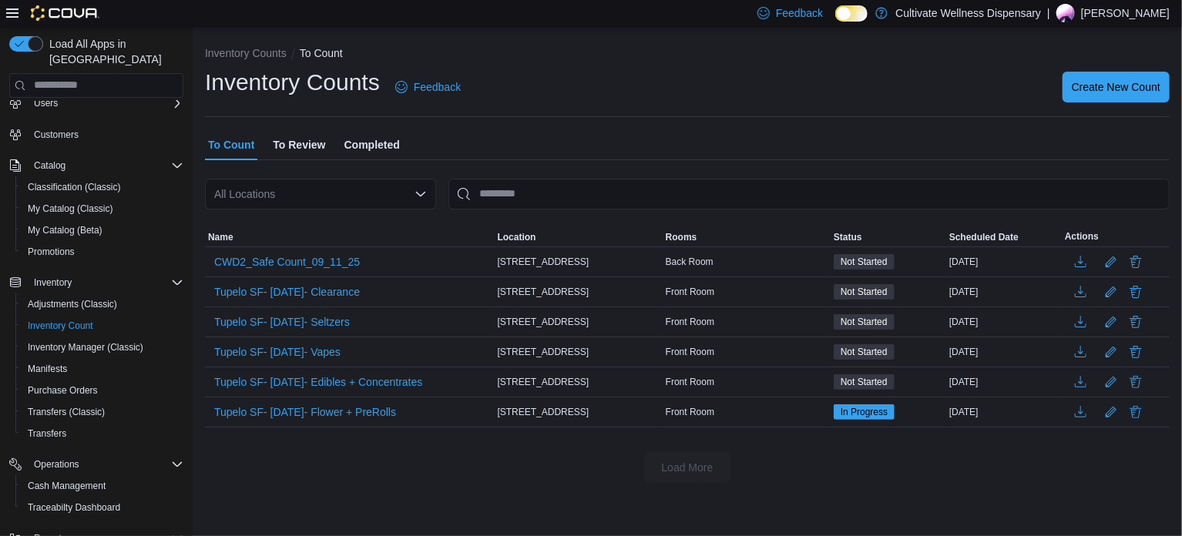
click at [568, 82] on div "Inventory Counts Feedback Create New Count" at bounding box center [687, 87] width 965 height 40
click at [339, 260] on span "CWD2_Safe Count_09_11_25" at bounding box center [287, 261] width 146 height 15
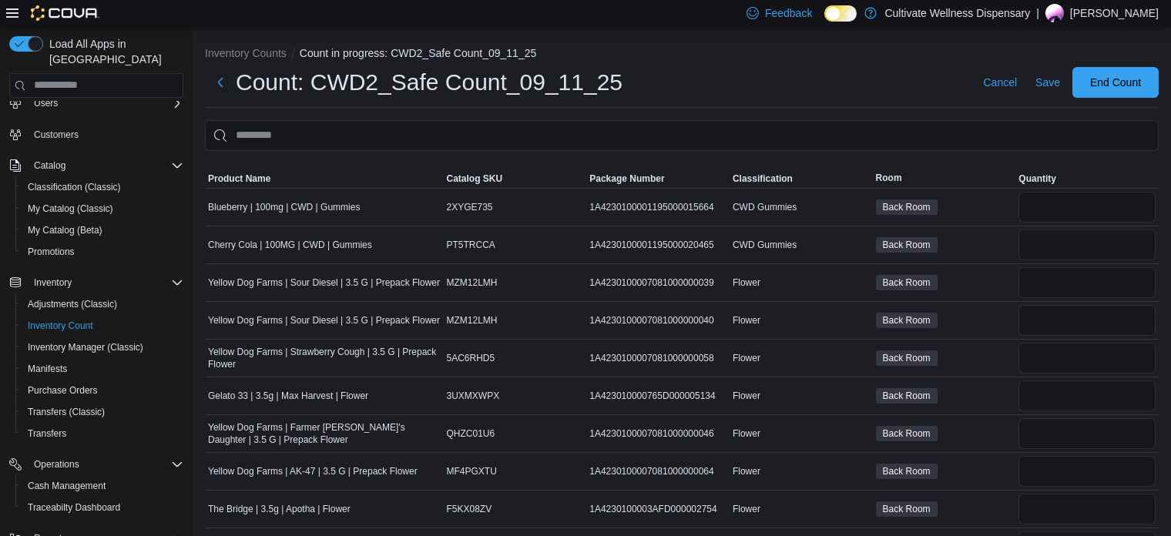
scroll to position [40, 0]
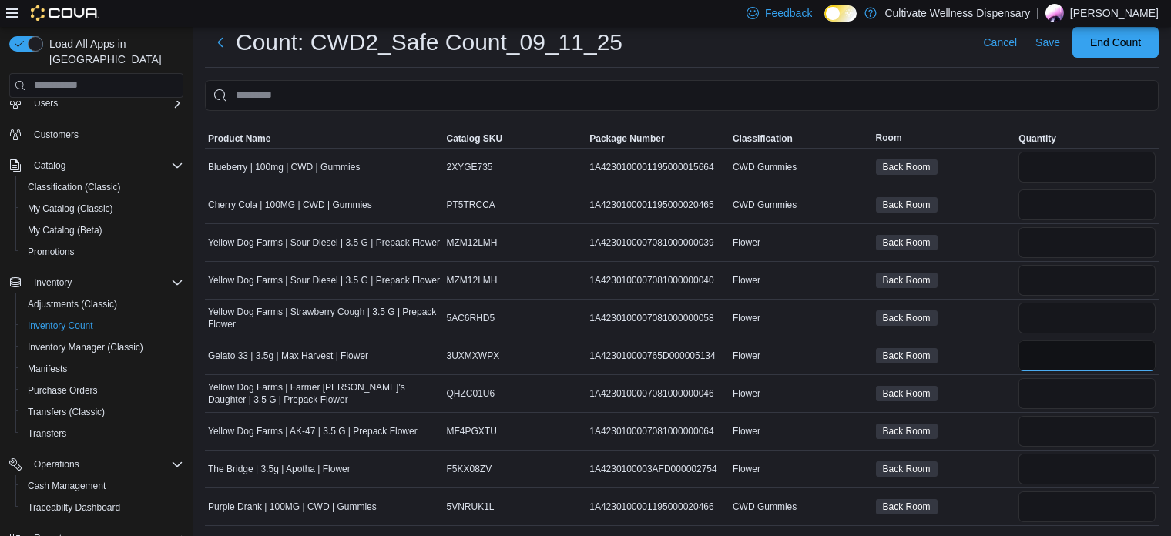
click at [1043, 349] on input "number" at bounding box center [1087, 356] width 137 height 31
type input "**"
click at [1058, 465] on input "number" at bounding box center [1087, 469] width 137 height 31
type input "**"
click at [969, 460] on div "Back Room" at bounding box center [944, 469] width 143 height 22
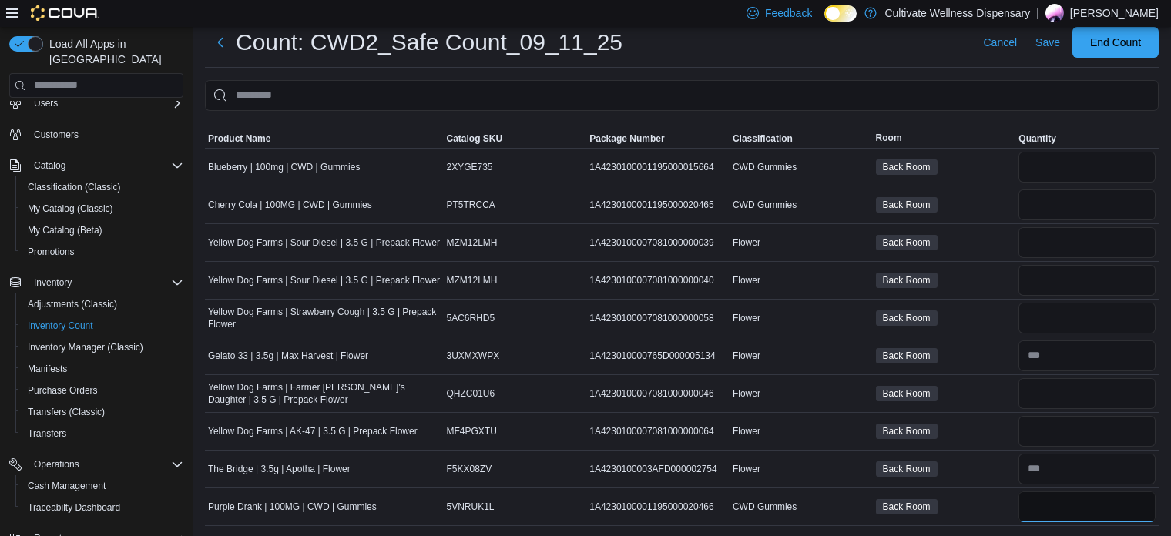
click at [1063, 506] on input "number" at bounding box center [1087, 507] width 137 height 31
type input "***"
click at [1050, 207] on input "number" at bounding box center [1087, 205] width 137 height 31
click at [1063, 201] on input "number" at bounding box center [1087, 205] width 137 height 31
type input "***"
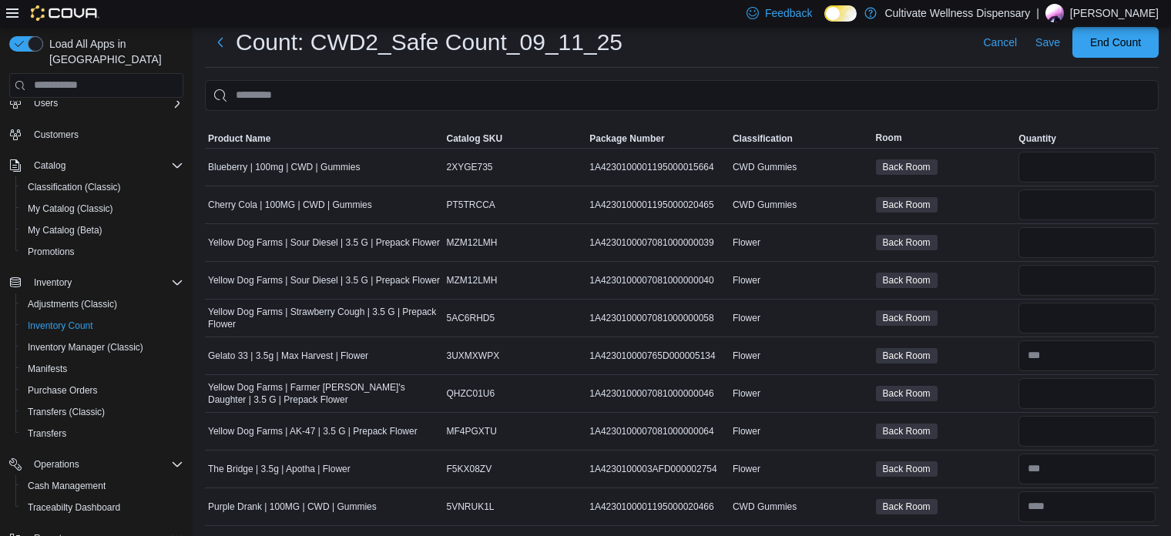
click at [995, 196] on div "Back Room" at bounding box center [944, 205] width 143 height 22
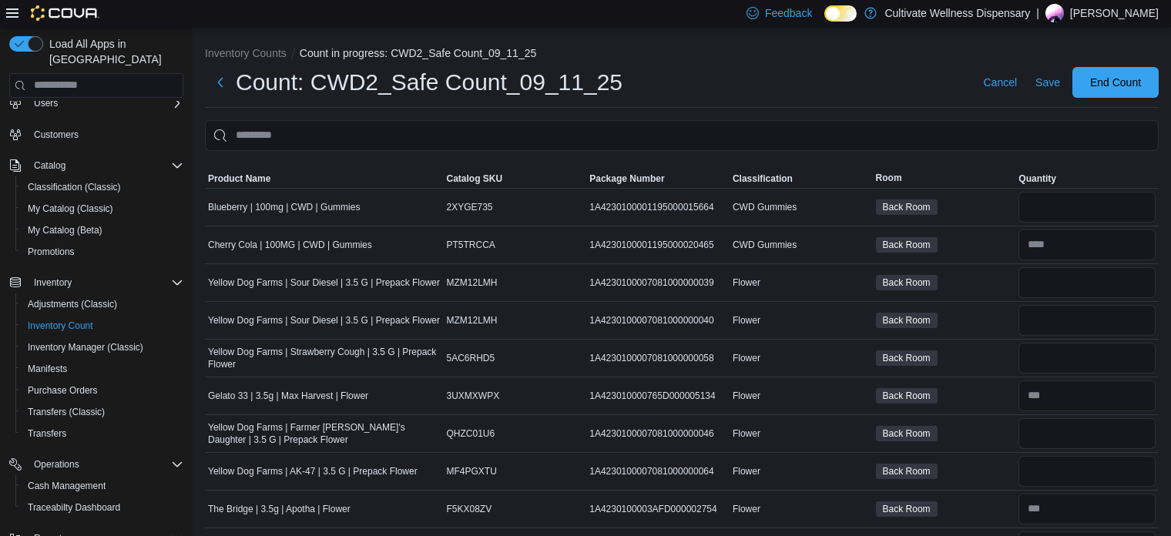
click at [688, 72] on div "Count: CWD2_Safe Count_09_11_25 Cancel Save End Count" at bounding box center [682, 82] width 954 height 31
click at [724, 83] on div "Count: CWD2_Safe Count_09_11_25 Cancel Save End Count" at bounding box center [682, 82] width 954 height 31
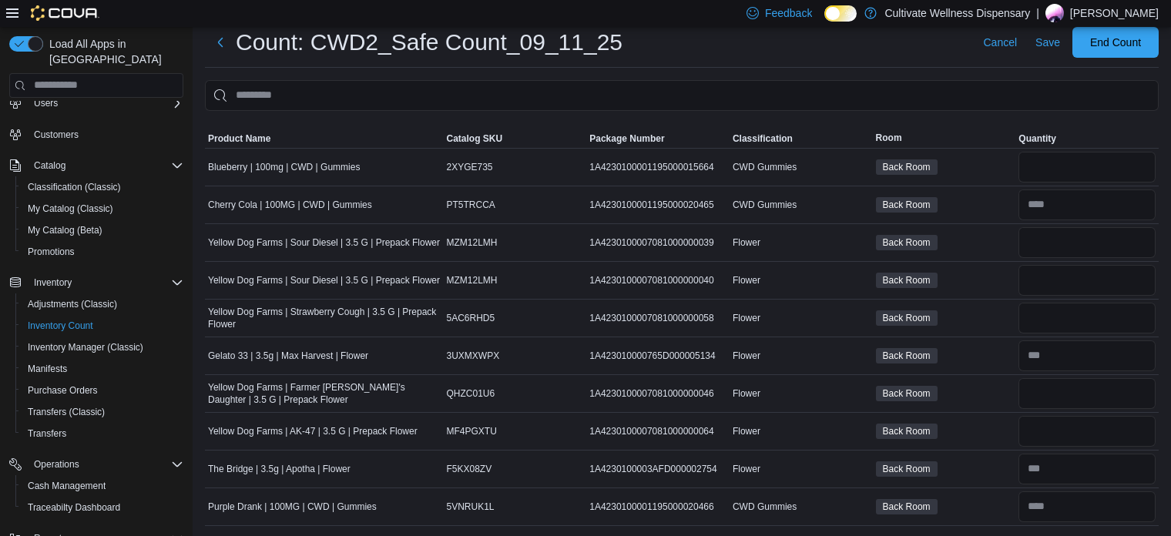
click at [688, 53] on div "Count: CWD2_Safe Count_09_11_25 Cancel Save End Count" at bounding box center [682, 42] width 954 height 31
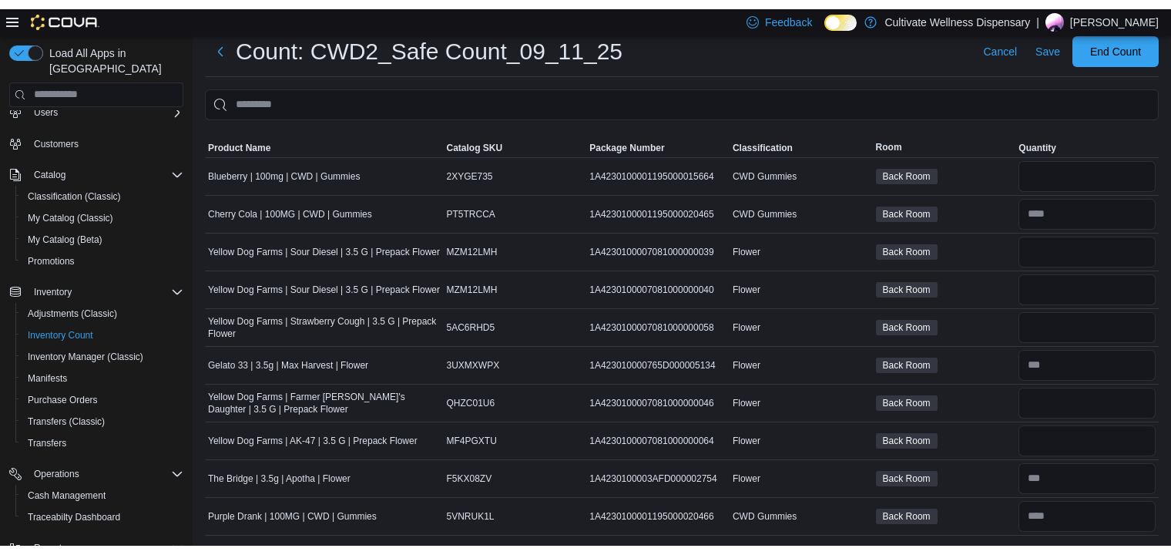
scroll to position [22, 0]
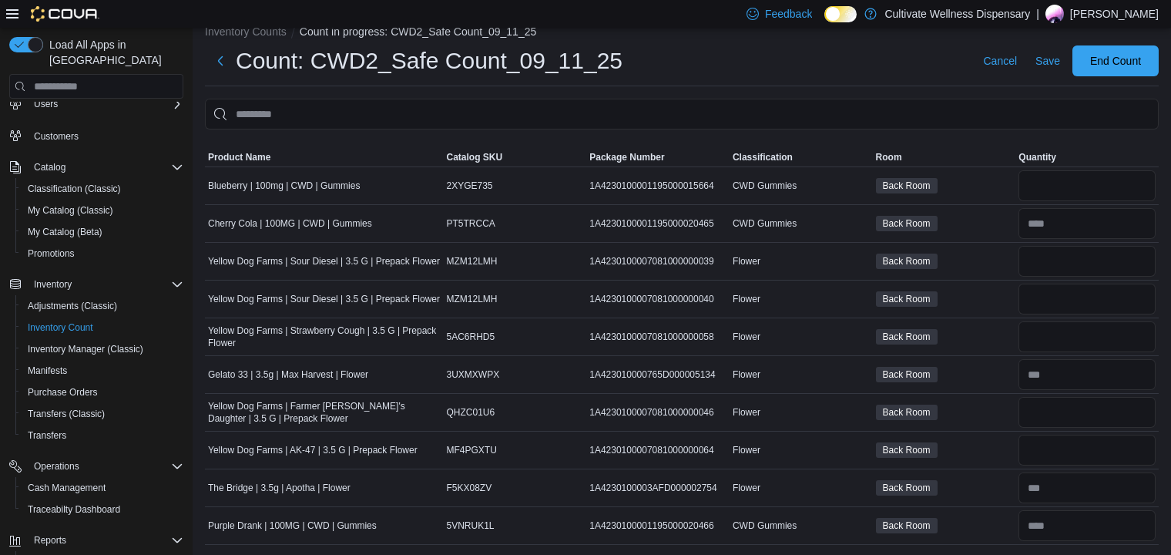
click at [757, 47] on div "Count: CWD2_Safe Count_09_11_25 Cancel Save End Count" at bounding box center [682, 60] width 954 height 31
click at [849, 75] on div "Count: CWD2_Safe Count_09_11_25 Cancel Save End Count" at bounding box center [682, 60] width 954 height 31
click at [1046, 183] on input "number" at bounding box center [1087, 185] width 137 height 31
click at [1061, 173] on input "number" at bounding box center [1087, 185] width 137 height 31
type input "****"
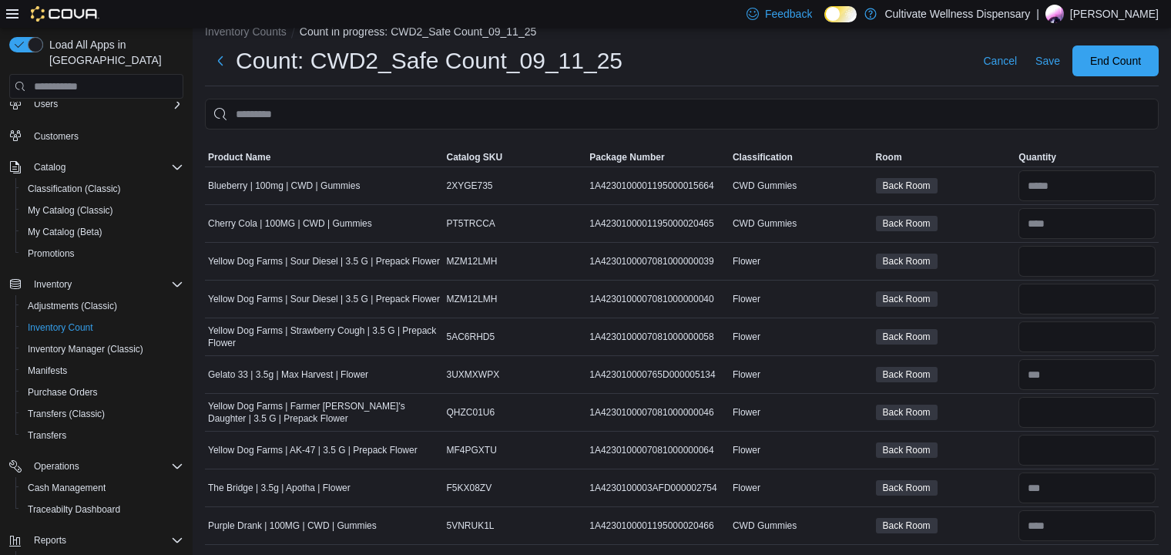
click at [970, 213] on div "Back Room" at bounding box center [944, 224] width 143 height 22
click at [1075, 378] on input "number" at bounding box center [1087, 374] width 137 height 31
type input "**"
click at [973, 375] on div "Back Room" at bounding box center [944, 375] width 143 height 22
click at [1079, 482] on input "number" at bounding box center [1087, 487] width 137 height 31
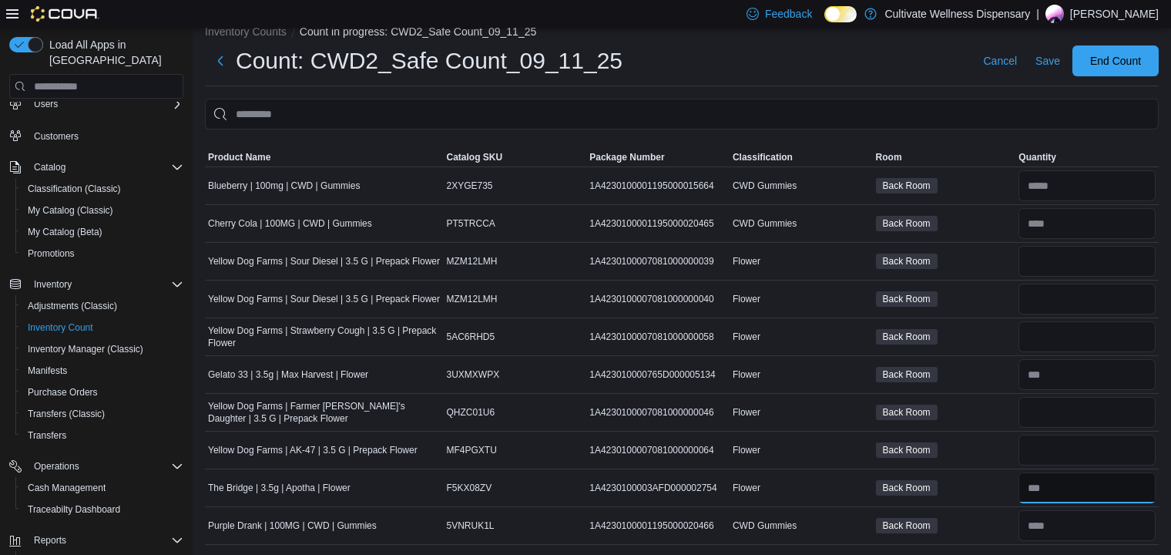
type input "**"
click at [983, 466] on td "Back Room" at bounding box center [944, 450] width 143 height 38
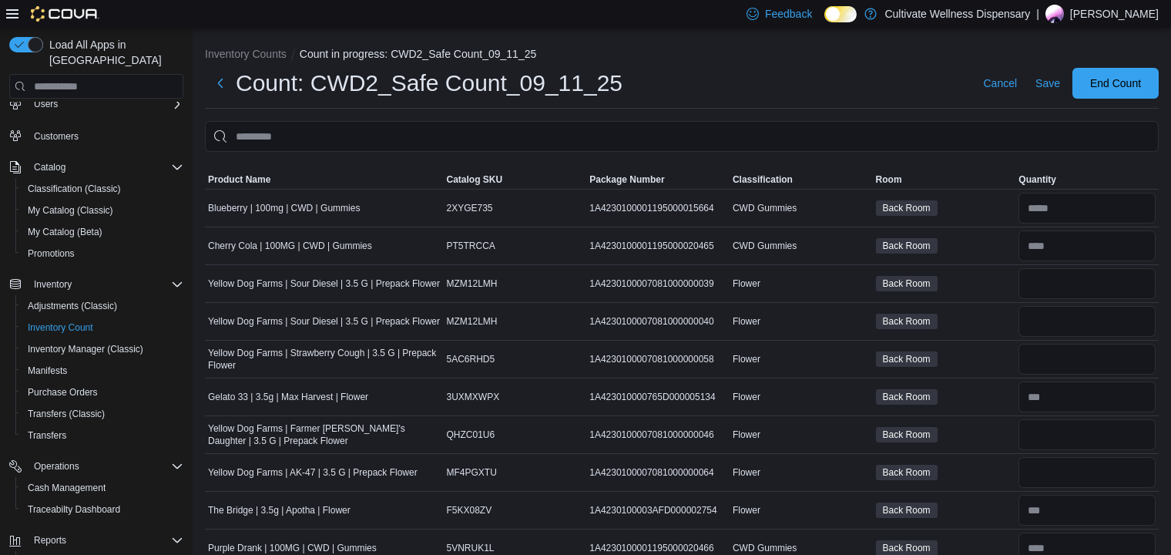
scroll to position [0, 0]
click at [1039, 279] on input "number" at bounding box center [1087, 283] width 137 height 31
click at [992, 276] on div "Back Room" at bounding box center [944, 284] width 143 height 22
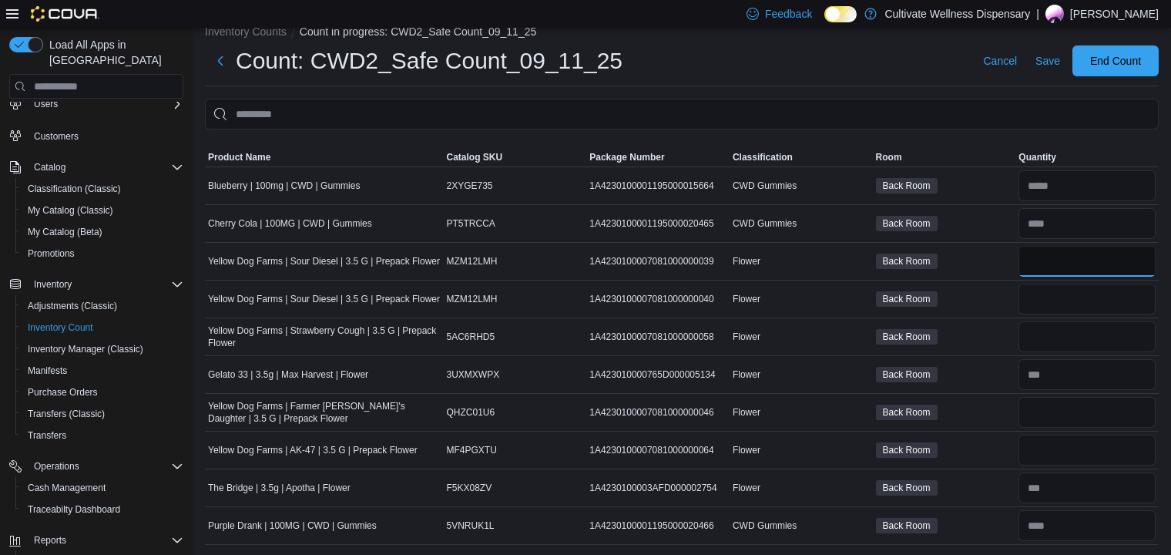
click at [1057, 254] on input "number" at bounding box center [1087, 261] width 137 height 31
type input "**"
click at [984, 294] on div "Back Room" at bounding box center [944, 299] width 143 height 22
click at [1056, 303] on input "number" at bounding box center [1087, 299] width 137 height 31
click at [1049, 442] on input "number" at bounding box center [1087, 450] width 137 height 31
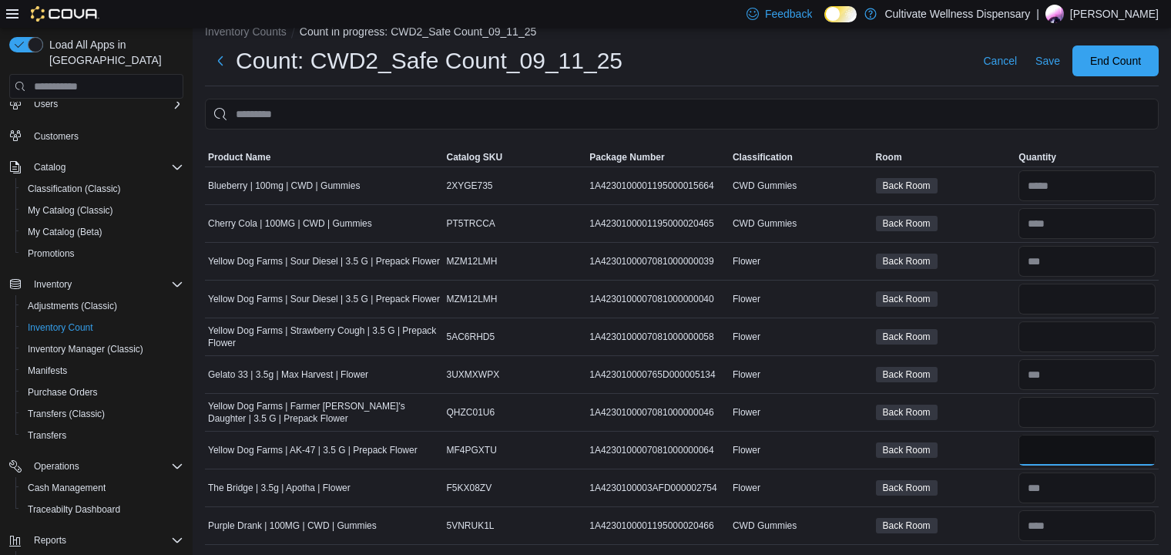
type input "**"
click at [996, 419] on div "Back Room" at bounding box center [944, 412] width 143 height 22
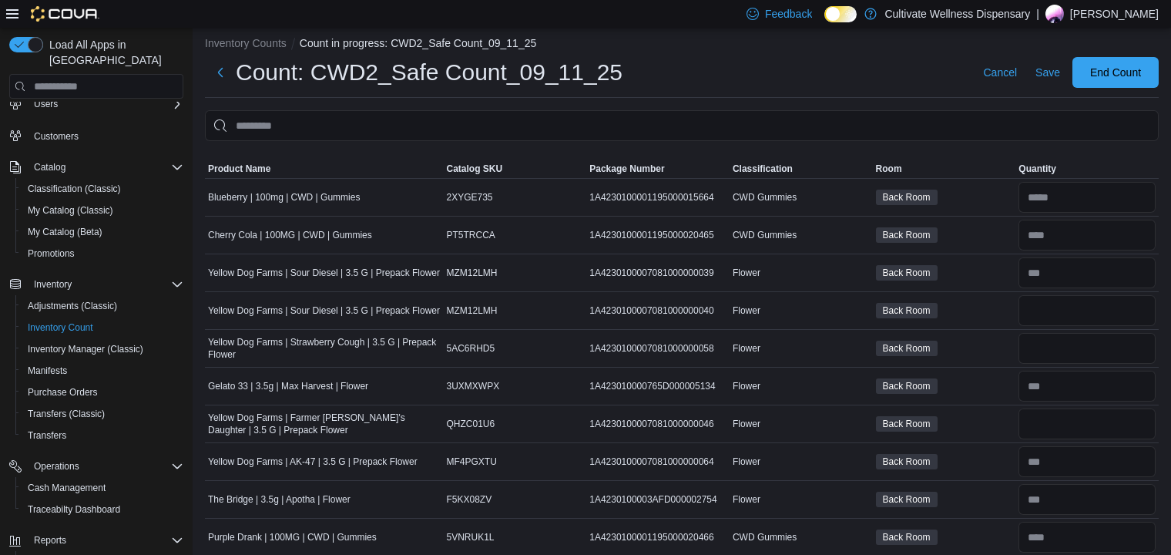
scroll to position [10, 0]
click at [1053, 307] on input "number" at bounding box center [1087, 311] width 137 height 31
type input "**"
click at [993, 338] on div "Back Room" at bounding box center [944, 349] width 143 height 22
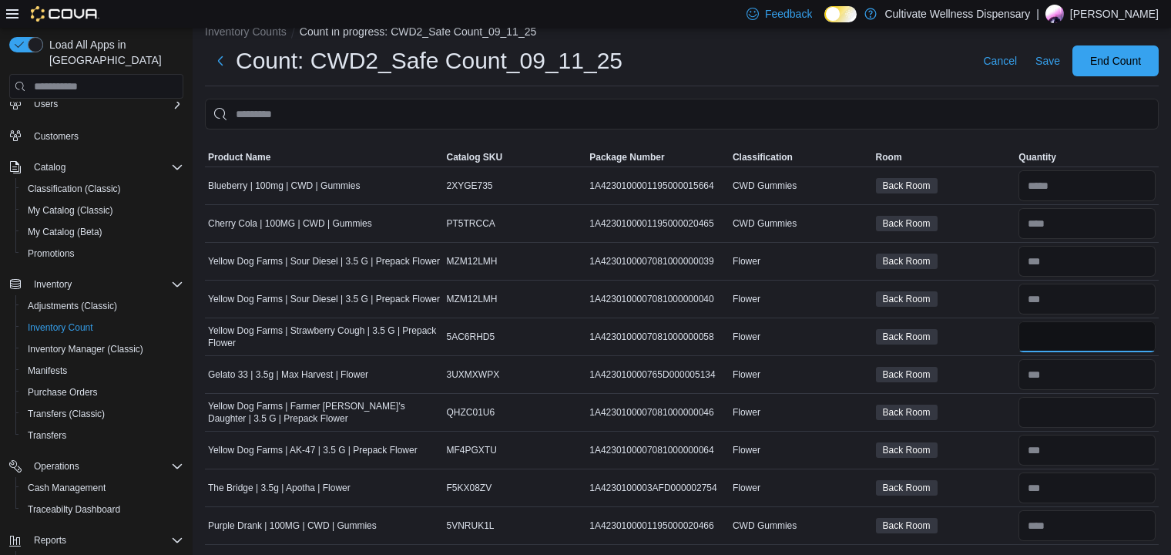
click at [1050, 331] on input "number" at bounding box center [1087, 336] width 137 height 31
click at [1043, 408] on input "number" at bounding box center [1087, 412] width 137 height 31
type input "**"
click at [1048, 331] on input "number" at bounding box center [1087, 336] width 137 height 31
click at [1057, 327] on input "number" at bounding box center [1087, 336] width 137 height 31
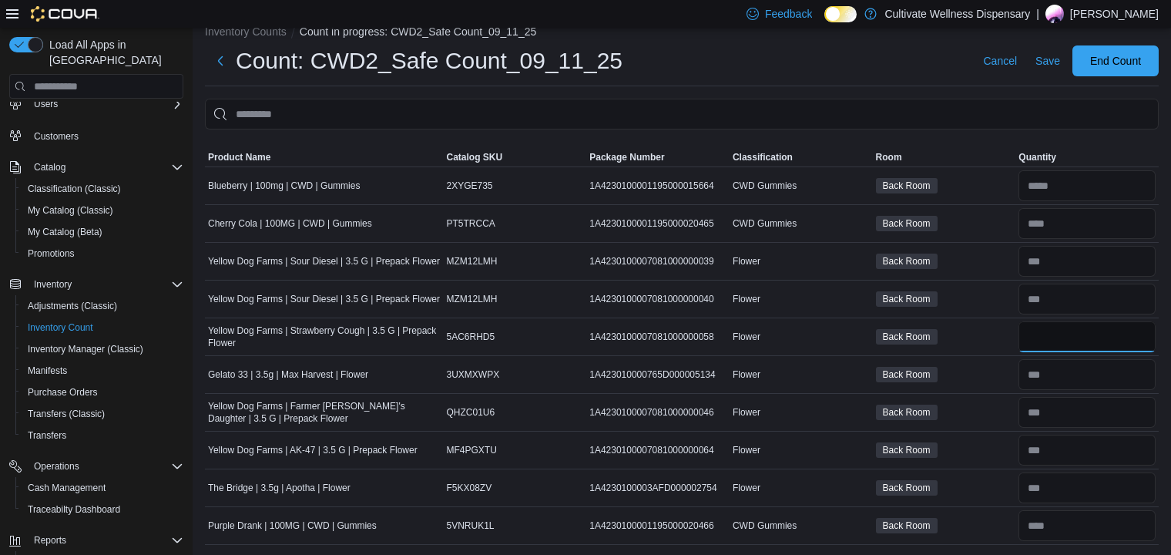
type input "**"
click at [1004, 136] on div at bounding box center [682, 138] width 954 height 18
click at [1060, 62] on span "Save" at bounding box center [1048, 60] width 25 height 15
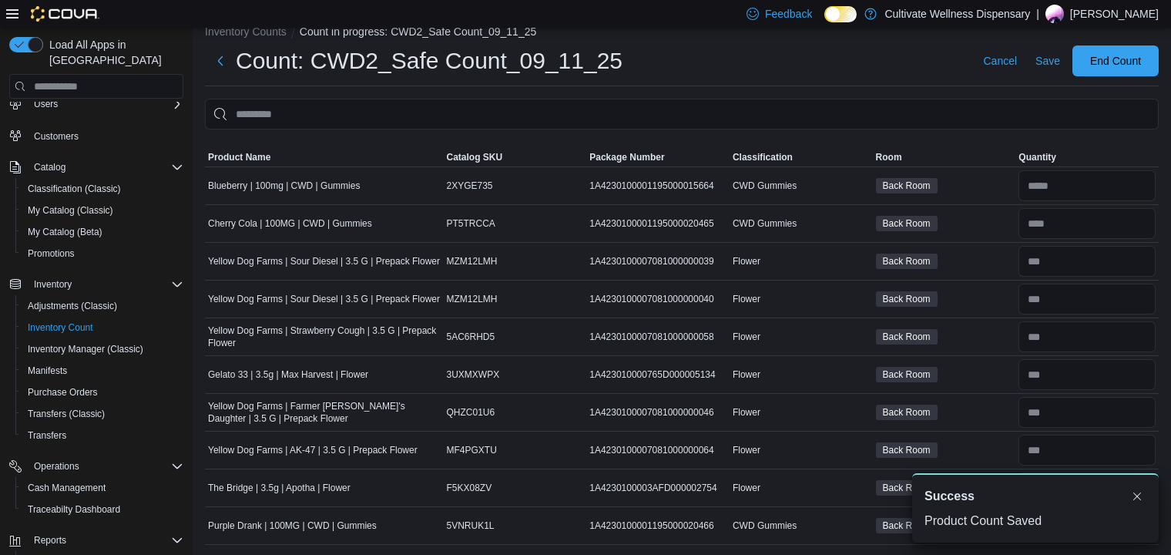
scroll to position [0, 0]
click at [1124, 61] on span "End Count" at bounding box center [1115, 60] width 51 height 15
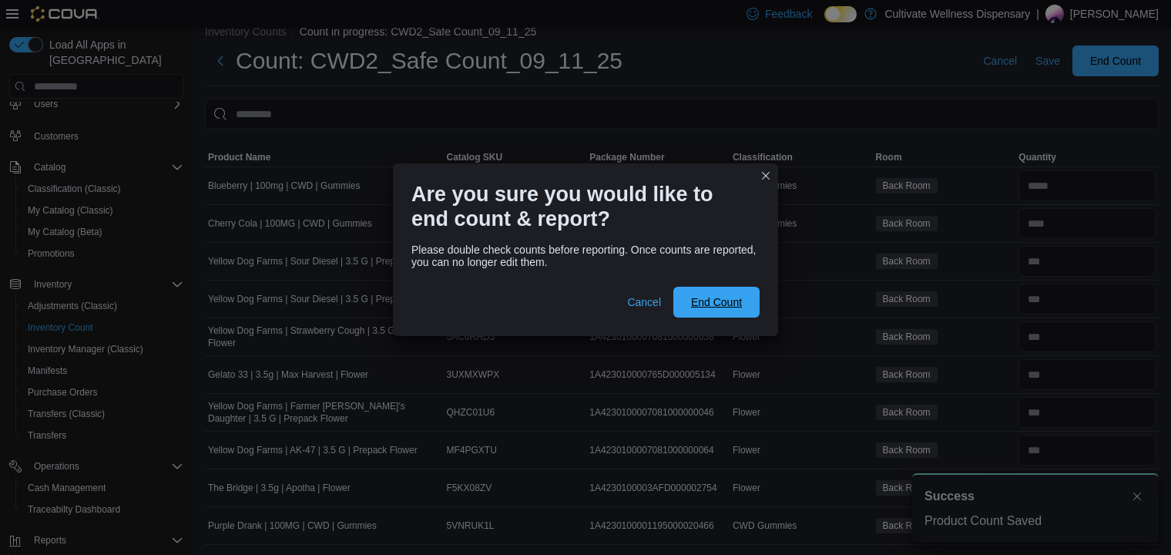
click at [726, 301] on span "End Count" at bounding box center [716, 301] width 51 height 15
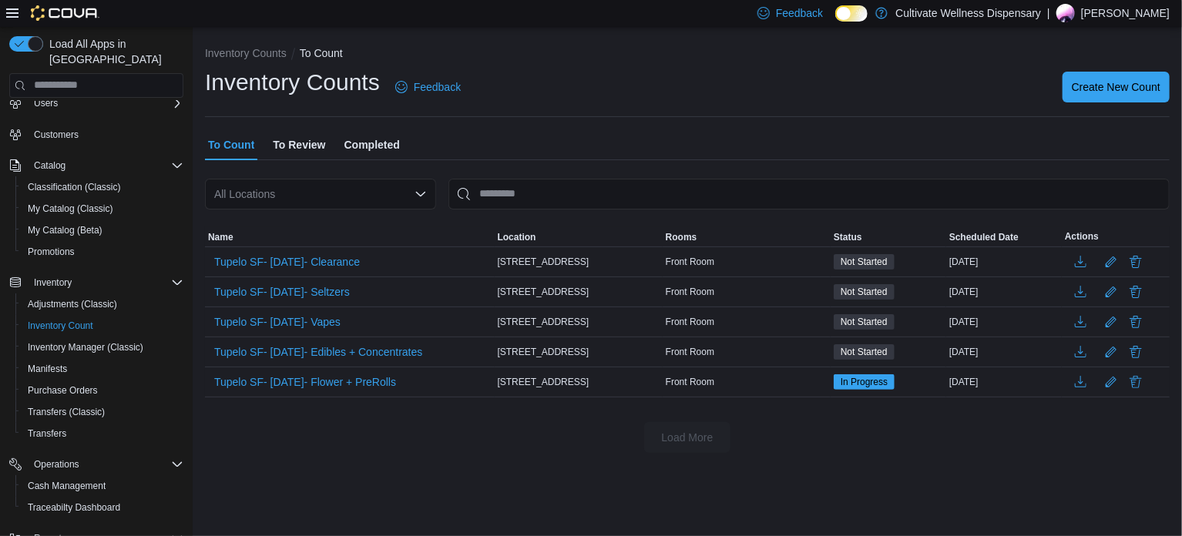
click at [594, 103] on div "Inventory Counts Feedback Create New Count" at bounding box center [687, 87] width 965 height 40
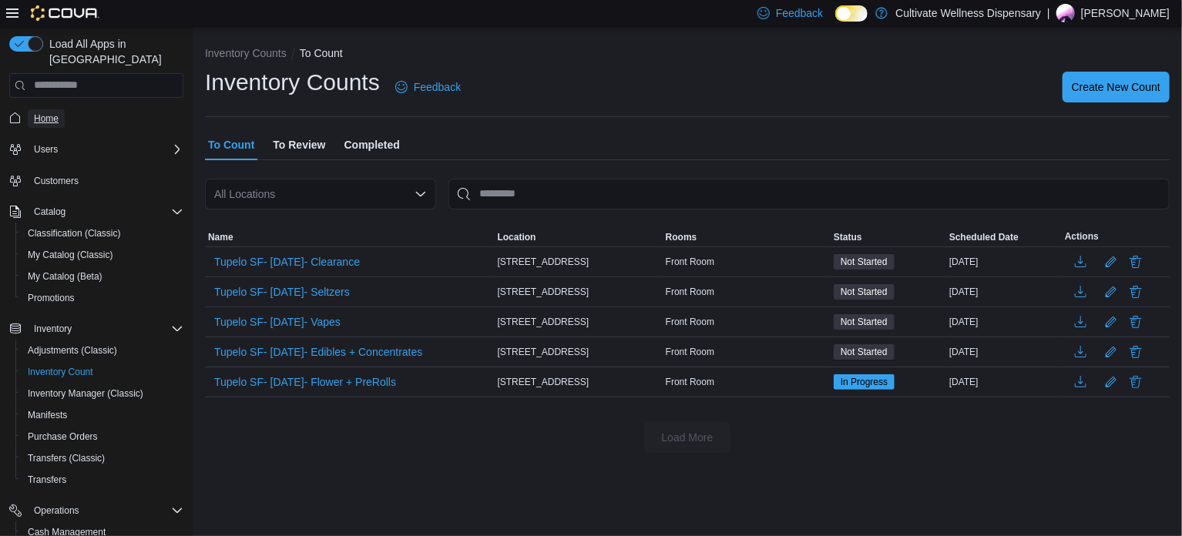
click at [49, 109] on span "Home" at bounding box center [46, 118] width 25 height 18
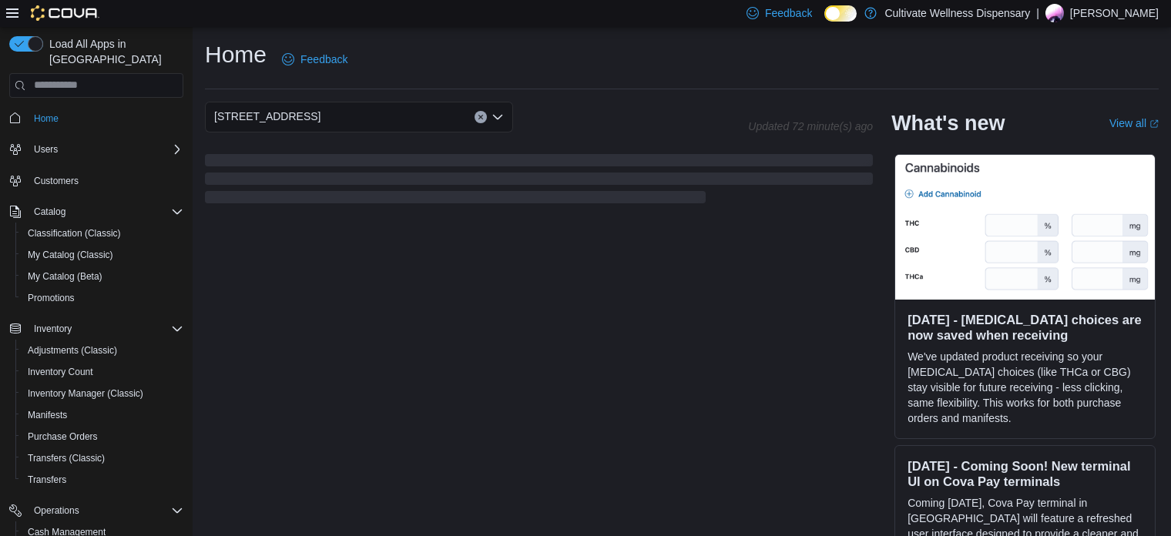
click at [523, 65] on div "Home Feedback" at bounding box center [682, 59] width 954 height 40
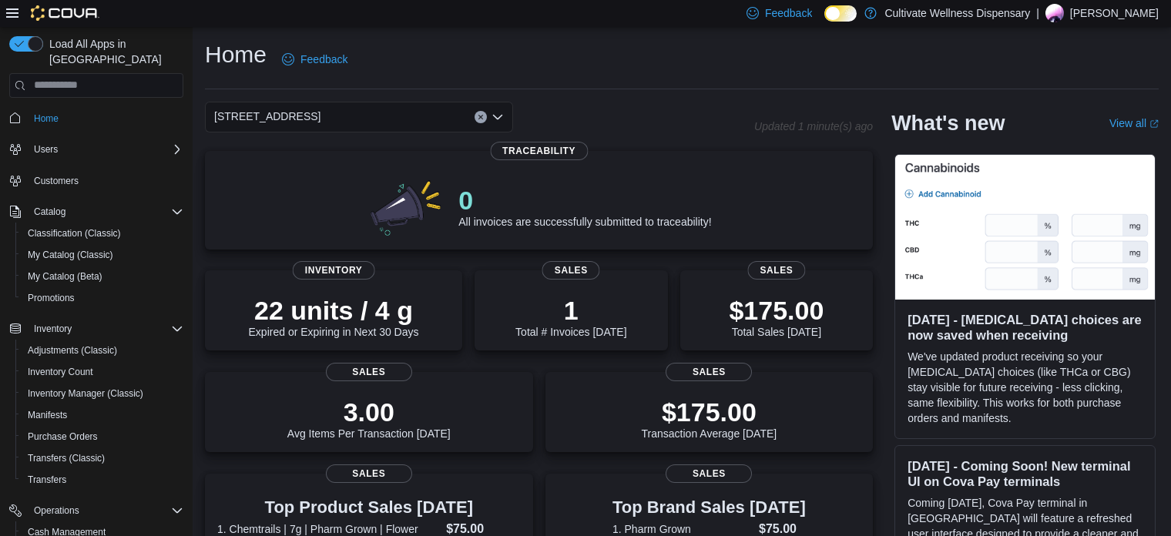
click at [485, 44] on div "Home Feedback" at bounding box center [682, 59] width 954 height 40
click at [624, 73] on div "Home Feedback" at bounding box center [682, 59] width 954 height 40
click at [497, 49] on div "Home Feedback" at bounding box center [682, 59] width 954 height 40
click at [402, 39] on div "Home Feedback" at bounding box center [682, 59] width 954 height 40
click at [448, 41] on div "Home Feedback" at bounding box center [682, 59] width 954 height 40
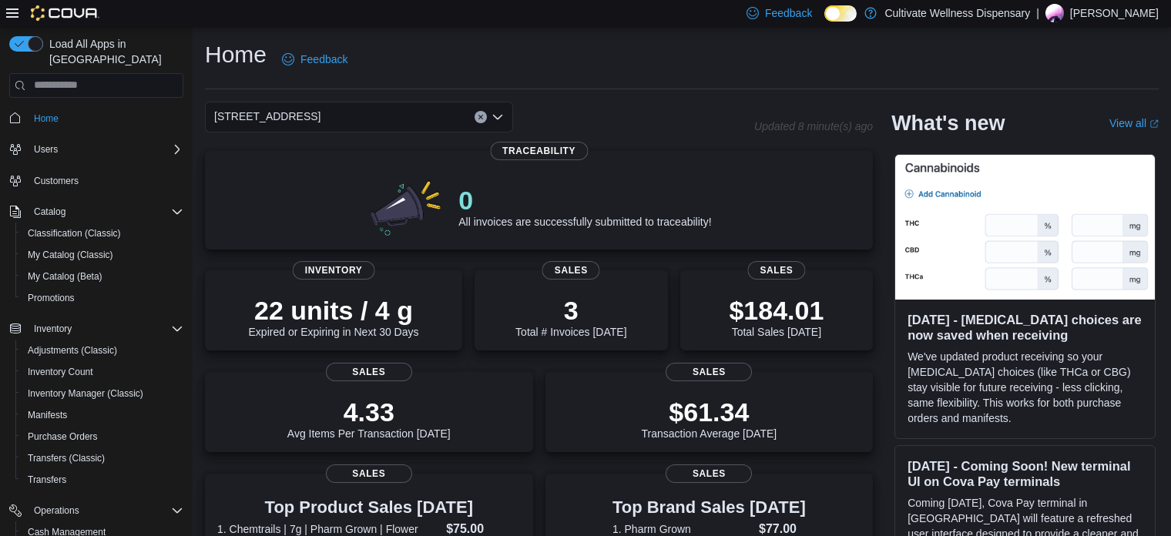
click at [497, 56] on div "Home Feedback" at bounding box center [682, 59] width 954 height 40
click at [587, 50] on div "Home Feedback" at bounding box center [682, 59] width 954 height 40
click at [620, 55] on div "Home Feedback" at bounding box center [682, 59] width 954 height 40
click at [533, 57] on div "Home Feedback" at bounding box center [682, 59] width 954 height 40
click at [557, 52] on div "Home Feedback" at bounding box center [682, 59] width 954 height 40
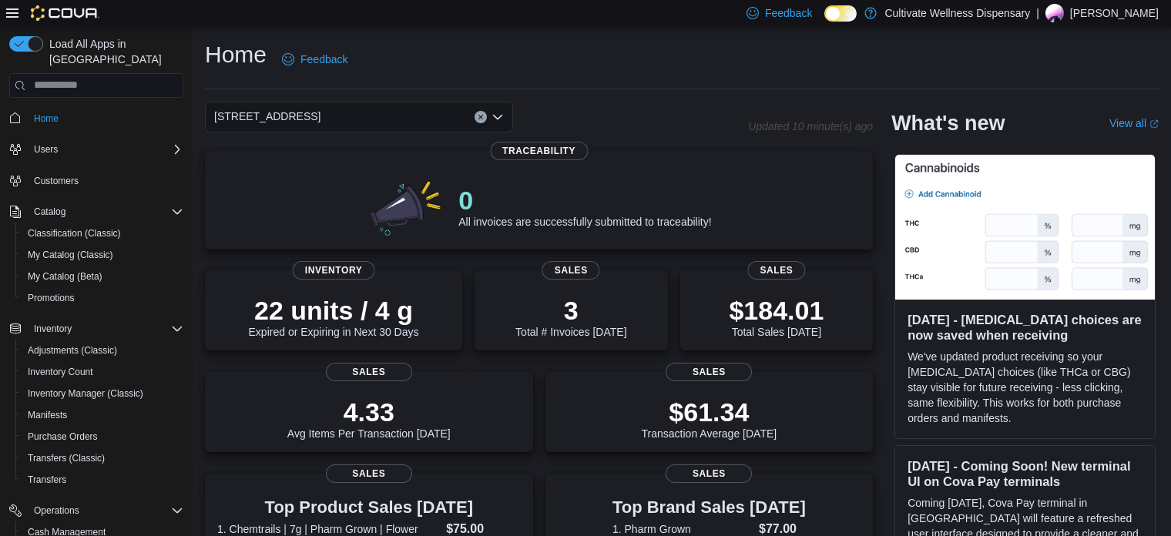
click at [321, 118] on span "[STREET_ADDRESS]" at bounding box center [267, 116] width 106 height 18
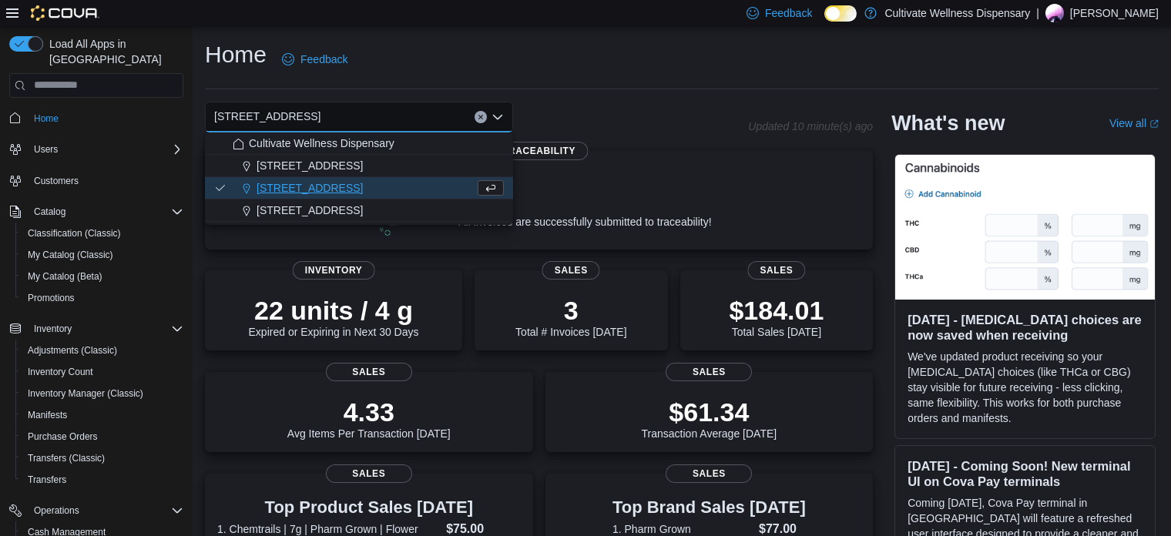
click at [388, 157] on button "[STREET_ADDRESS]" at bounding box center [359, 166] width 308 height 22
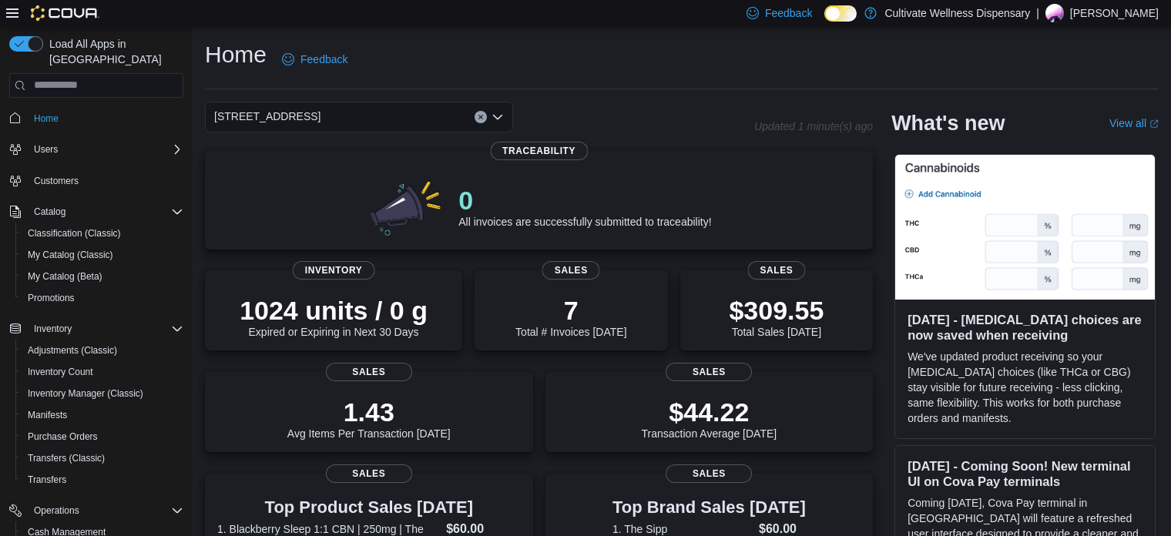
click at [421, 112] on div "[STREET_ADDRESS] Combo box. Selected. [STREET_ADDRESS]. Press Backspace to dele…" at bounding box center [359, 117] width 308 height 31
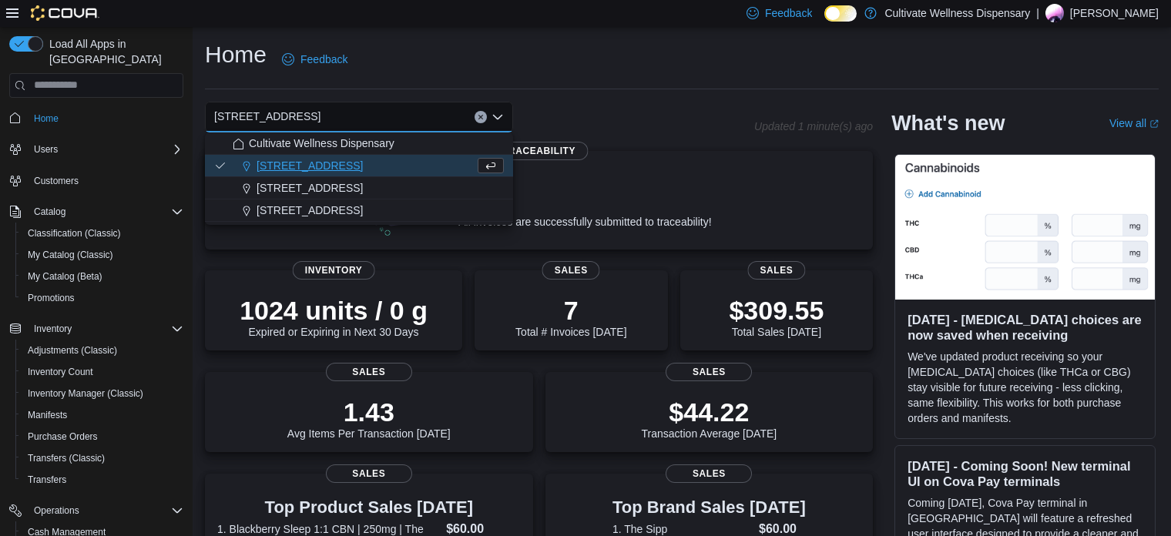
click at [398, 201] on button "[STREET_ADDRESS]" at bounding box center [359, 211] width 308 height 22
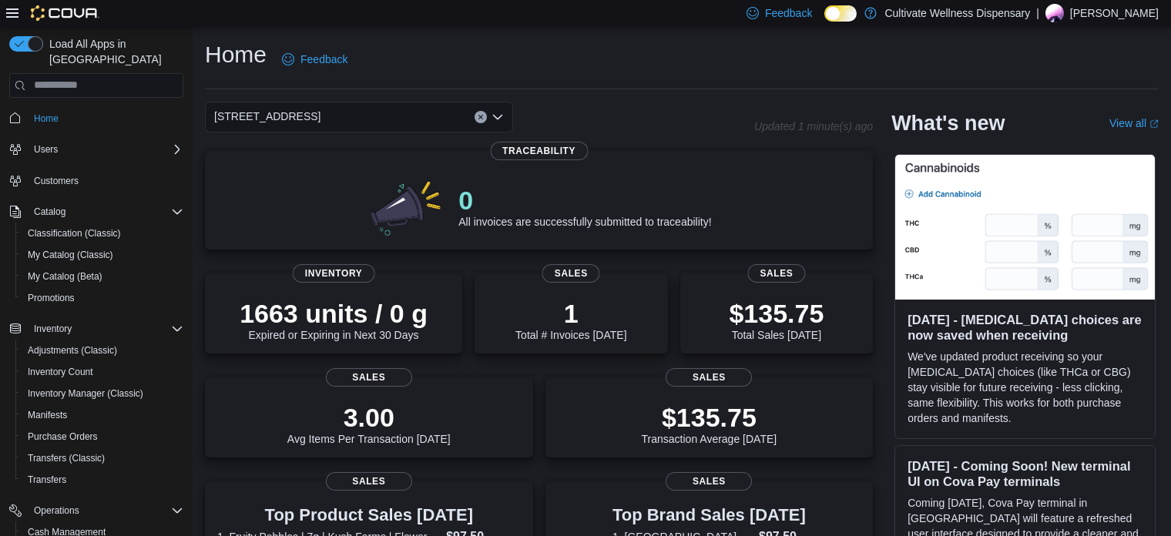
click at [432, 111] on div "[STREET_ADDRESS] Combo box. Selected. [STREET_ADDRESS]. Press Backspace to dele…" at bounding box center [359, 117] width 308 height 31
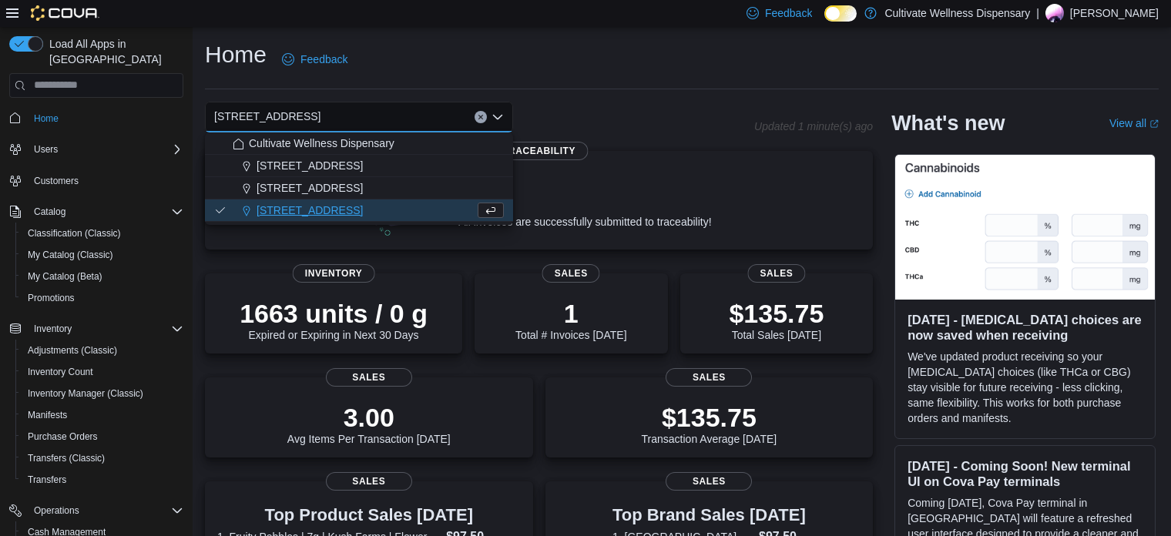
click at [363, 189] on span "[STREET_ADDRESS]" at bounding box center [310, 187] width 106 height 15
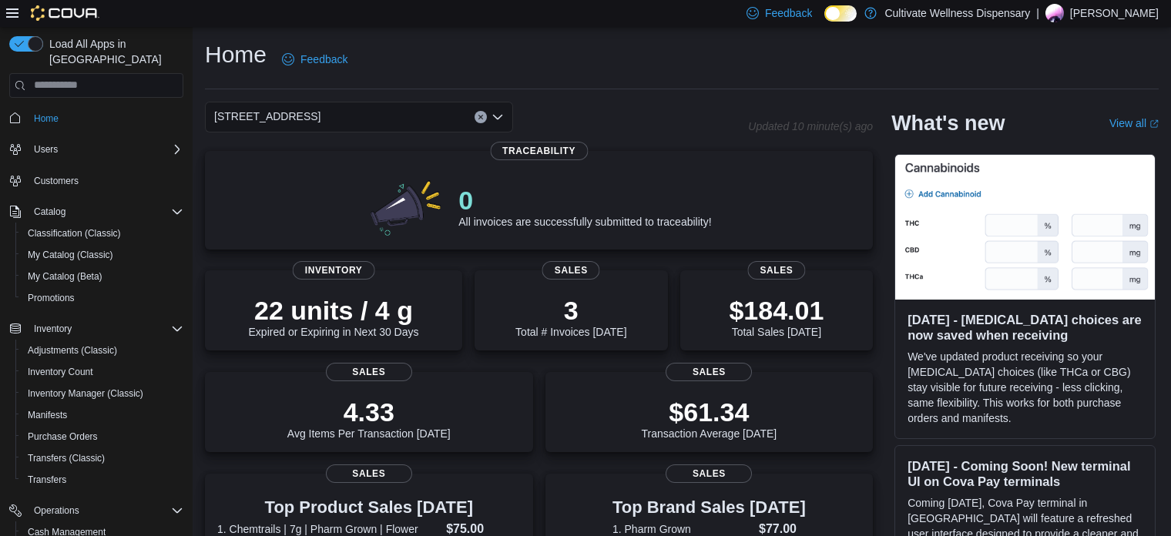
click at [614, 53] on div "Home Feedback" at bounding box center [682, 59] width 954 height 40
click at [606, 75] on div "Home Feedback" at bounding box center [682, 59] width 954 height 40
click at [667, 40] on div "Home Feedback" at bounding box center [682, 59] width 954 height 40
click at [475, 55] on div "Home Feedback" at bounding box center [682, 59] width 954 height 40
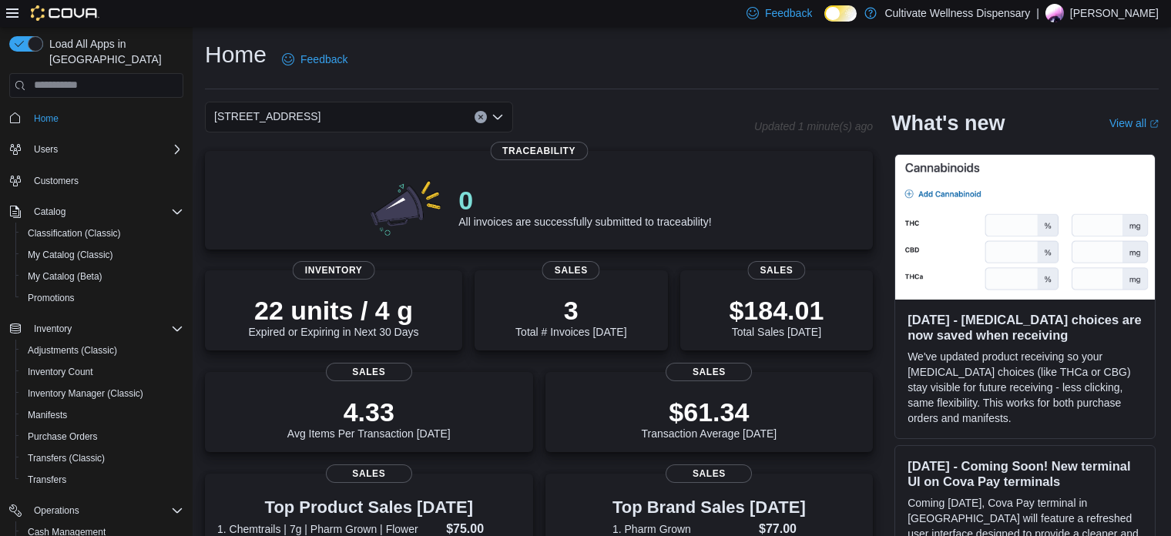
click at [475, 48] on div "Home Feedback" at bounding box center [682, 59] width 954 height 40
click at [510, 38] on div "Home Feedback [STREET_ADDRESS] Updated 1 minute(s) ago 0 All invoices are succe…" at bounding box center [682, 533] width 979 height 1012
click at [545, 55] on div "Home Feedback" at bounding box center [682, 59] width 954 height 40
click at [707, 75] on div "Home Feedback" at bounding box center [682, 59] width 954 height 40
click at [694, 50] on div "Home Feedback" at bounding box center [682, 59] width 954 height 40
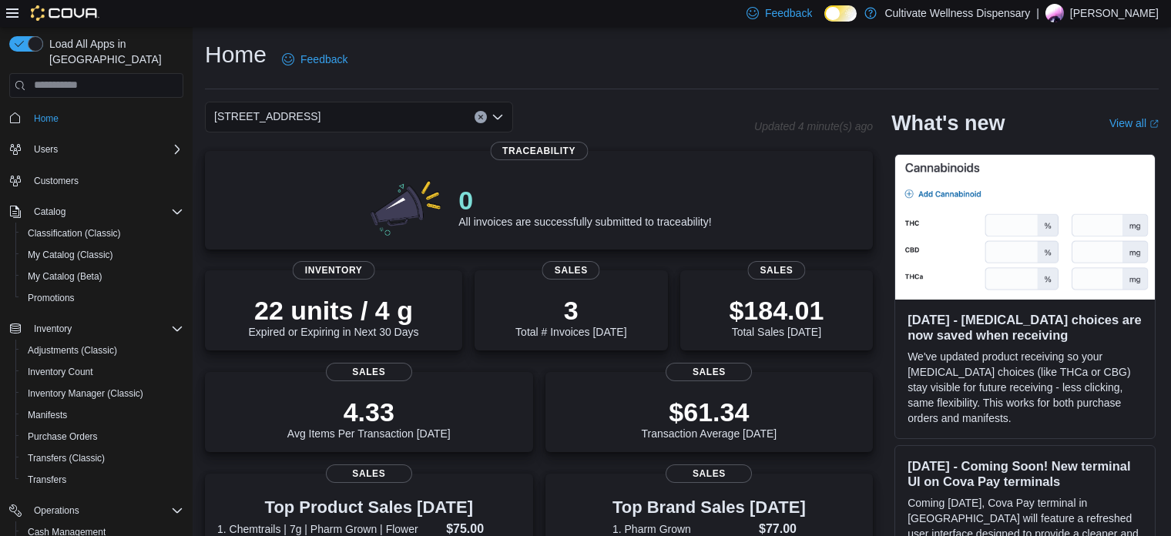
click at [655, 66] on div "Home Feedback" at bounding box center [682, 59] width 954 height 40
click at [718, 89] on hr at bounding box center [682, 89] width 954 height 1
click at [692, 76] on div "Home Feedback" at bounding box center [682, 59] width 954 height 40
click at [757, 58] on div "Home Feedback" at bounding box center [682, 59] width 954 height 40
click at [663, 68] on div "Home Feedback" at bounding box center [682, 59] width 954 height 40
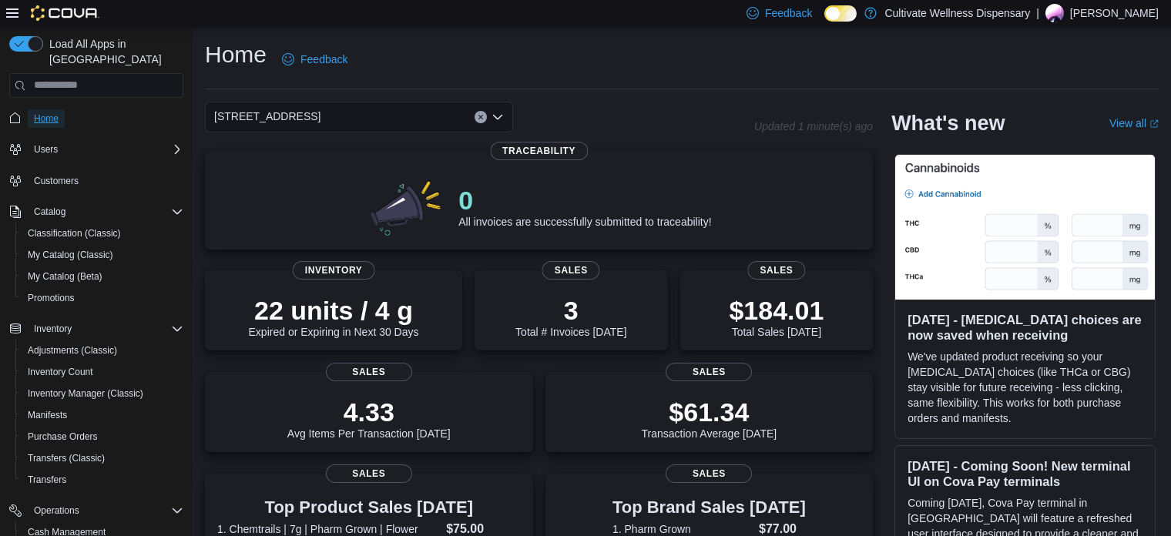
click at [55, 112] on span "Home" at bounding box center [46, 118] width 25 height 12
click at [647, 61] on div "Home Feedback" at bounding box center [682, 59] width 954 height 40
click at [700, 74] on div "Home Feedback" at bounding box center [682, 59] width 954 height 40
click at [659, 51] on div "Home Feedback" at bounding box center [682, 59] width 954 height 40
click at [715, 53] on div "Home Feedback" at bounding box center [682, 59] width 954 height 40
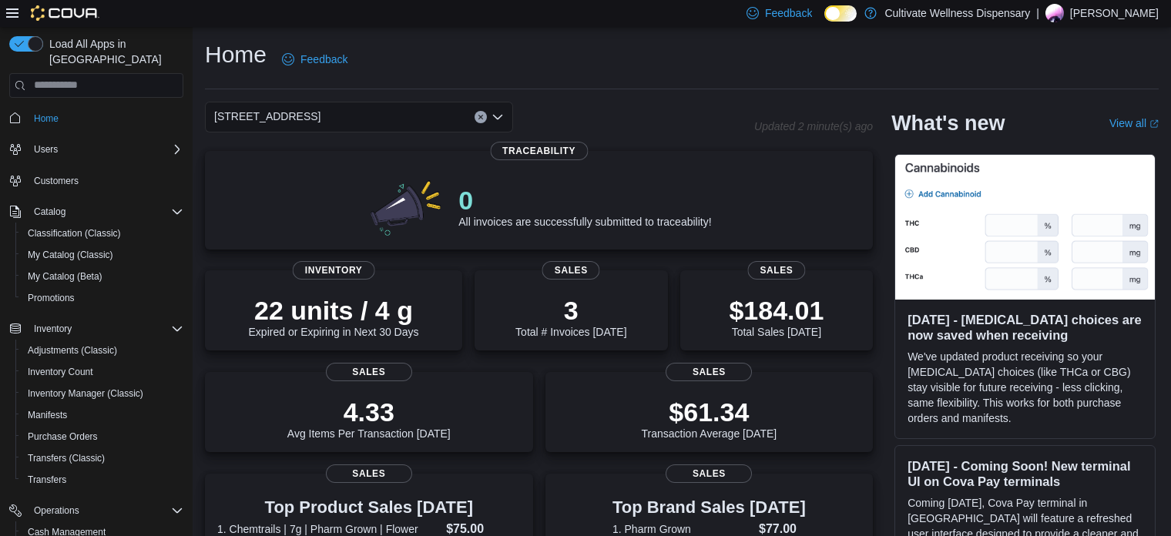
click at [579, 55] on div "Home Feedback" at bounding box center [682, 59] width 954 height 40
click at [523, 67] on div "Home Feedback" at bounding box center [682, 59] width 954 height 40
click at [654, 65] on div "Home Feedback" at bounding box center [682, 59] width 954 height 40
click at [693, 55] on div "Home Feedback" at bounding box center [682, 59] width 954 height 40
click at [650, 86] on div "Home Feedback" at bounding box center [682, 64] width 954 height 50
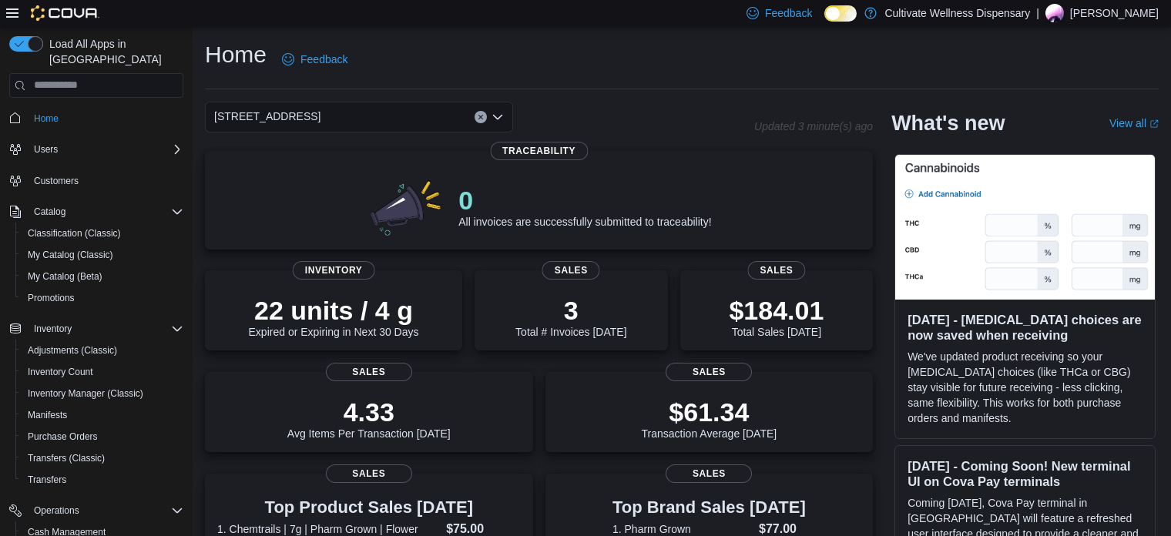
click at [683, 52] on div "Home Feedback" at bounding box center [682, 59] width 954 height 40
click at [808, 67] on div "Home Feedback" at bounding box center [682, 59] width 954 height 40
click at [734, 55] on div "Home Feedback" at bounding box center [682, 59] width 954 height 40
click at [672, 78] on div "Home Feedback" at bounding box center [682, 59] width 954 height 40
click at [628, 49] on div "Home Feedback" at bounding box center [682, 59] width 954 height 40
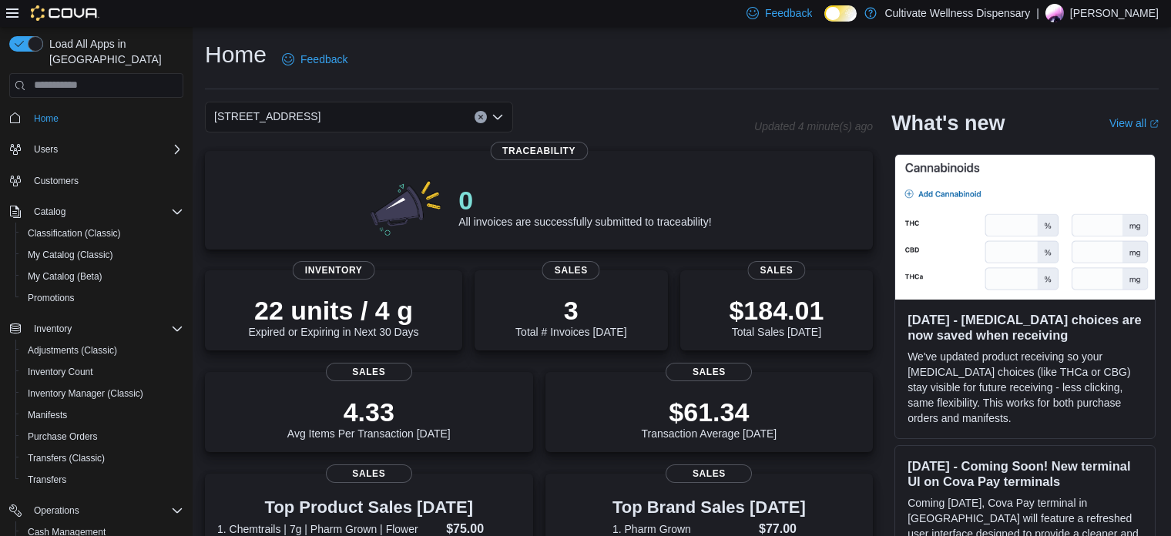
click at [593, 65] on div "Home Feedback" at bounding box center [682, 59] width 954 height 40
click at [652, 68] on div "Home Feedback" at bounding box center [682, 59] width 954 height 40
click at [736, 65] on div "Home Feedback" at bounding box center [682, 59] width 954 height 40
click at [784, 71] on div "Home Feedback" at bounding box center [682, 59] width 954 height 40
click at [425, 112] on div "[STREET_ADDRESS]" at bounding box center [359, 117] width 308 height 31
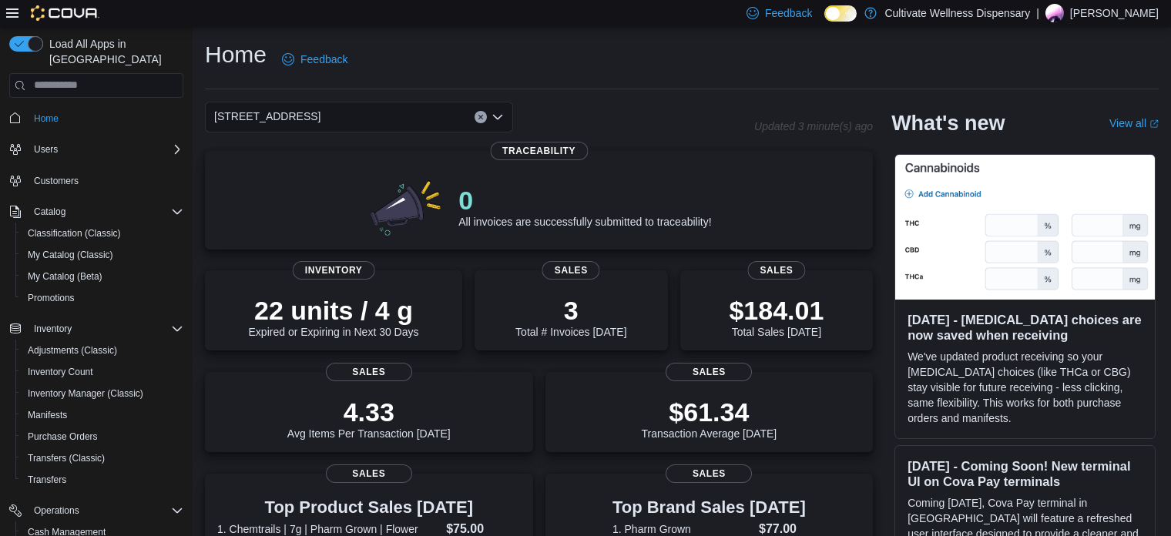
click at [529, 41] on div "Home Feedback" at bounding box center [682, 59] width 954 height 40
click at [582, 51] on div "Home Feedback" at bounding box center [682, 59] width 954 height 40
click at [532, 53] on div "Home Feedback" at bounding box center [682, 59] width 954 height 40
click at [613, 65] on div "Home Feedback" at bounding box center [682, 59] width 954 height 40
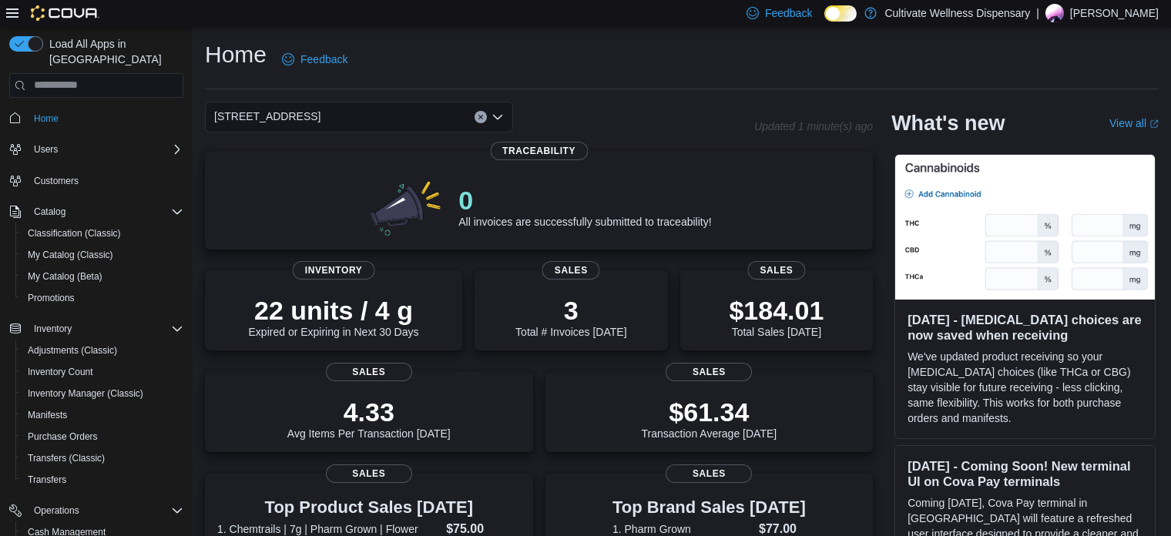
click at [599, 65] on div "Home Feedback" at bounding box center [682, 59] width 954 height 40
click at [550, 52] on div "Home Feedback" at bounding box center [682, 59] width 954 height 40
click at [705, 72] on div "Home Feedback" at bounding box center [682, 59] width 954 height 40
click at [600, 60] on div "Home Feedback" at bounding box center [682, 59] width 954 height 40
click at [567, 69] on div "Home Feedback" at bounding box center [682, 59] width 954 height 40
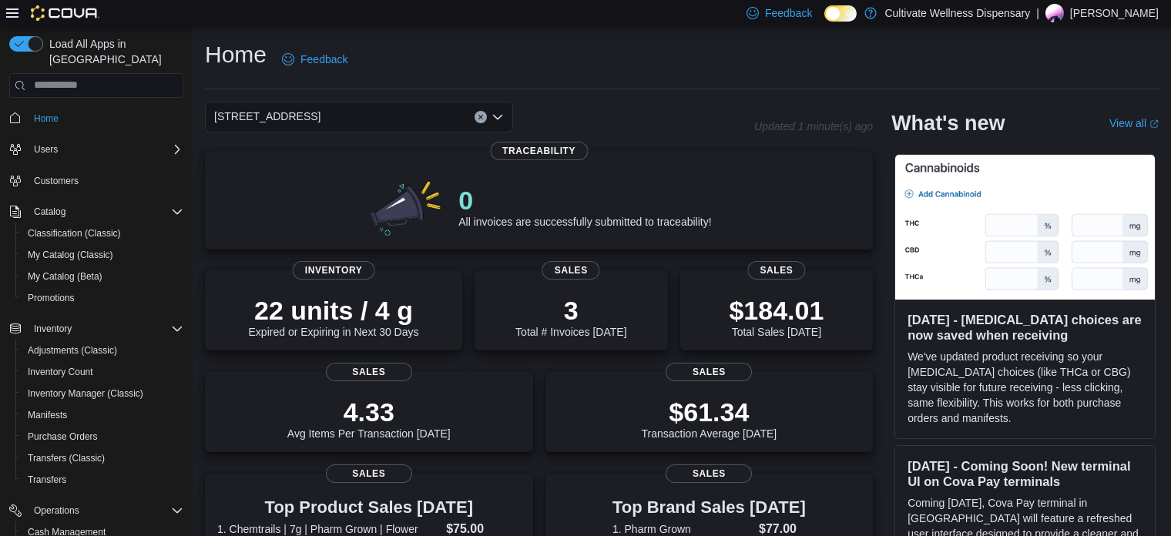
click at [597, 69] on div "Home Feedback" at bounding box center [682, 59] width 954 height 40
click at [487, 72] on div "Home Feedback" at bounding box center [682, 59] width 954 height 40
click at [573, 67] on div "Home Feedback" at bounding box center [682, 59] width 954 height 40
click at [545, 55] on div "Home Feedback" at bounding box center [682, 59] width 954 height 40
click at [526, 64] on div "Home Feedback" at bounding box center [682, 59] width 954 height 40
